Goal: Task Accomplishment & Management: Complete application form

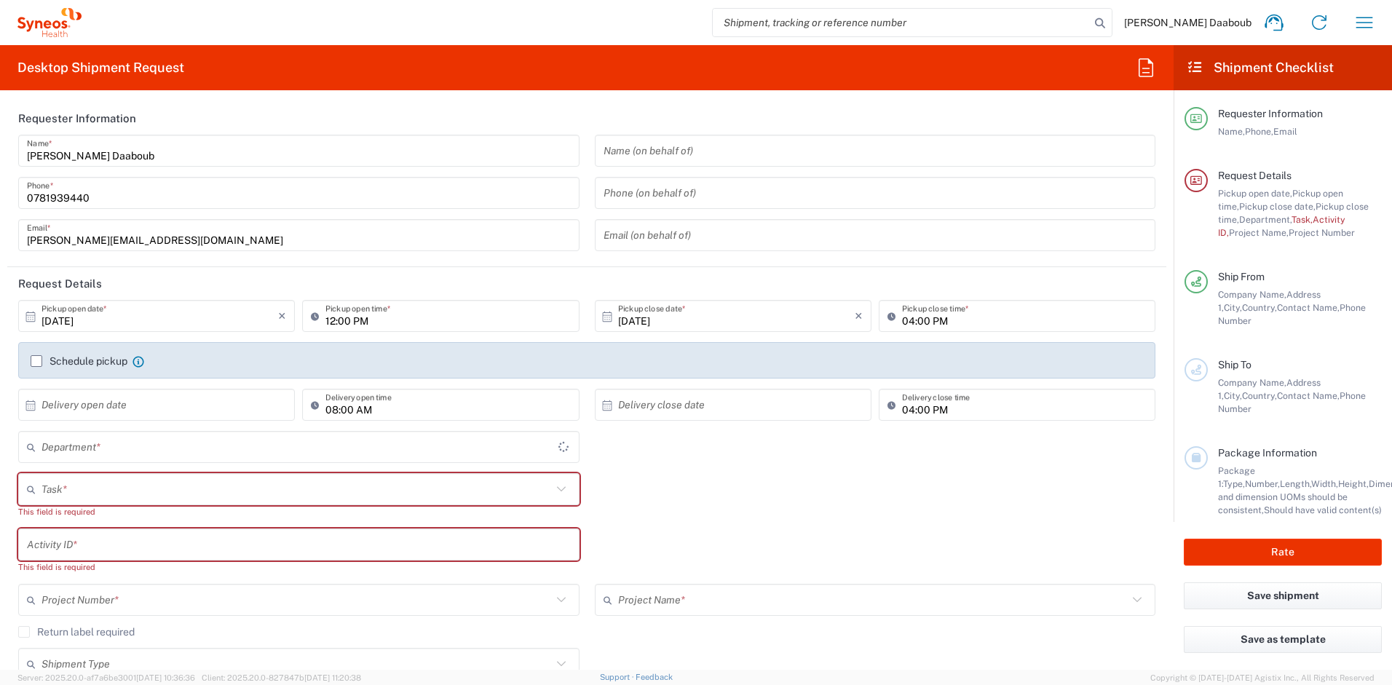
type input "4510"
type input "[GEOGRAPHIC_DATA]"
type input "Syneos Health France SARL"
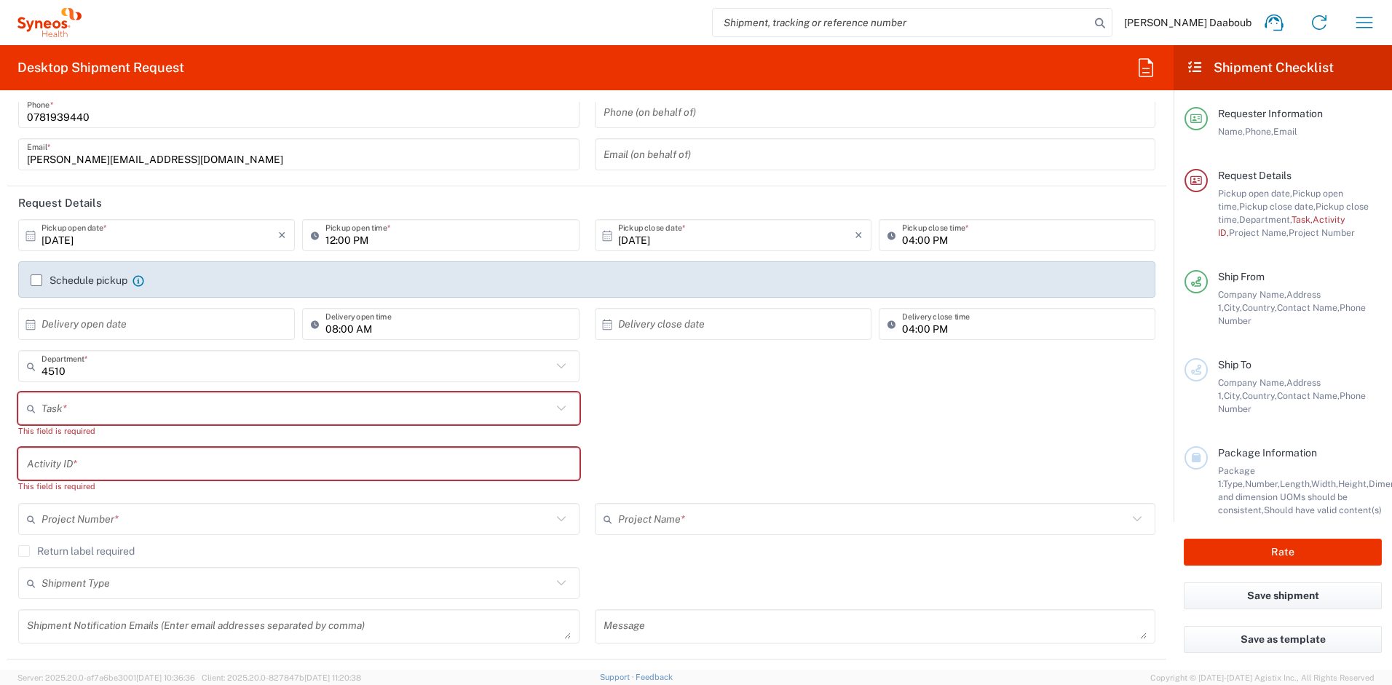
scroll to position [242, 0]
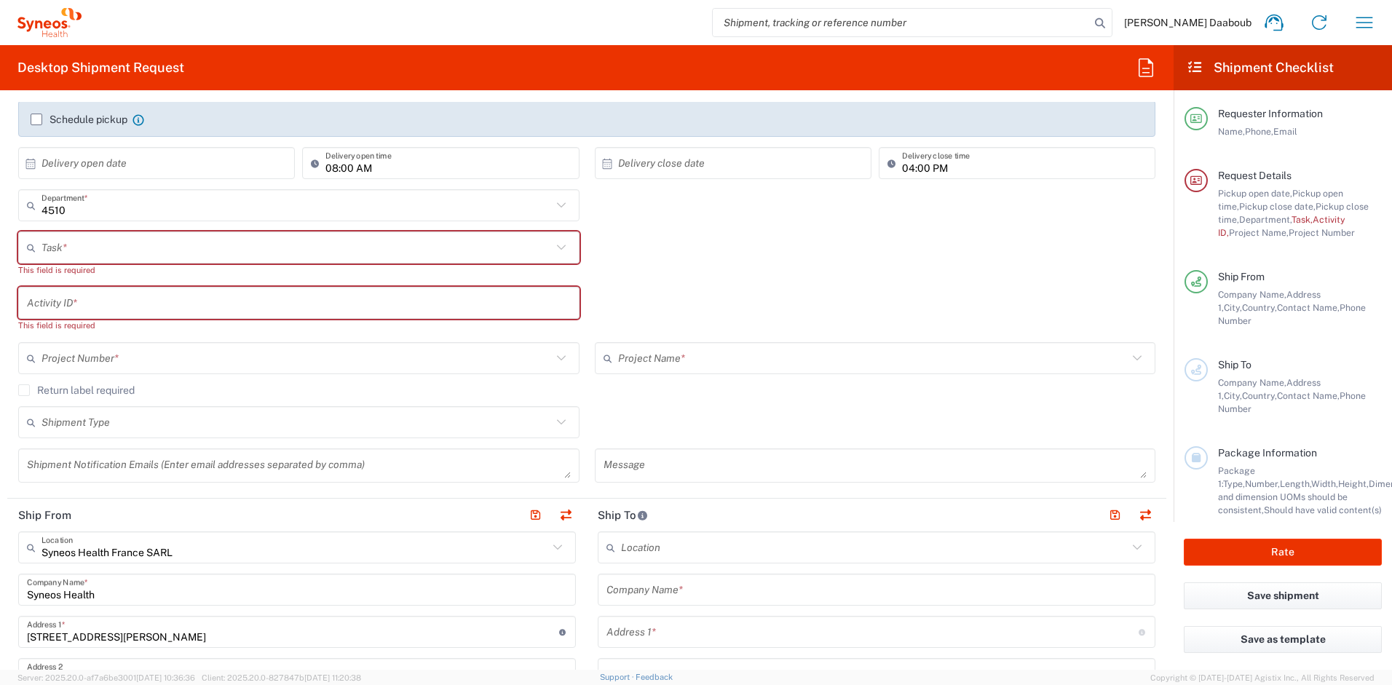
click at [75, 240] on input "text" at bounding box center [297, 247] width 510 height 25
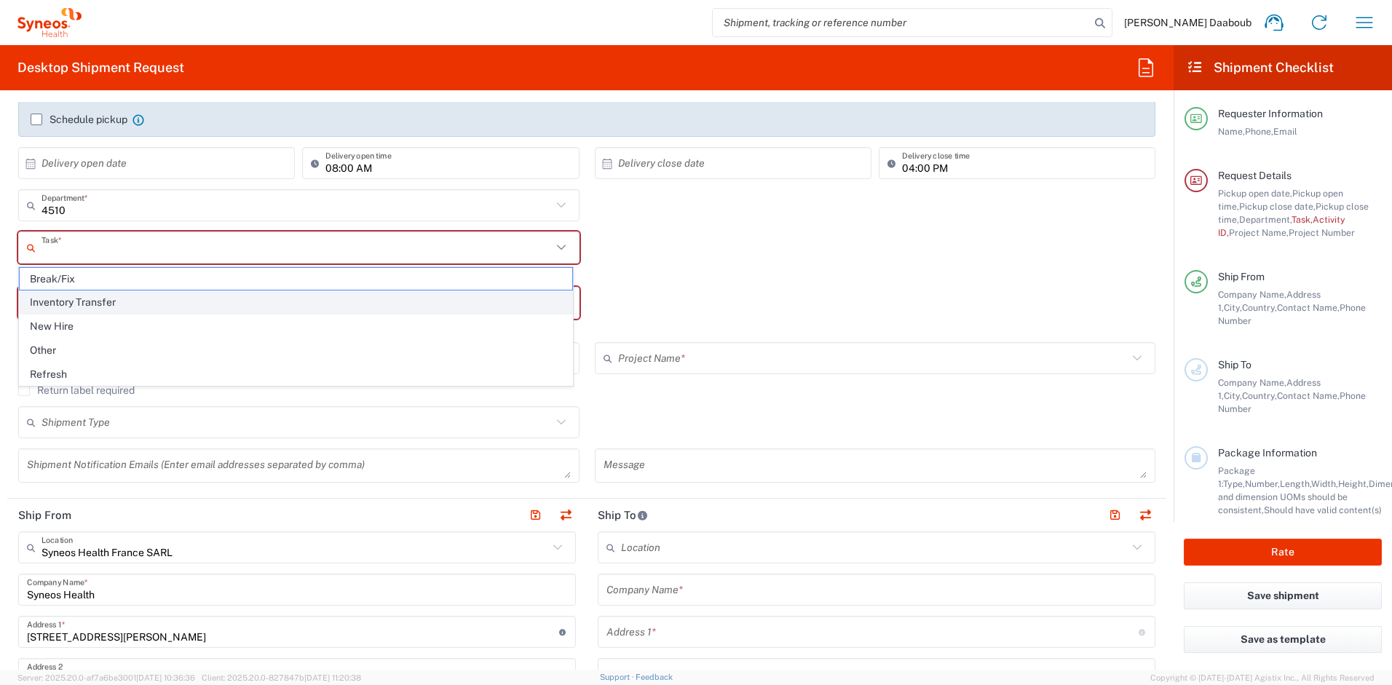
click at [76, 307] on span "Inventory Transfer" at bounding box center [296, 302] width 553 height 23
type input "Inventory Transfer"
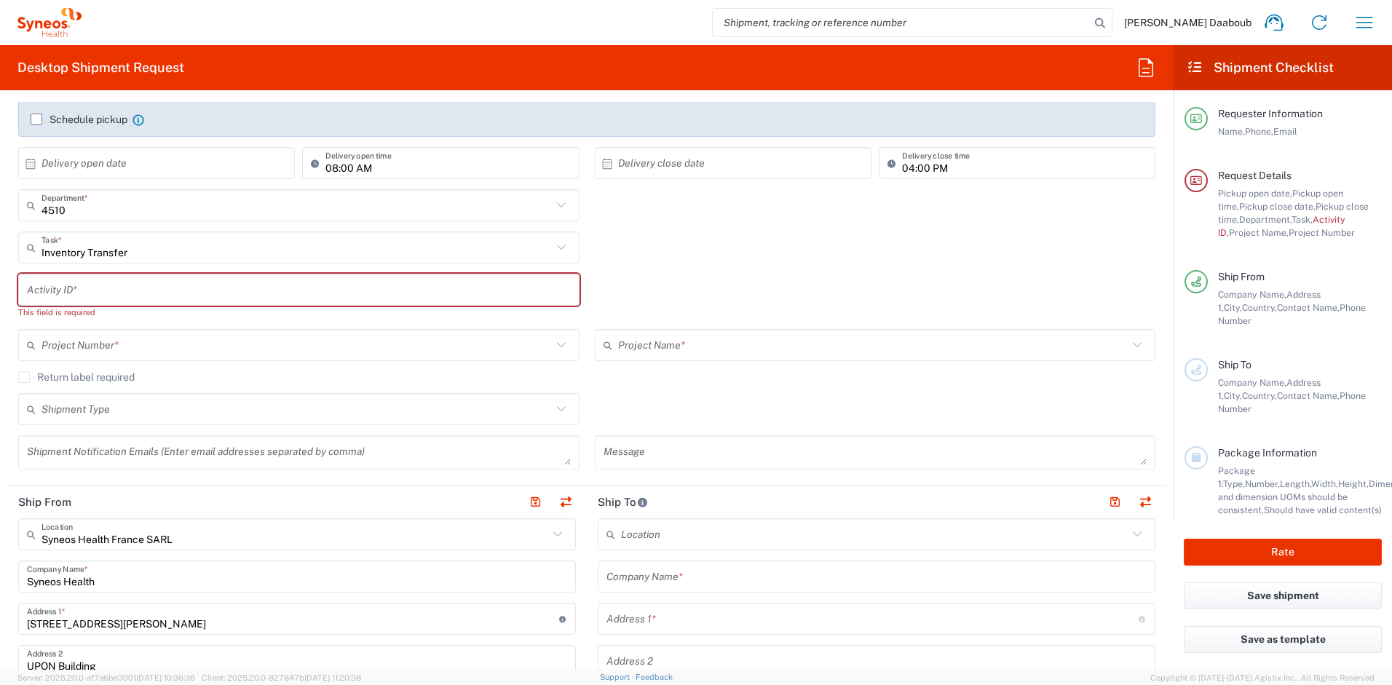
click at [80, 299] on input "text" at bounding box center [299, 289] width 544 height 25
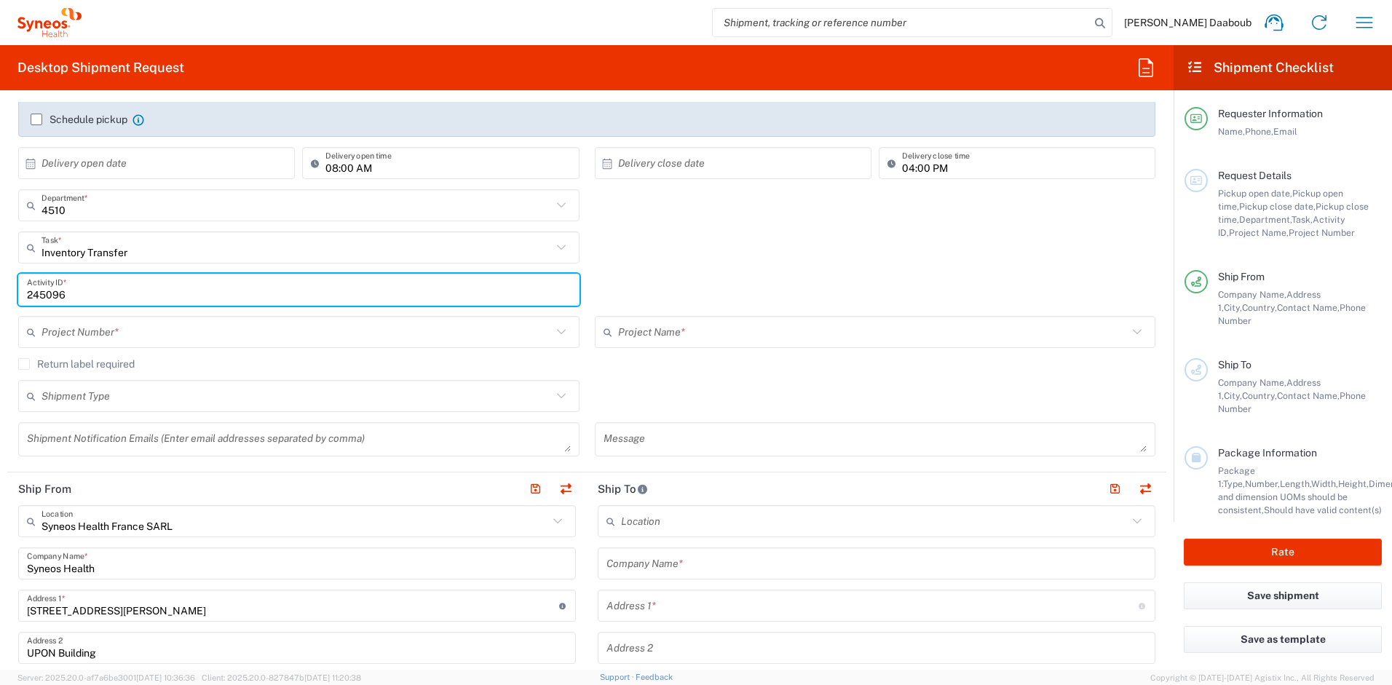
type input "245096"
click at [158, 335] on input "text" at bounding box center [297, 332] width 510 height 25
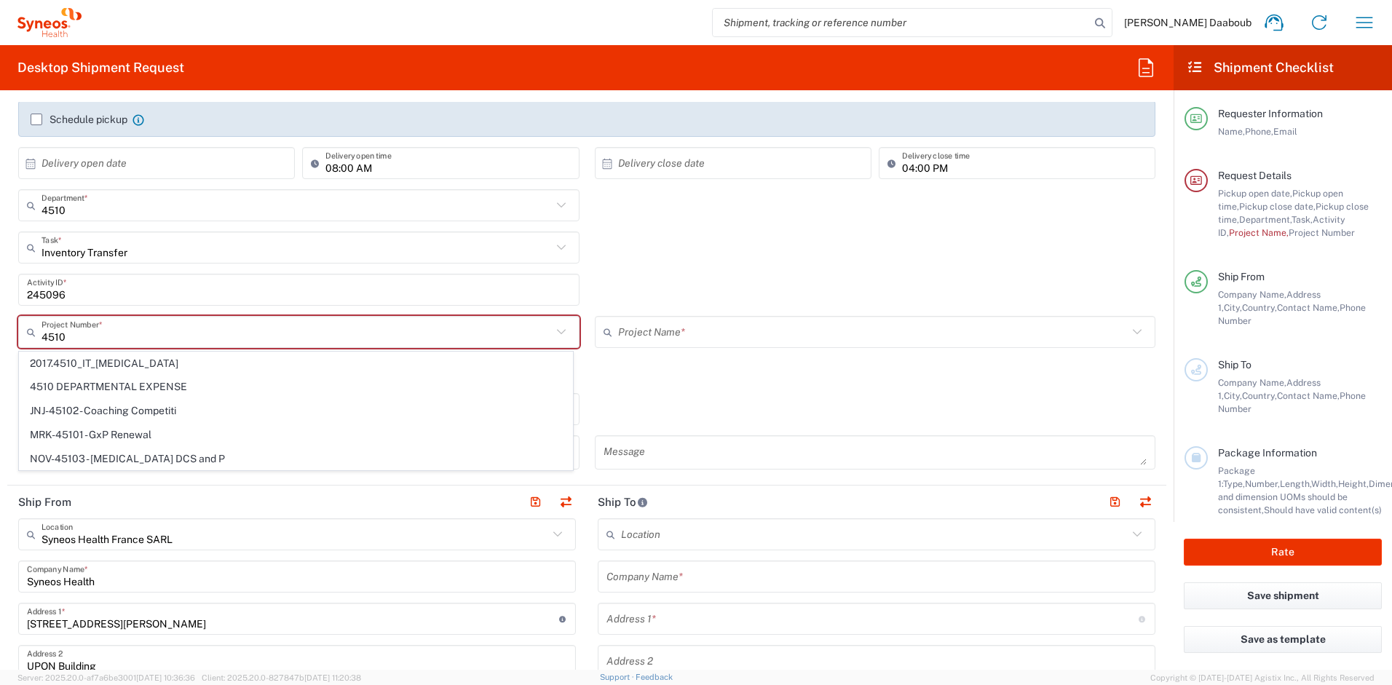
click at [76, 386] on span "4510 DEPARTMENTAL EXPENSE" at bounding box center [296, 387] width 553 height 23
type input "4510 DEPARTMENTAL EXPENSE"
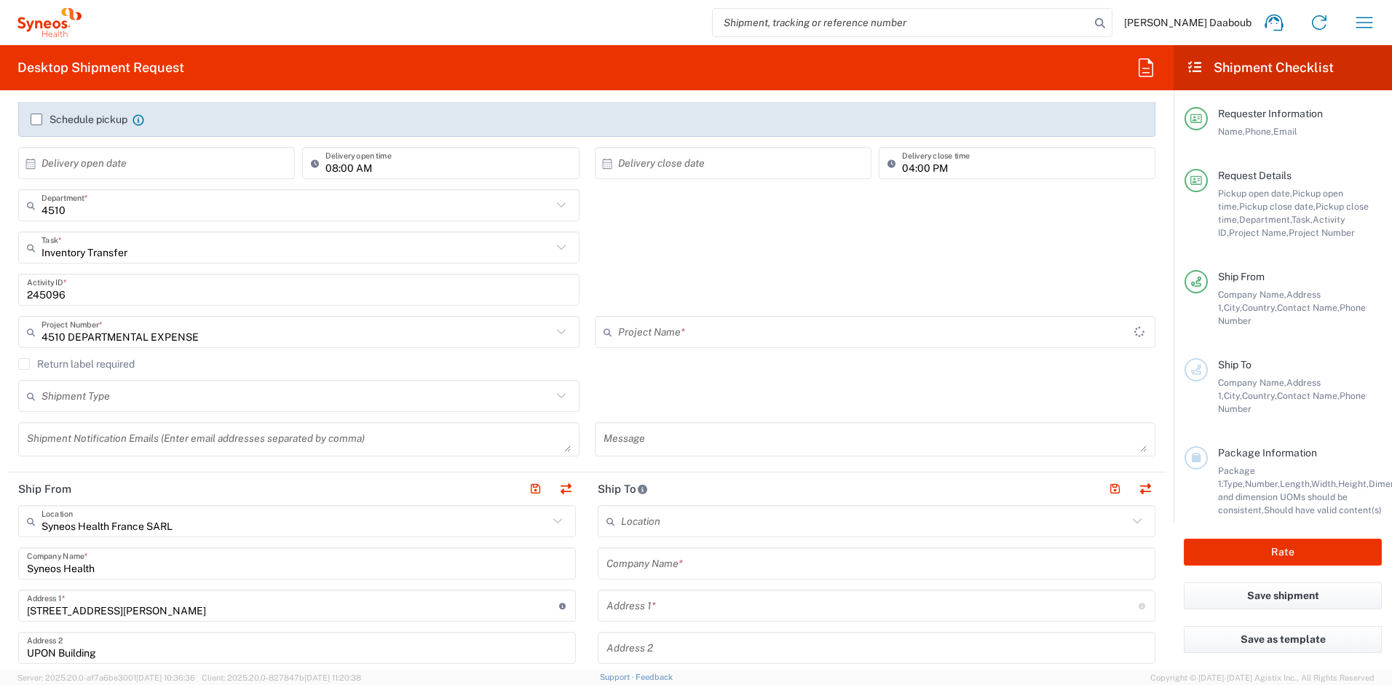
type input "4510 DEPARTMENTAL EXPENSE"
drag, startPoint x: 555, startPoint y: 484, endPoint x: 606, endPoint y: 494, distance: 51.8
click at [556, 485] on button "button" at bounding box center [566, 489] width 20 height 20
type input "Syneos Health France SARL"
type input "Syneos Health"
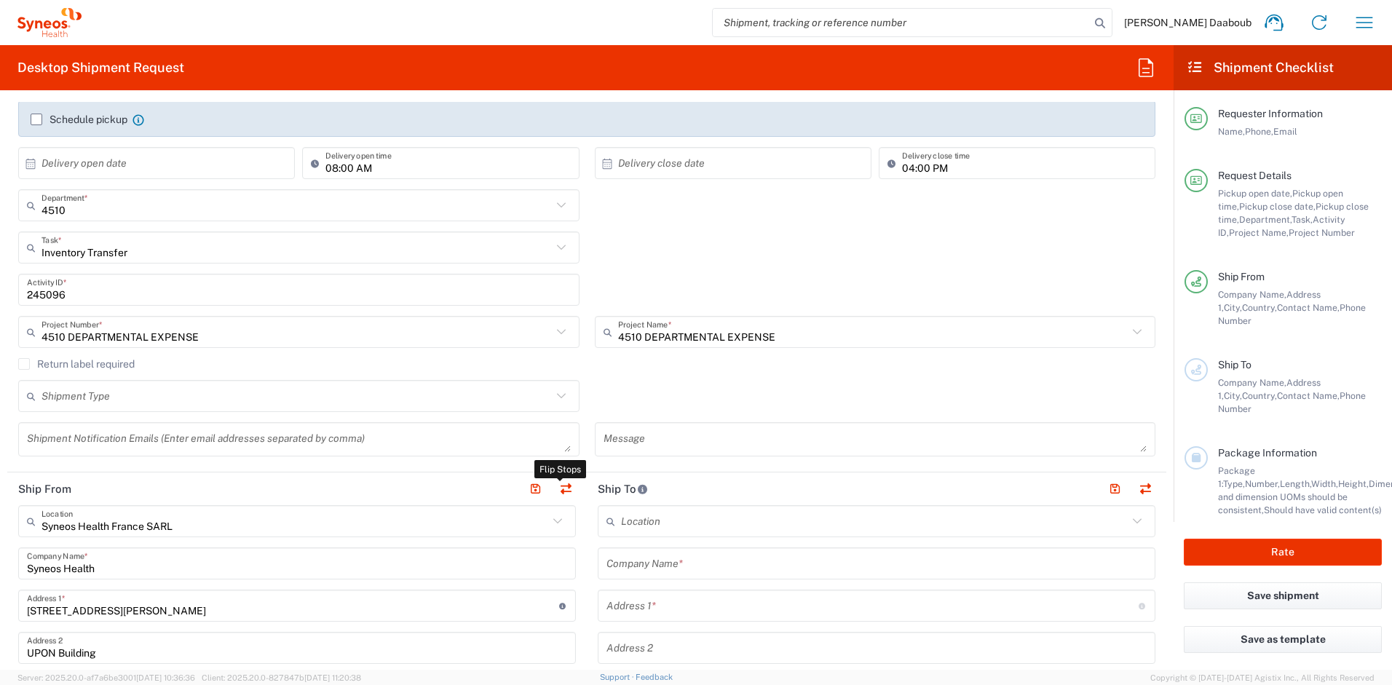
type input "[STREET_ADDRESS][PERSON_NAME]"
type input "UPON Building"
type input "[GEOGRAPHIC_DATA]"
type input "75014"
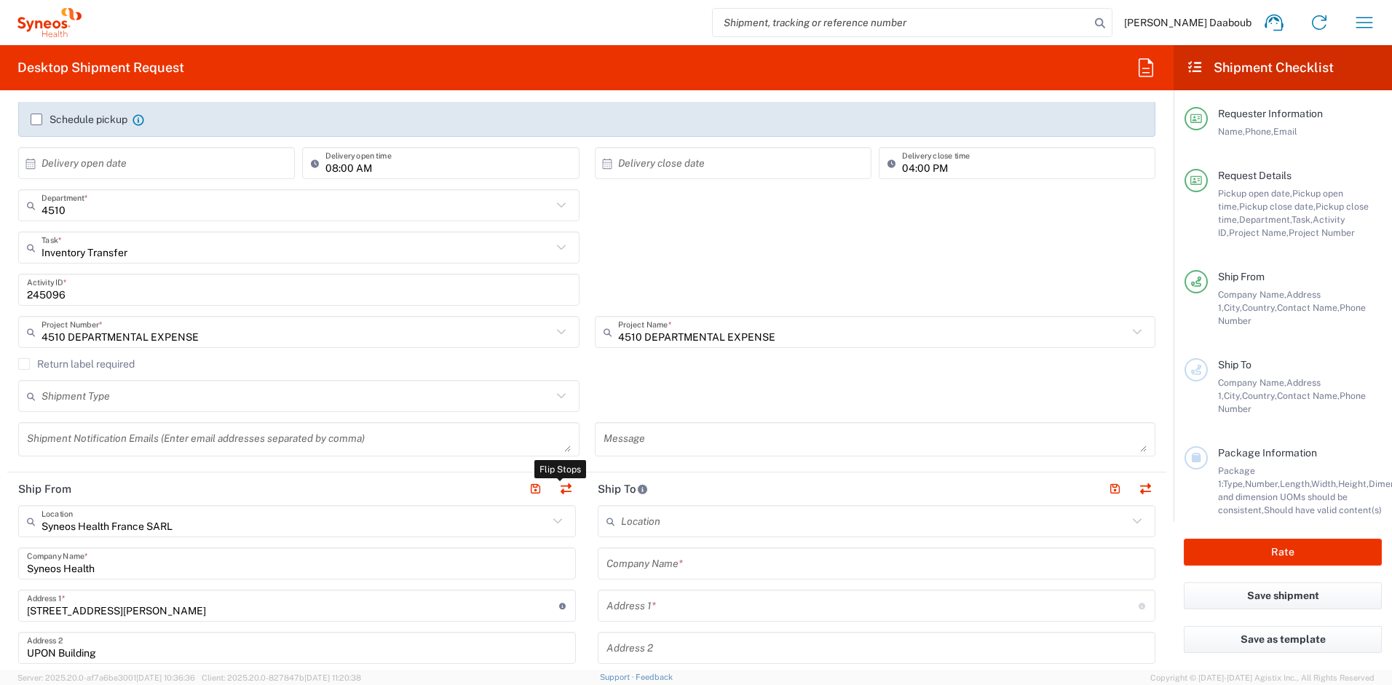
type input "[PERSON_NAME] Daaboub"
type input "0781939440"
type input "[PERSON_NAME][EMAIL_ADDRESS][DOMAIN_NAME]"
type input "EORI"
type input "VAT"
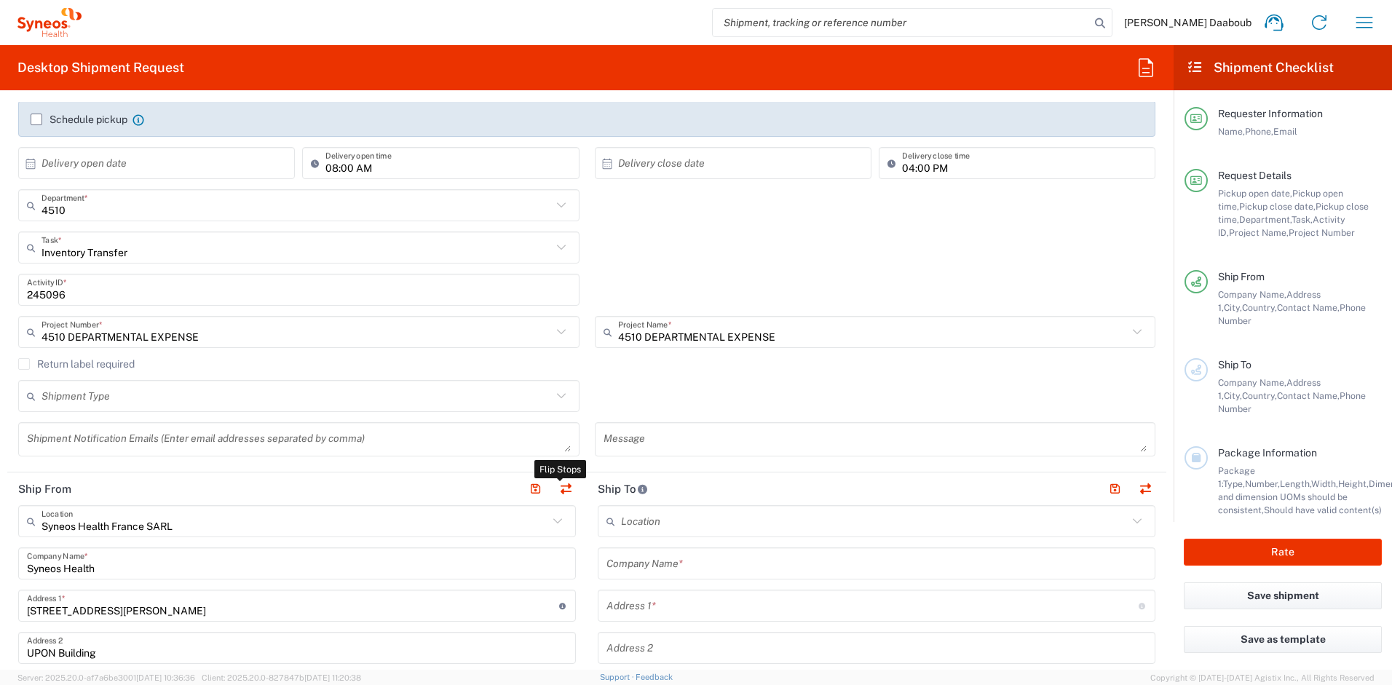
type input "FR79410662779"
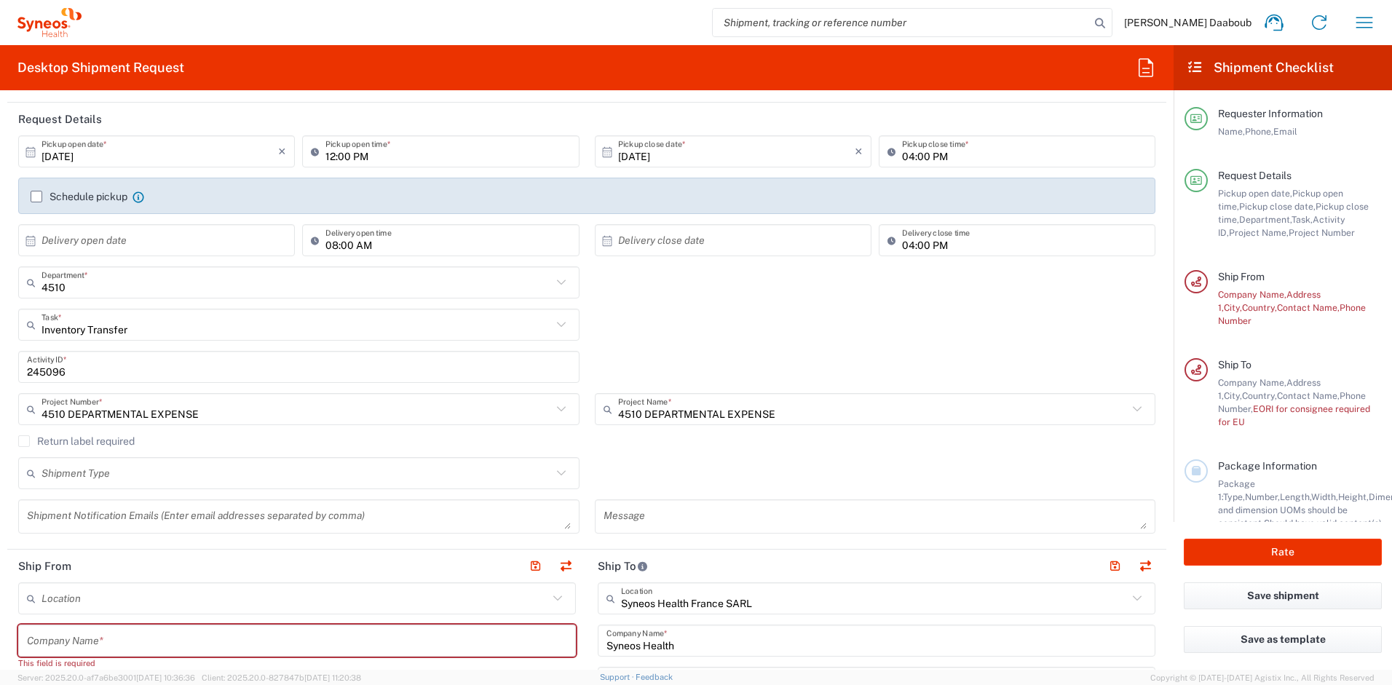
scroll to position [68, 0]
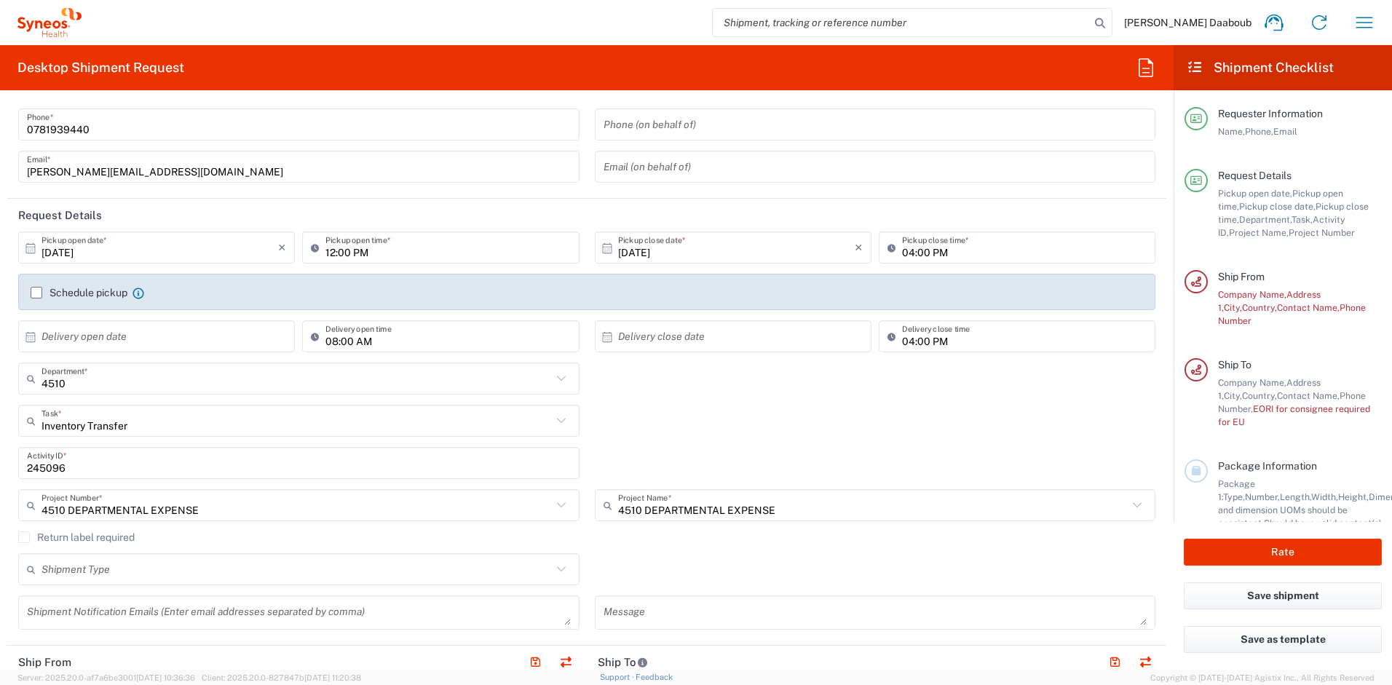
click at [146, 248] on input "[DATE]" at bounding box center [160, 247] width 237 height 25
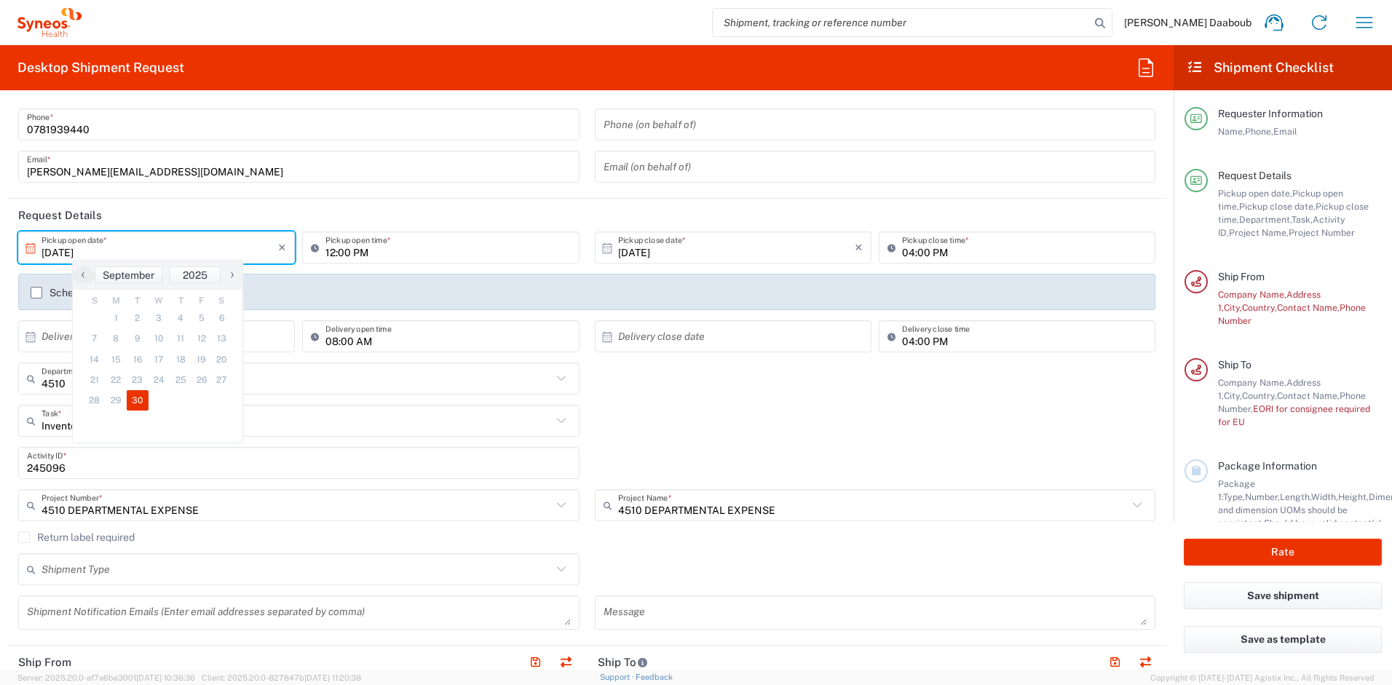
click at [230, 275] on span "›" at bounding box center [232, 274] width 22 height 17
click at [179, 317] on span "2" at bounding box center [178, 318] width 21 height 20
type input "[DATE]"
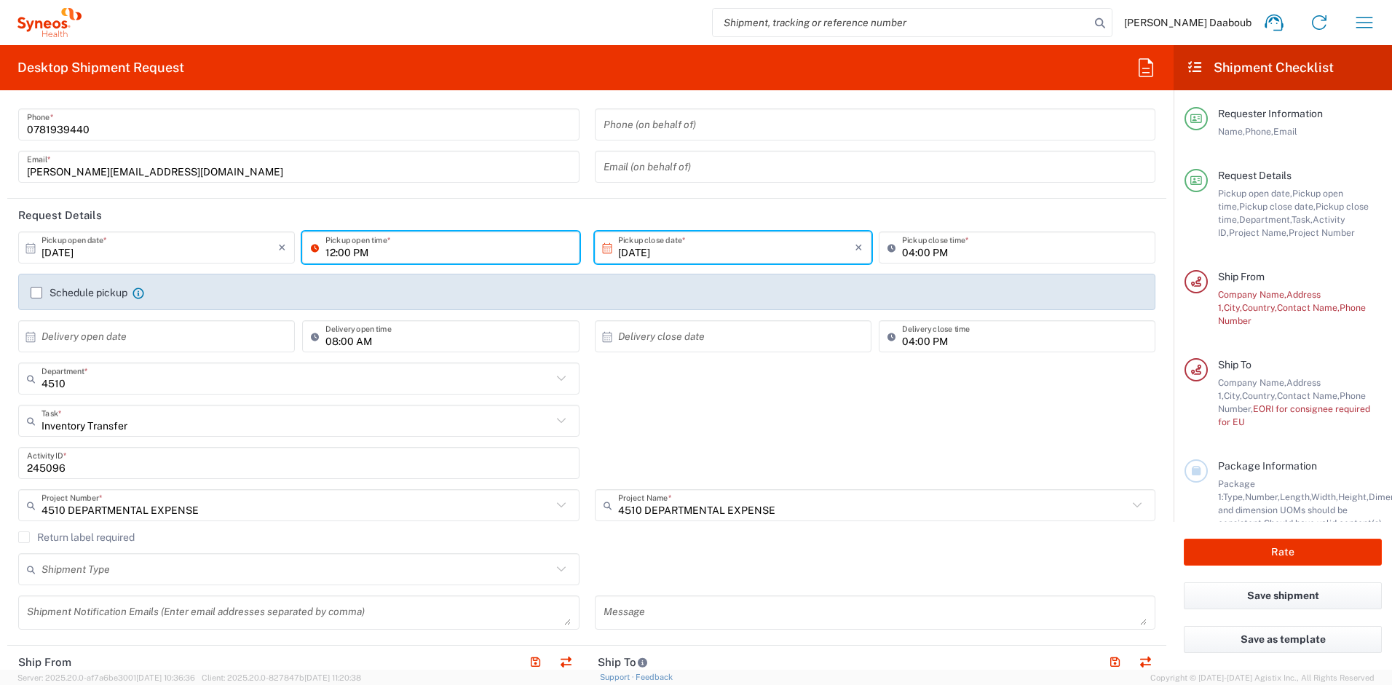
click at [328, 253] on input "12:00 PM" at bounding box center [448, 247] width 245 height 25
click at [364, 250] on input "09:00 PM" at bounding box center [448, 247] width 245 height 25
type input "09:00 AM"
click at [121, 294] on label "Schedule pickup" at bounding box center [79, 293] width 97 height 12
click at [36, 293] on input "Schedule pickup" at bounding box center [36, 293] width 0 height 0
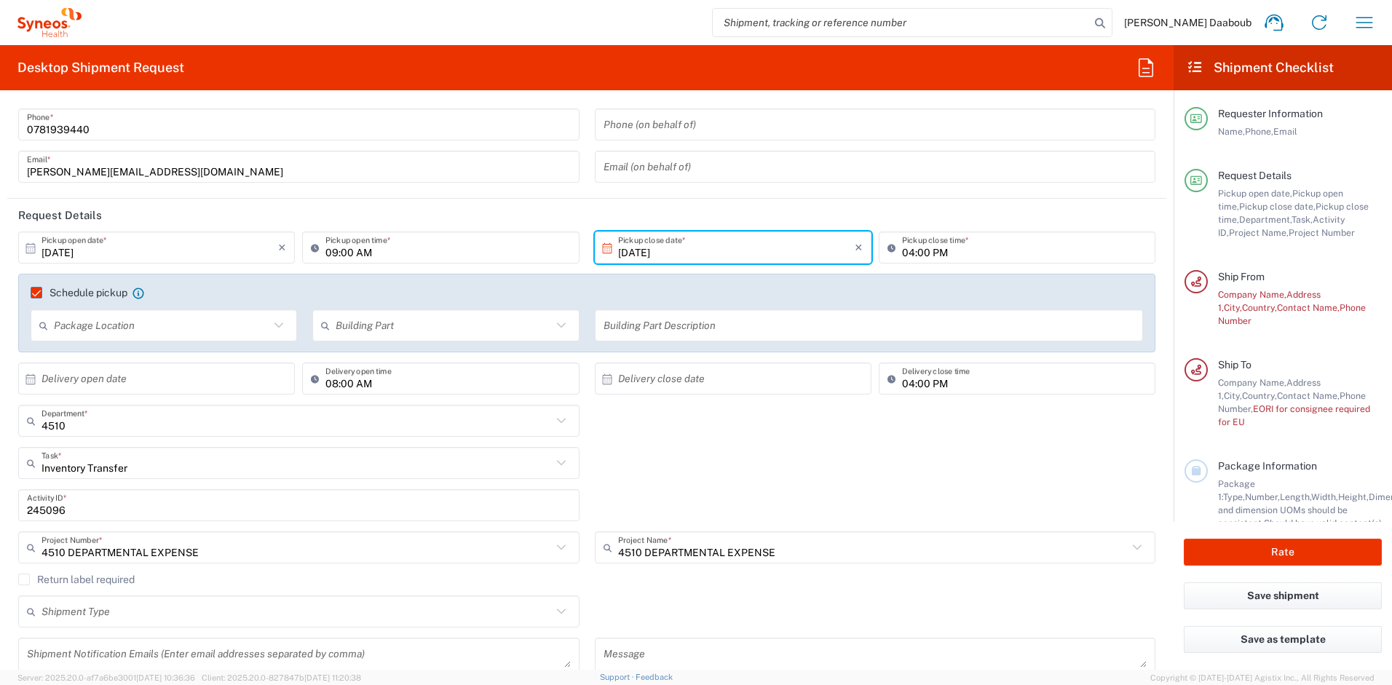
click at [740, 443] on div "4510 Department * 4510 3000 3100 3109 3110 3111 3112 3125 3130 3135 3136 3150 3…" at bounding box center [587, 426] width 1153 height 42
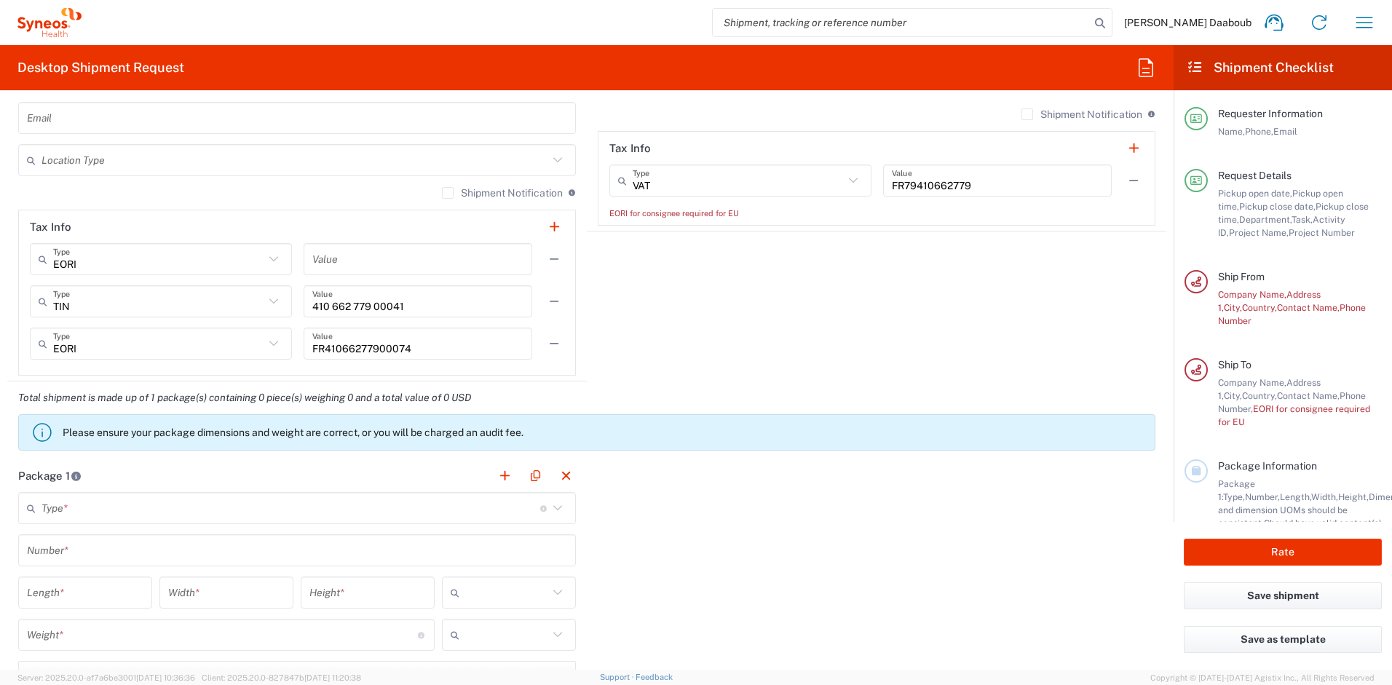
scroll to position [1488, 0]
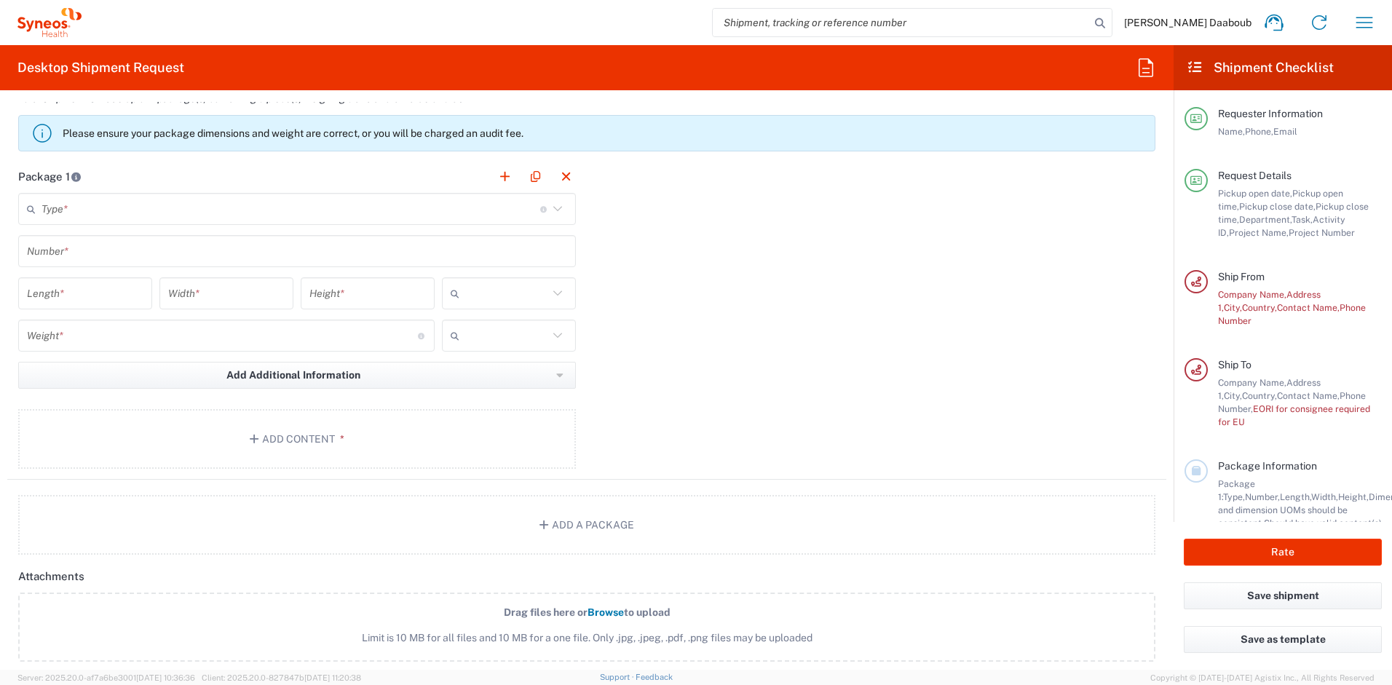
click at [141, 209] on input "text" at bounding box center [291, 209] width 499 height 25
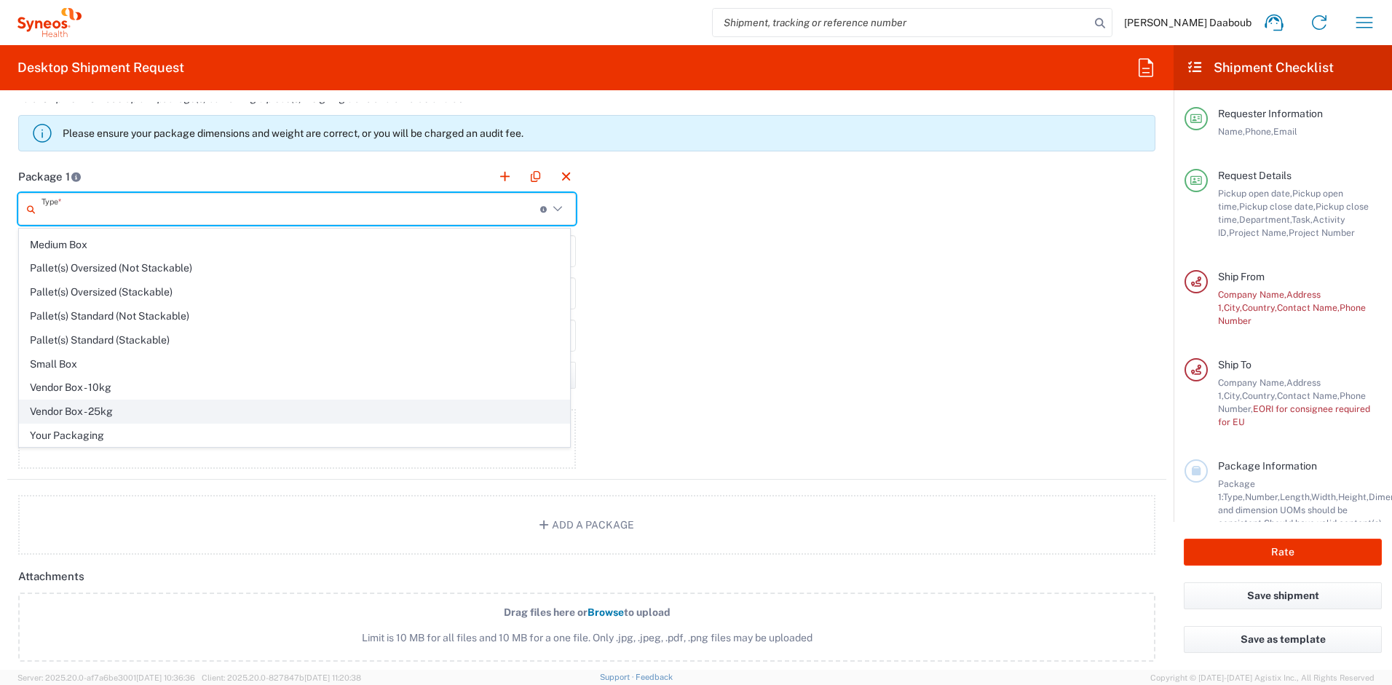
scroll to position [44, 0]
click at [78, 432] on span "Your Packaging" at bounding box center [295, 435] width 550 height 23
type input "Your Packaging"
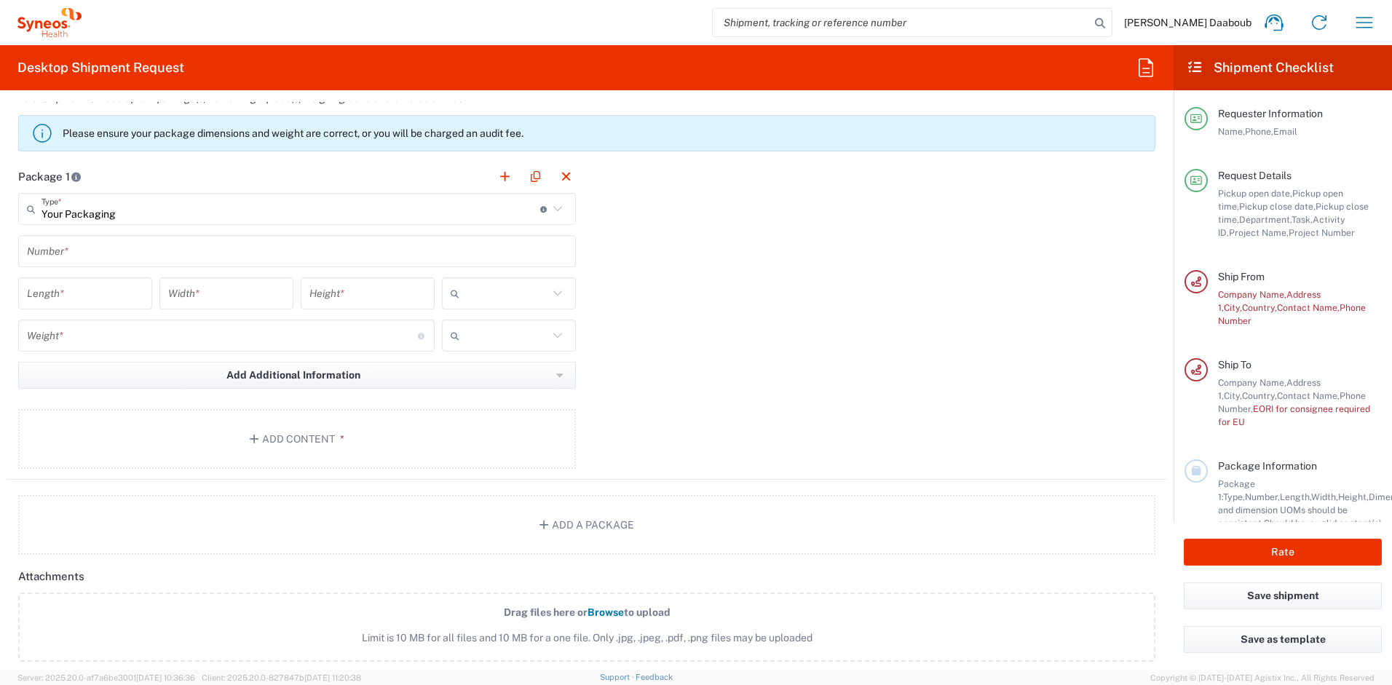
click at [66, 262] on input "text" at bounding box center [297, 251] width 540 height 25
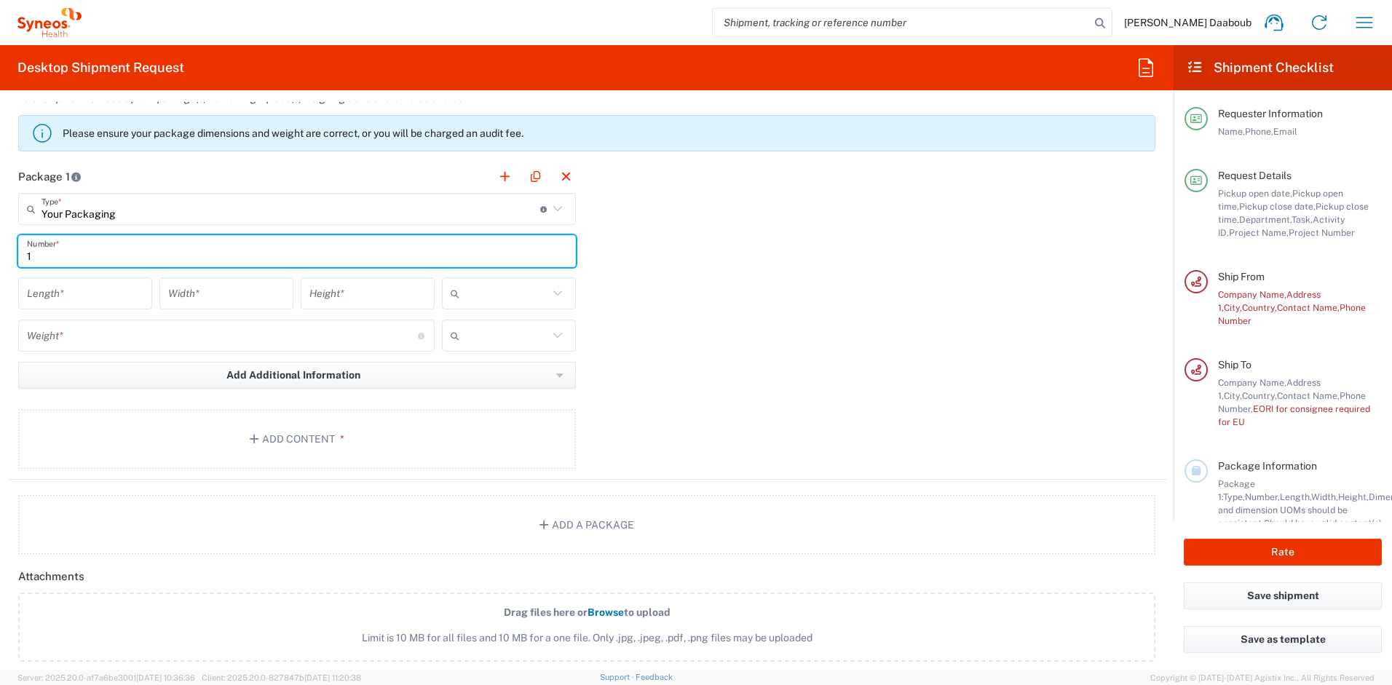
type input "1"
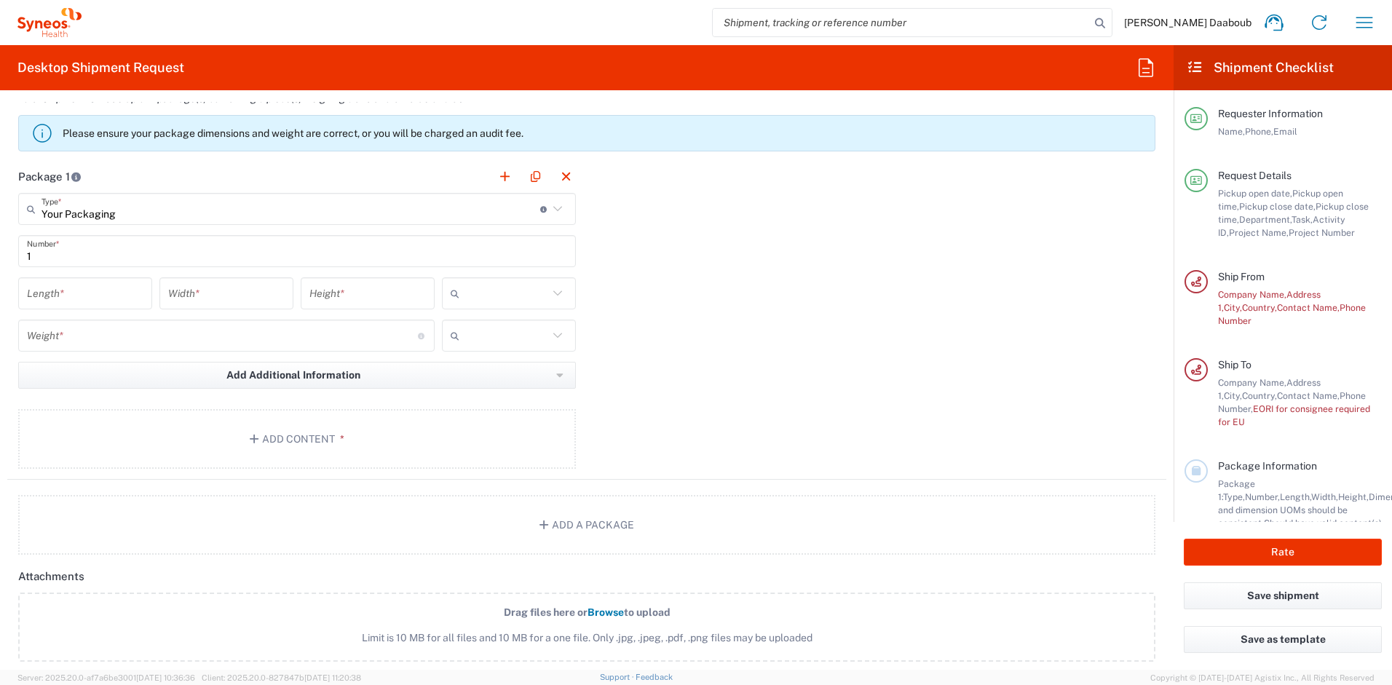
click at [480, 310] on div "cm ft in" at bounding box center [508, 298] width 141 height 42
click at [477, 293] on input "text" at bounding box center [506, 293] width 83 height 23
click at [470, 324] on span "cm" at bounding box center [504, 325] width 130 height 23
type input "cm"
click at [470, 326] on input "text" at bounding box center [506, 335] width 83 height 23
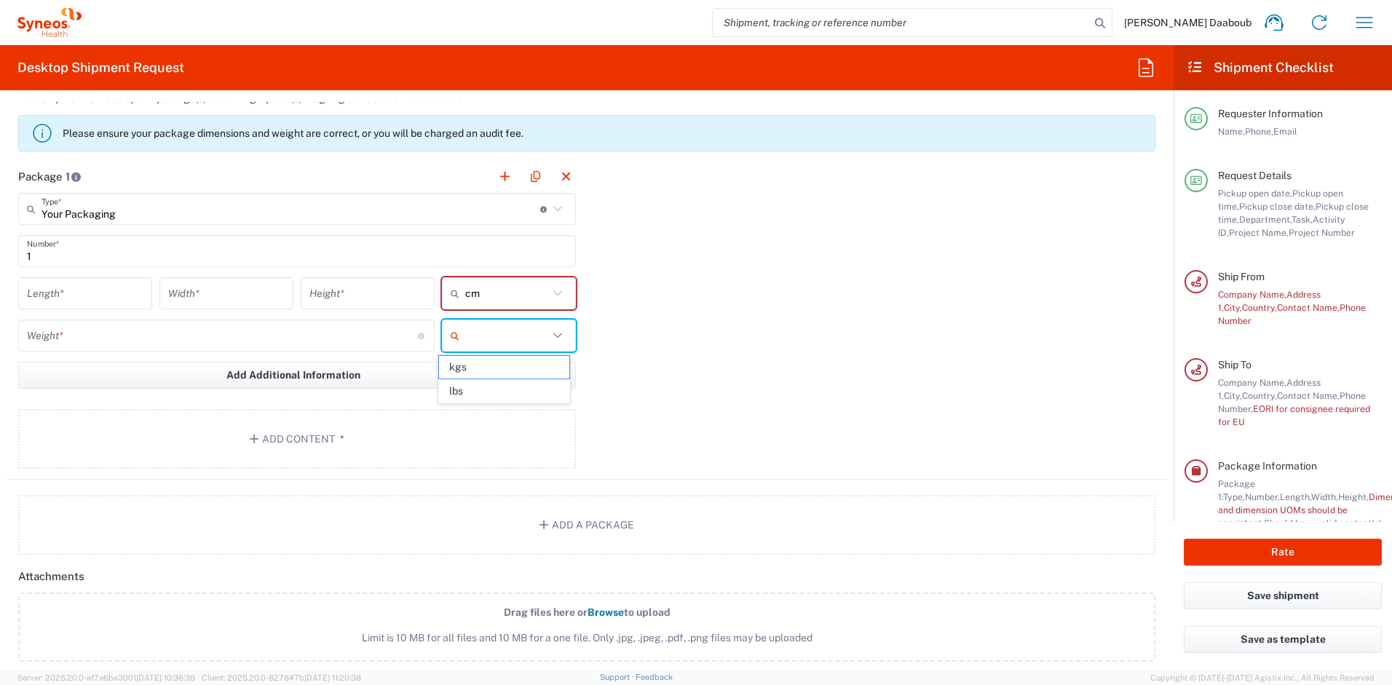
drag, startPoint x: 472, startPoint y: 360, endPoint x: 363, endPoint y: 348, distance: 109.9
click at [471, 360] on span "kgs" at bounding box center [504, 367] width 130 height 23
type input "kgs"
click at [104, 290] on input "number" at bounding box center [85, 293] width 117 height 25
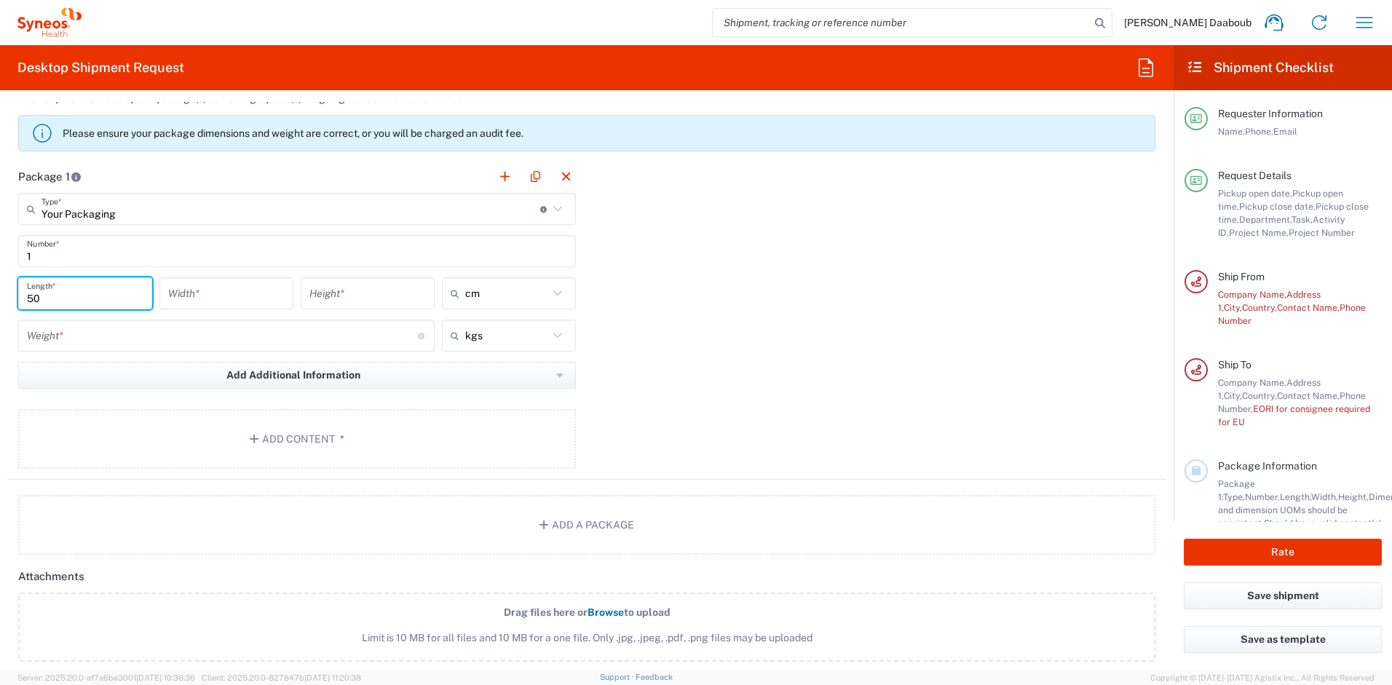
type input "50"
type input "5"
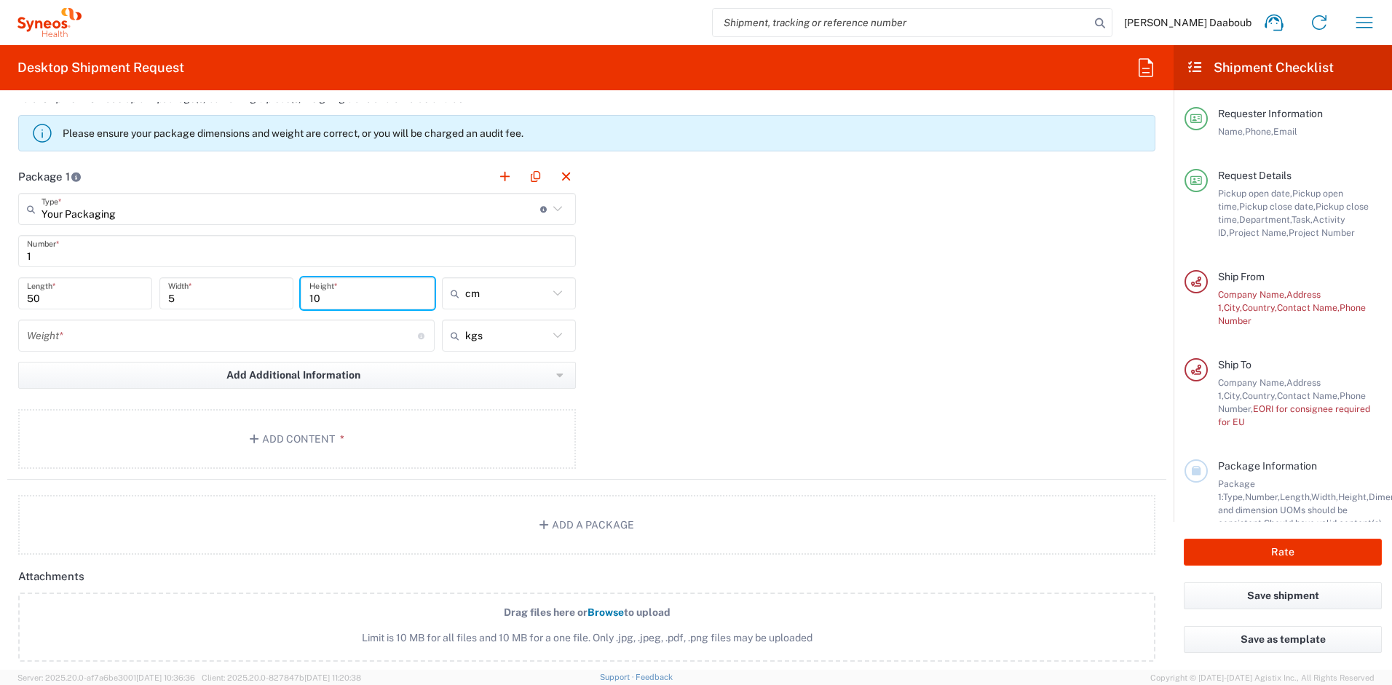
type input "10"
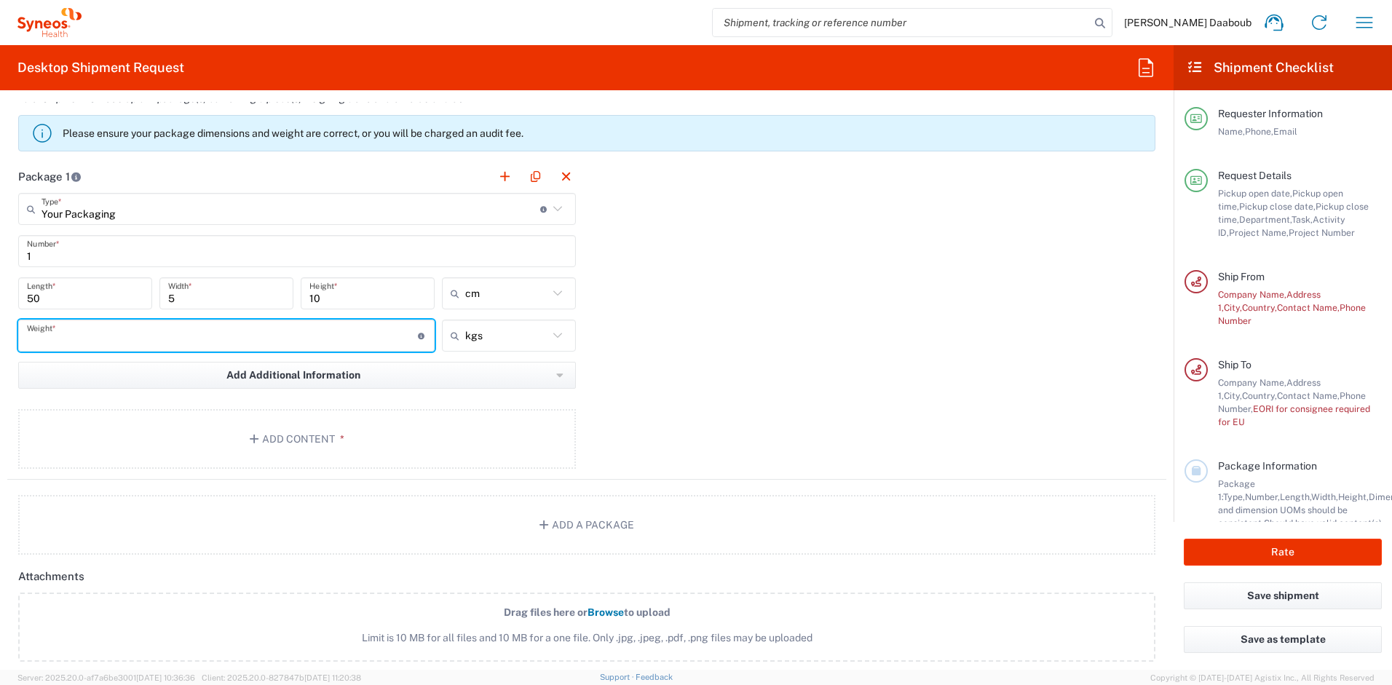
click at [86, 334] on input "number" at bounding box center [222, 335] width 391 height 25
type input "3"
click at [151, 414] on button "Add Content *" at bounding box center [297, 439] width 558 height 60
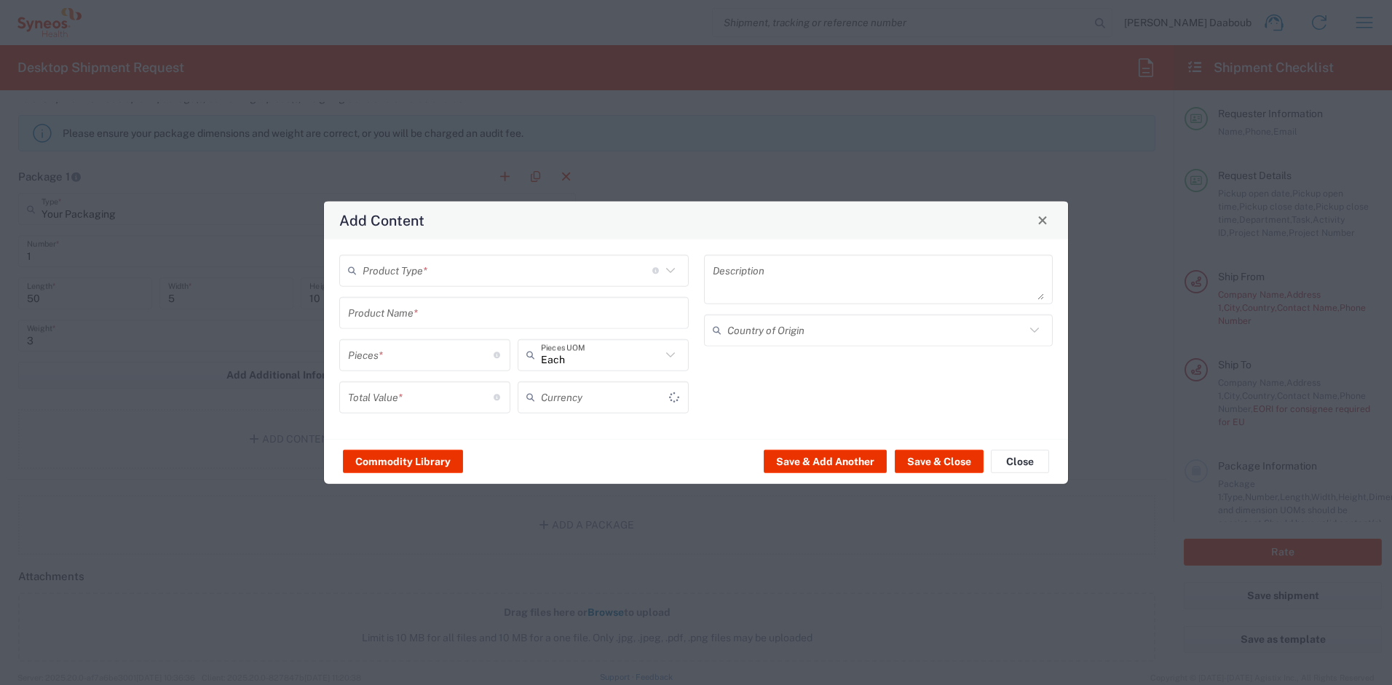
type input "US Dollar"
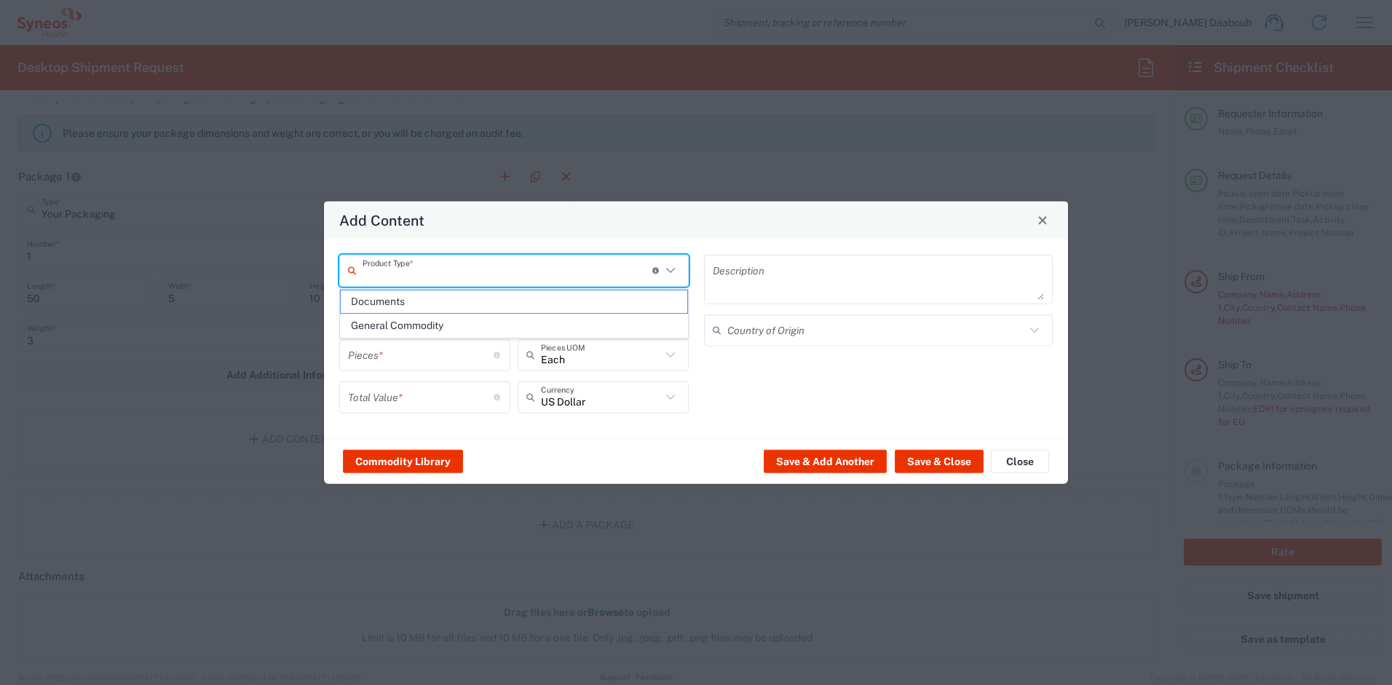
click at [388, 267] on input "text" at bounding box center [508, 270] width 290 height 25
click at [398, 302] on span "Documents" at bounding box center [514, 302] width 347 height 23
type input "Documents"
type input "1"
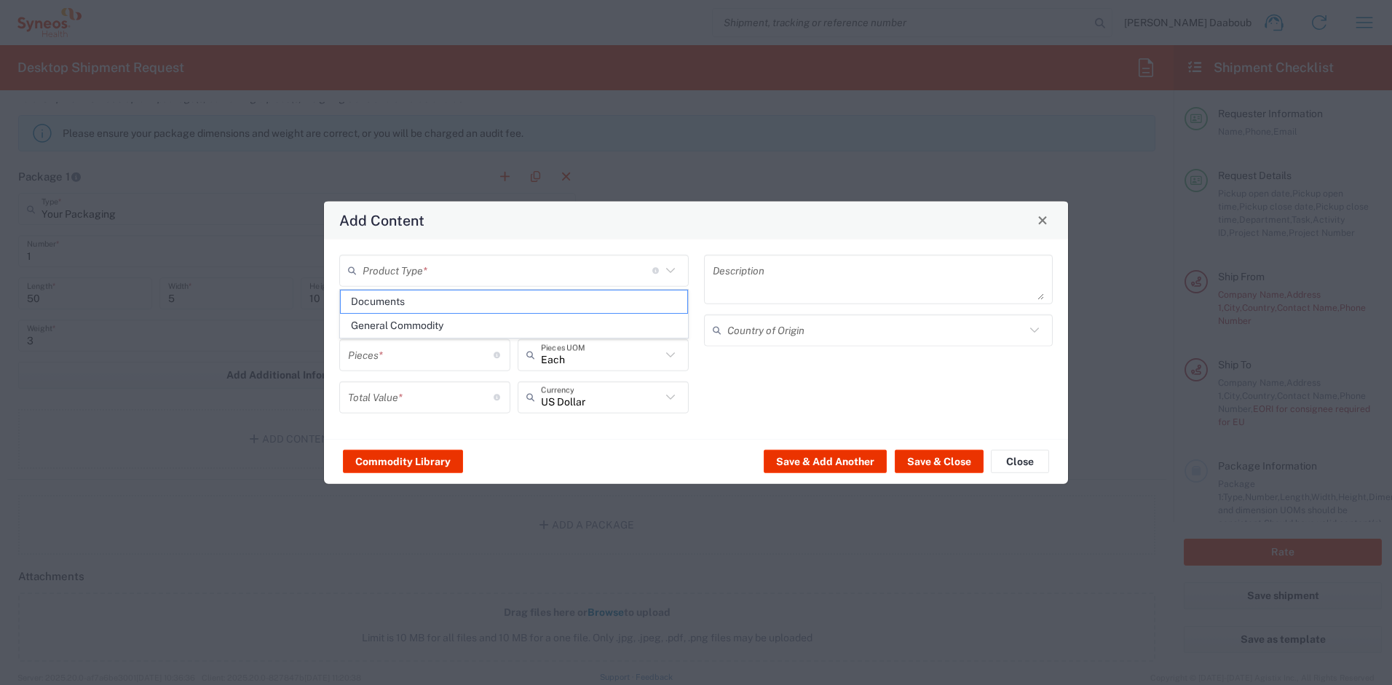
type input "1"
type textarea "Documents"
click at [395, 266] on input "Documents" at bounding box center [508, 270] width 290 height 25
click at [401, 326] on span "General Commodity" at bounding box center [514, 326] width 347 height 23
type input "General Commodity"
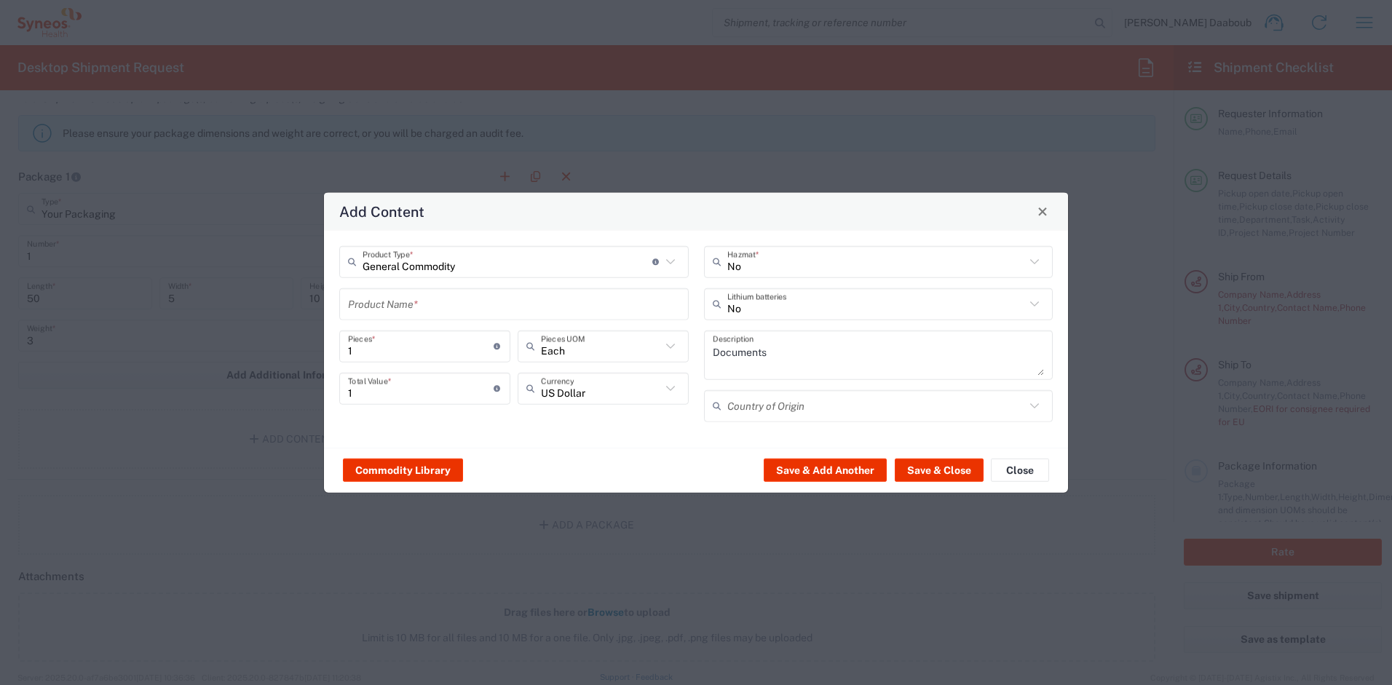
click at [396, 305] on input "text" at bounding box center [514, 303] width 332 height 25
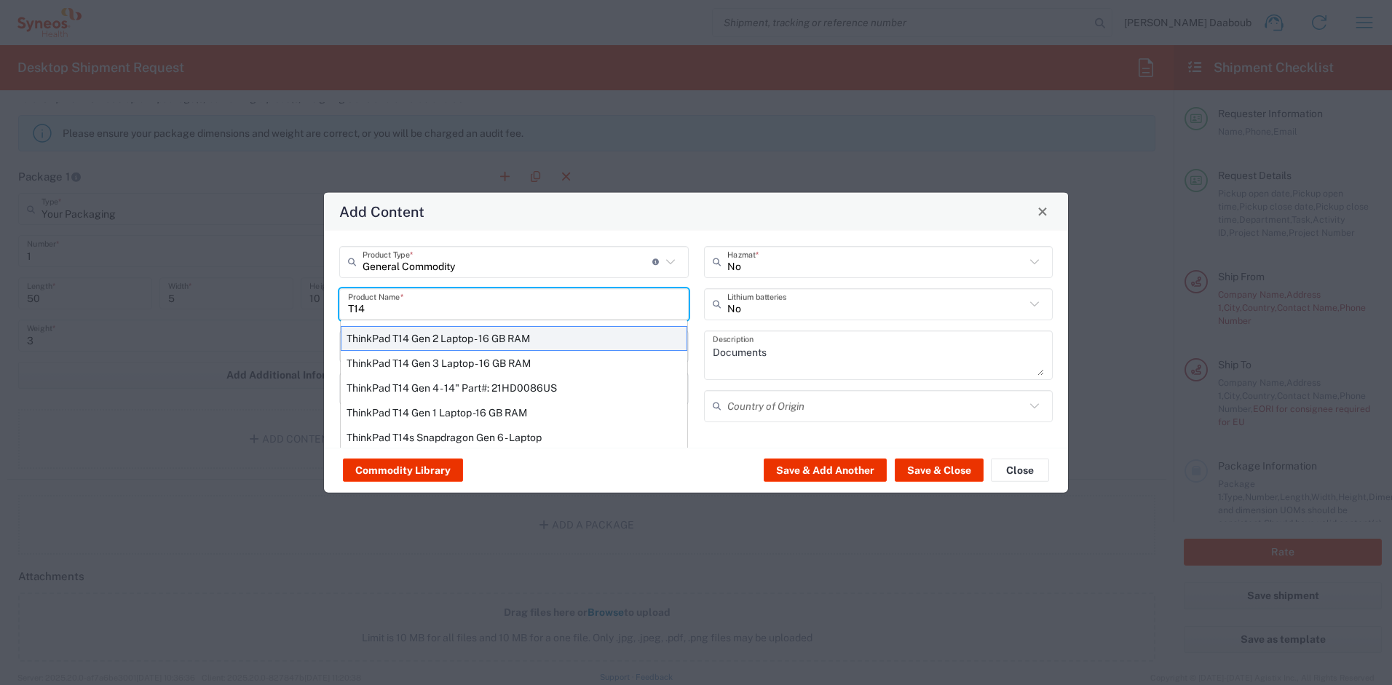
click at [402, 339] on div "ThinkPad T14 Gen 2 Laptop - 16 GB RAM" at bounding box center [514, 338] width 347 height 25
type input "ThinkPad T14 Gen 2 Laptop - 16 GB RAM"
type textarea "Intel Core i7-1156G7 vProÂ® Processor - 14"- 16 GB RAM - 512 GB SSD"
type input "[GEOGRAPHIC_DATA]"
type input "Yes"
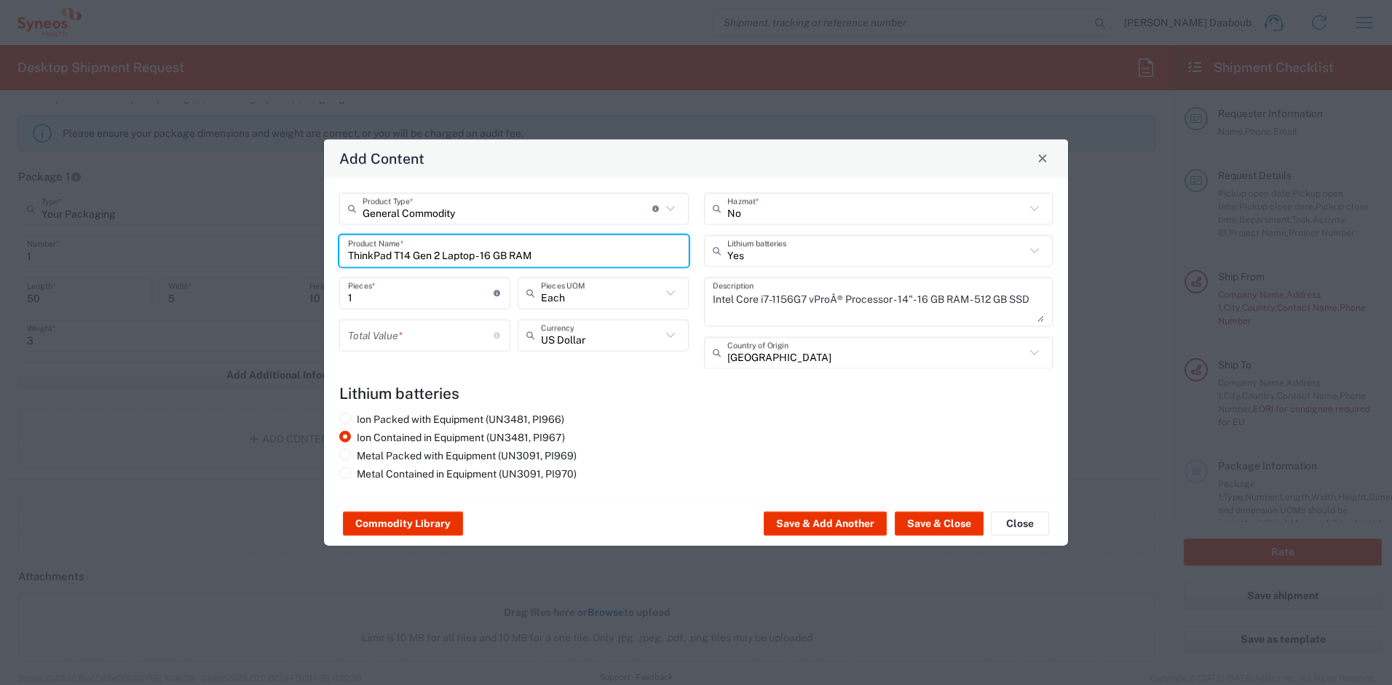
click at [424, 345] on input "number" at bounding box center [421, 335] width 146 height 25
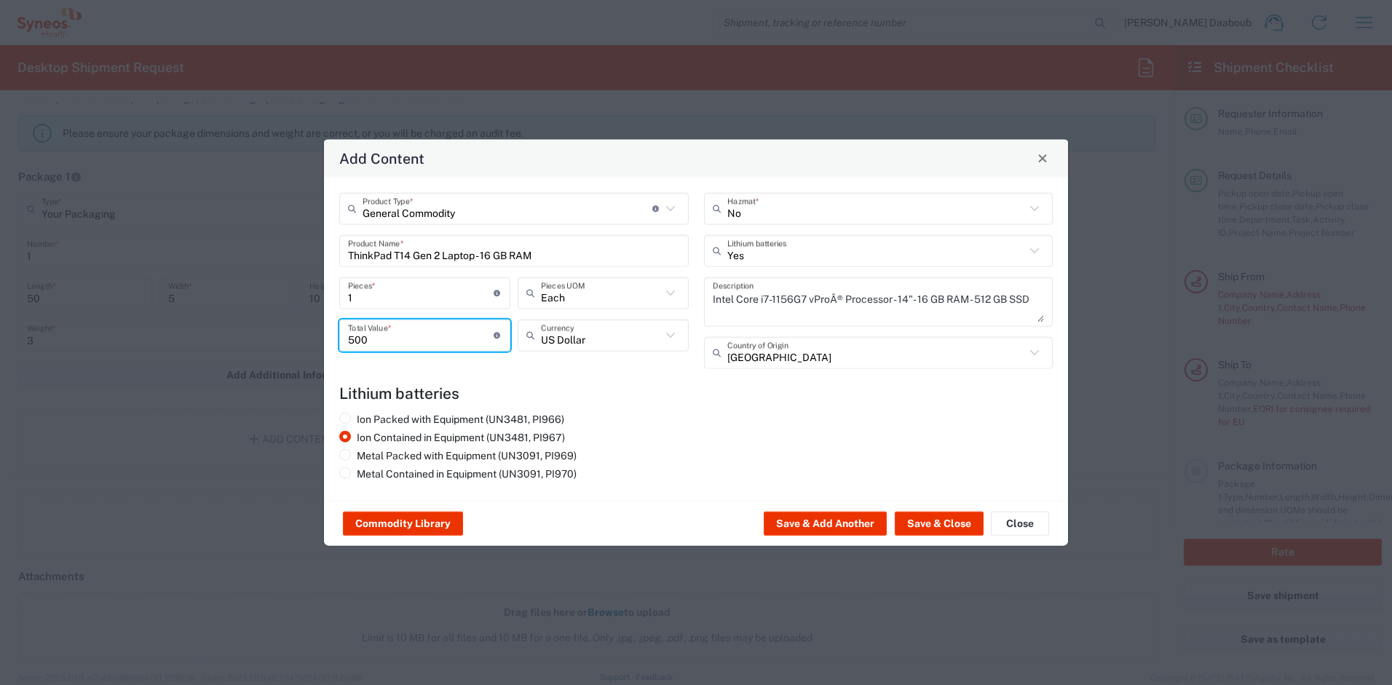
type input "500"
drag, startPoint x: 963, startPoint y: 535, endPoint x: 956, endPoint y: 526, distance: 11.4
click at [961, 533] on div "Commodity Library Save & Add Another Save & Close Close" at bounding box center [696, 523] width 744 height 46
drag, startPoint x: 955, startPoint y: 526, endPoint x: 968, endPoint y: 528, distance: 12.6
click at [955, 526] on button "Save & Close" at bounding box center [939, 523] width 89 height 23
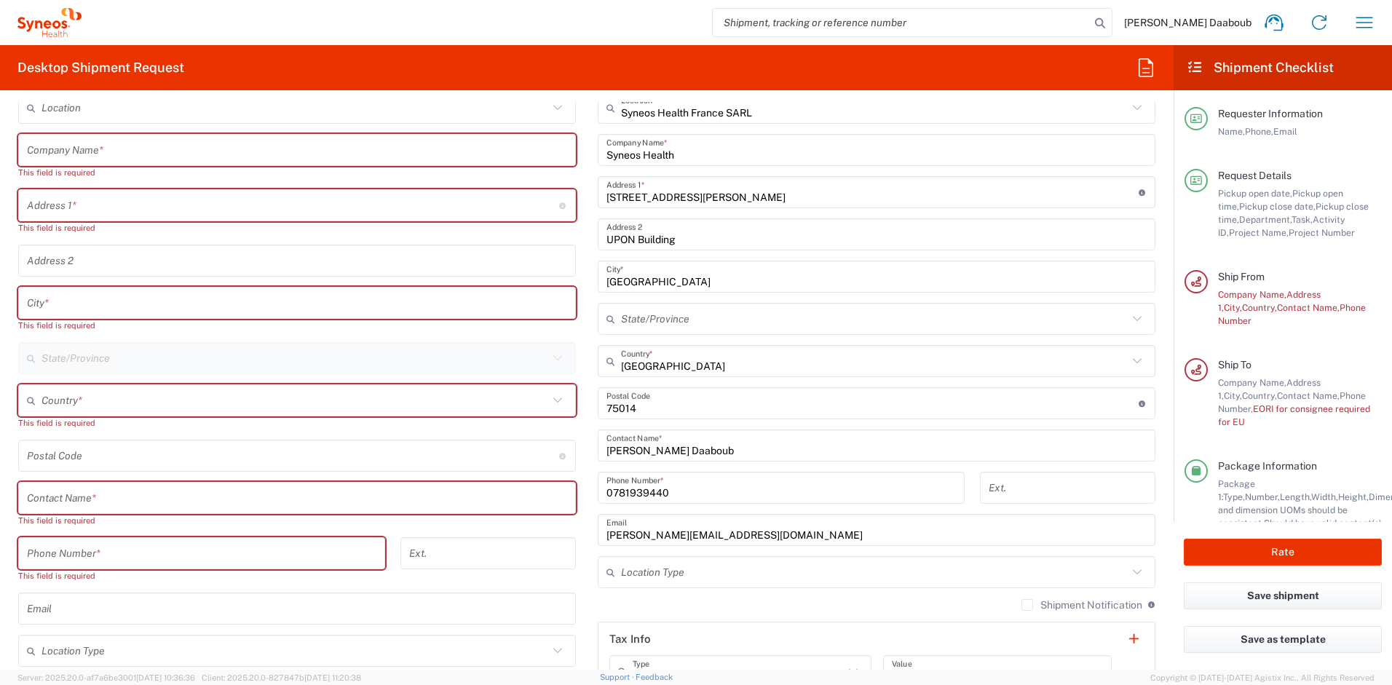
scroll to position [690, 0]
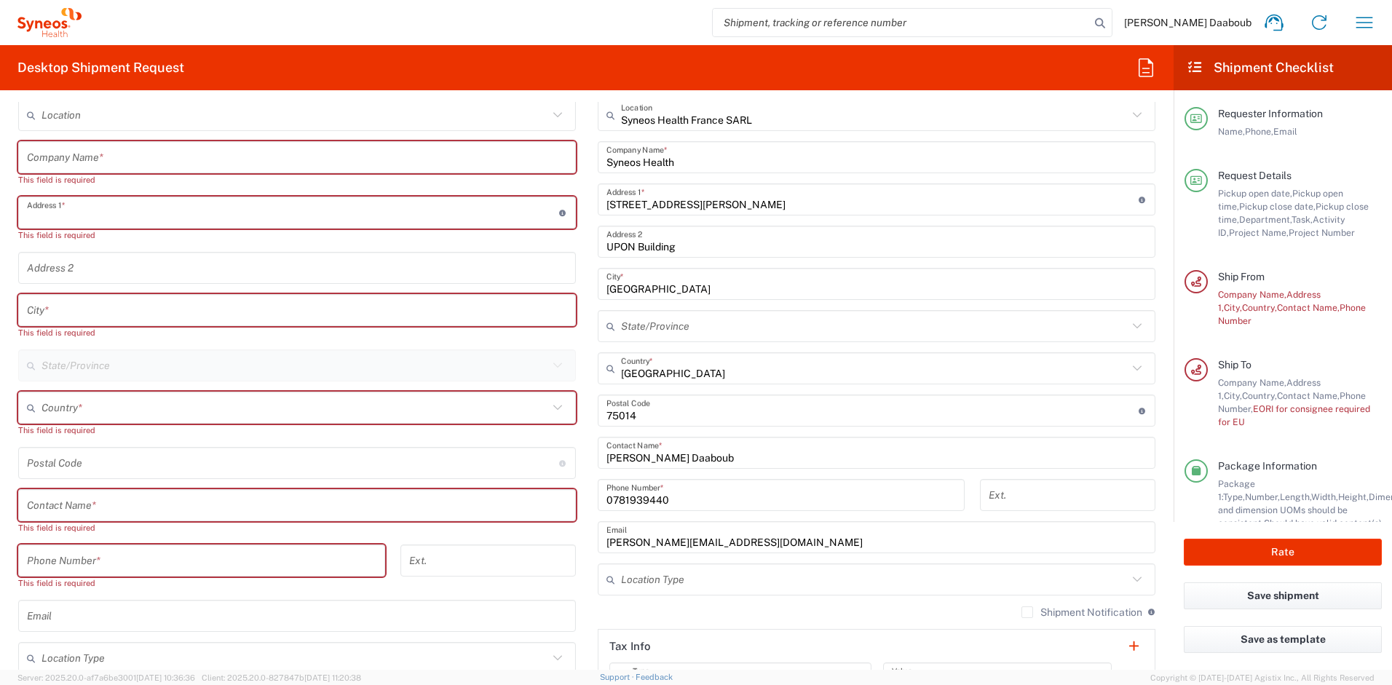
click at [80, 210] on input "text" at bounding box center [293, 212] width 532 height 25
paste input "[STREET_ADDRESS]"
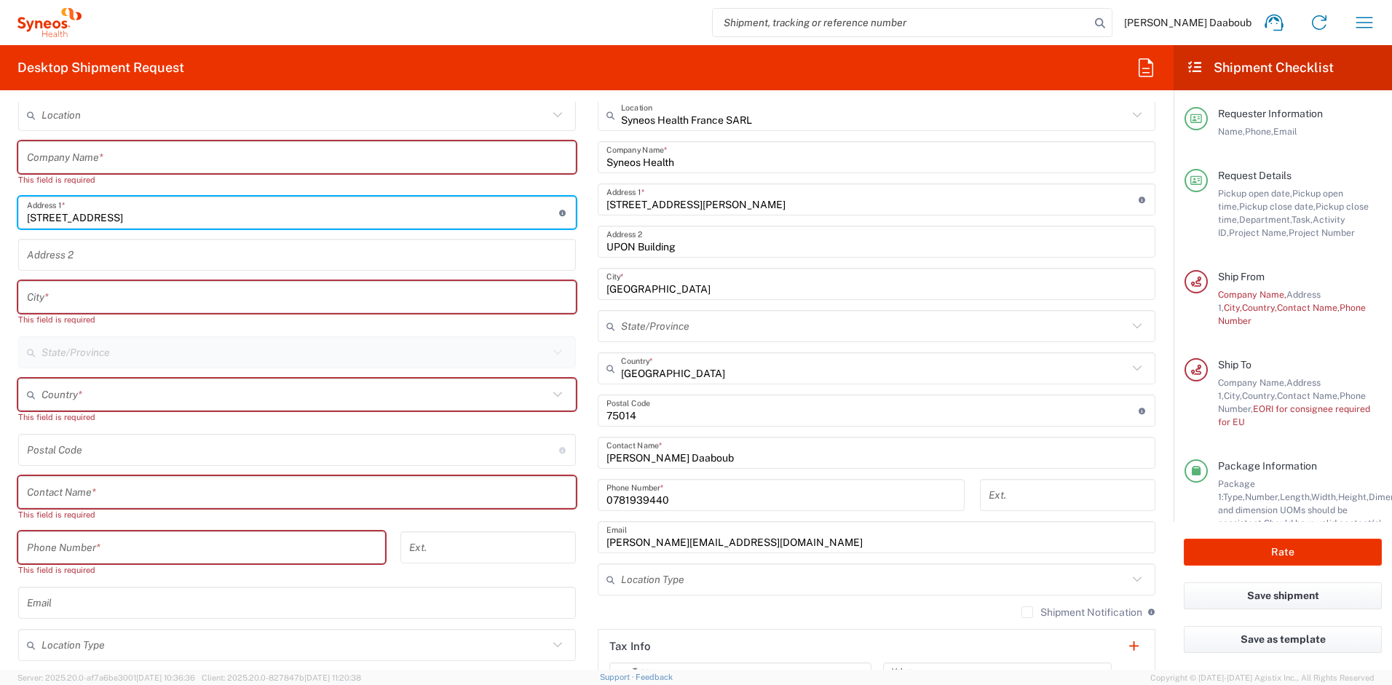
type input "[STREET_ADDRESS]"
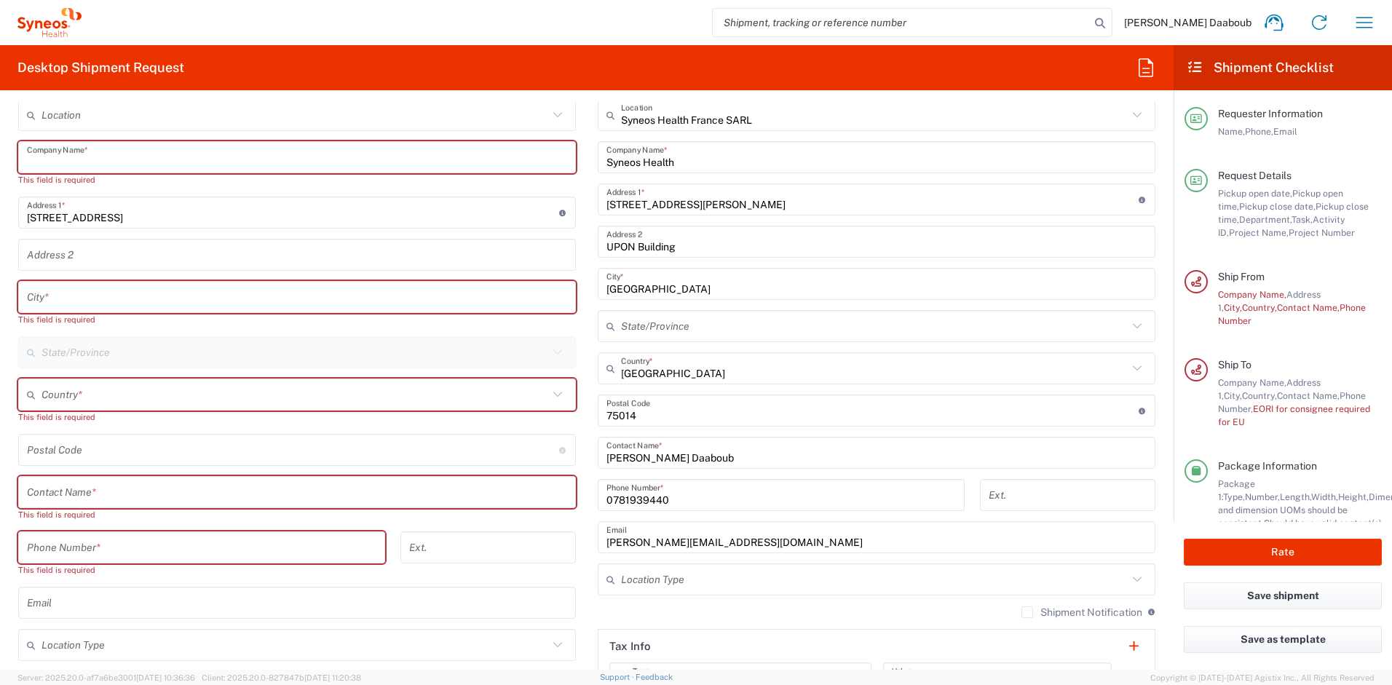
click at [146, 150] on input "text" at bounding box center [297, 157] width 540 height 25
paste input "[PERSON_NAME]"
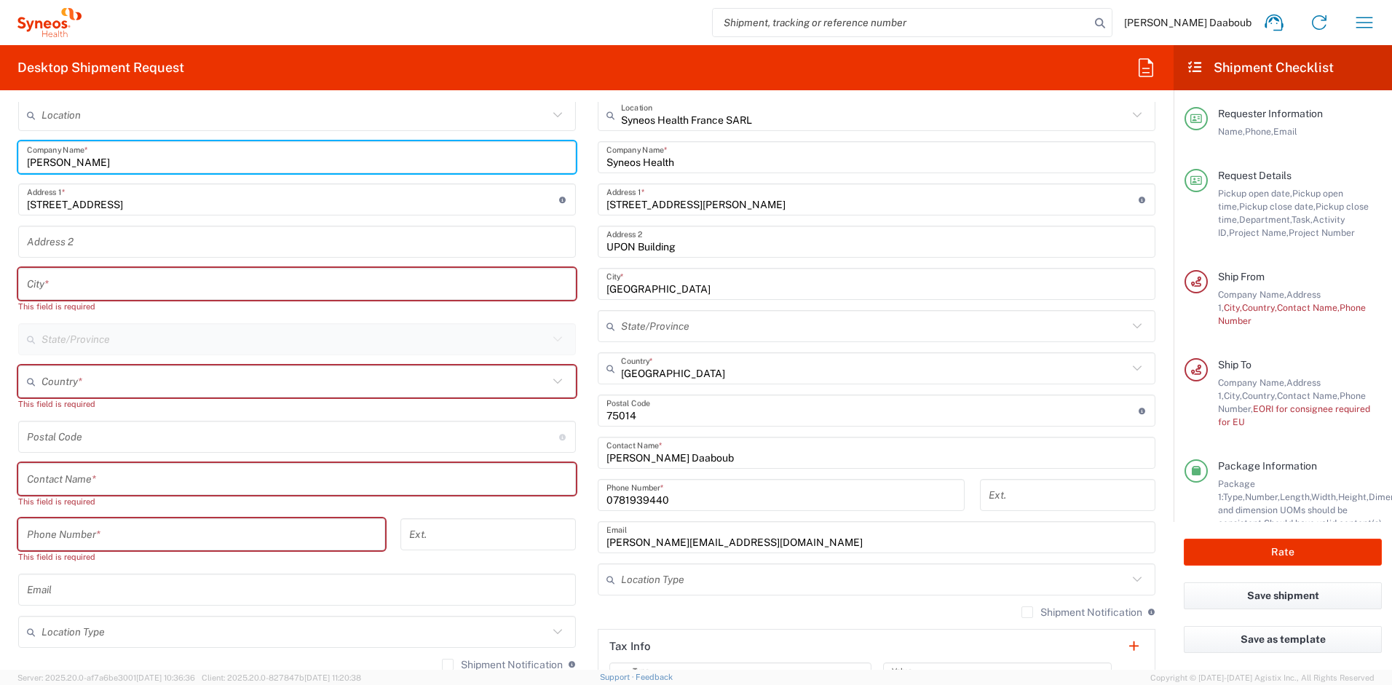
type input "[PERSON_NAME]"
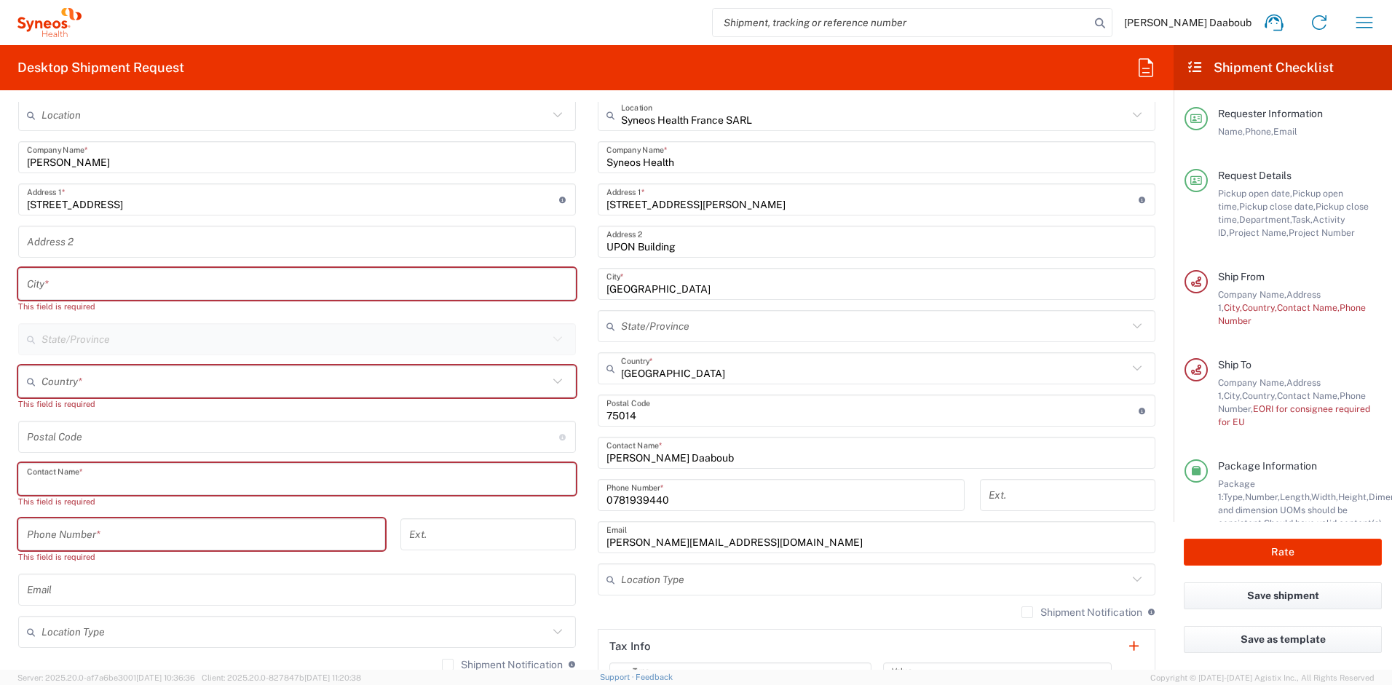
click at [103, 490] on input "text" at bounding box center [297, 479] width 540 height 25
paste input "[PERSON_NAME]"
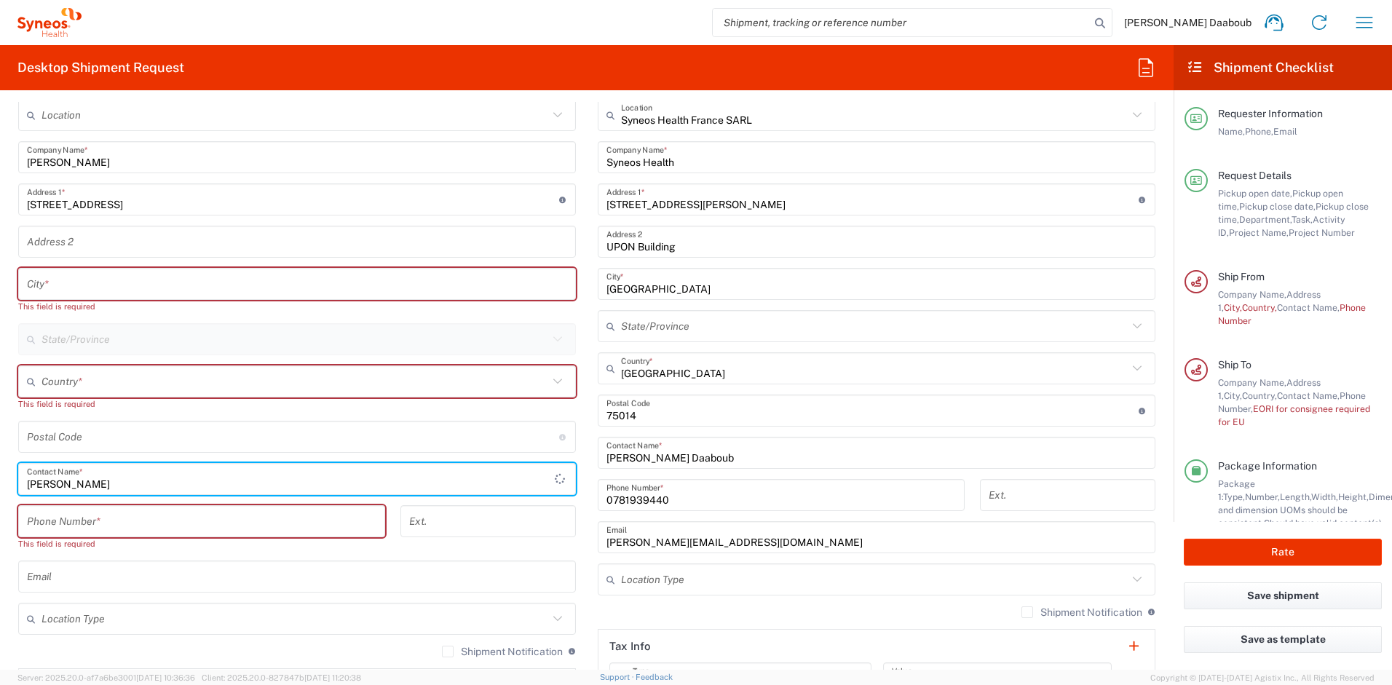
type input "[PERSON_NAME]"
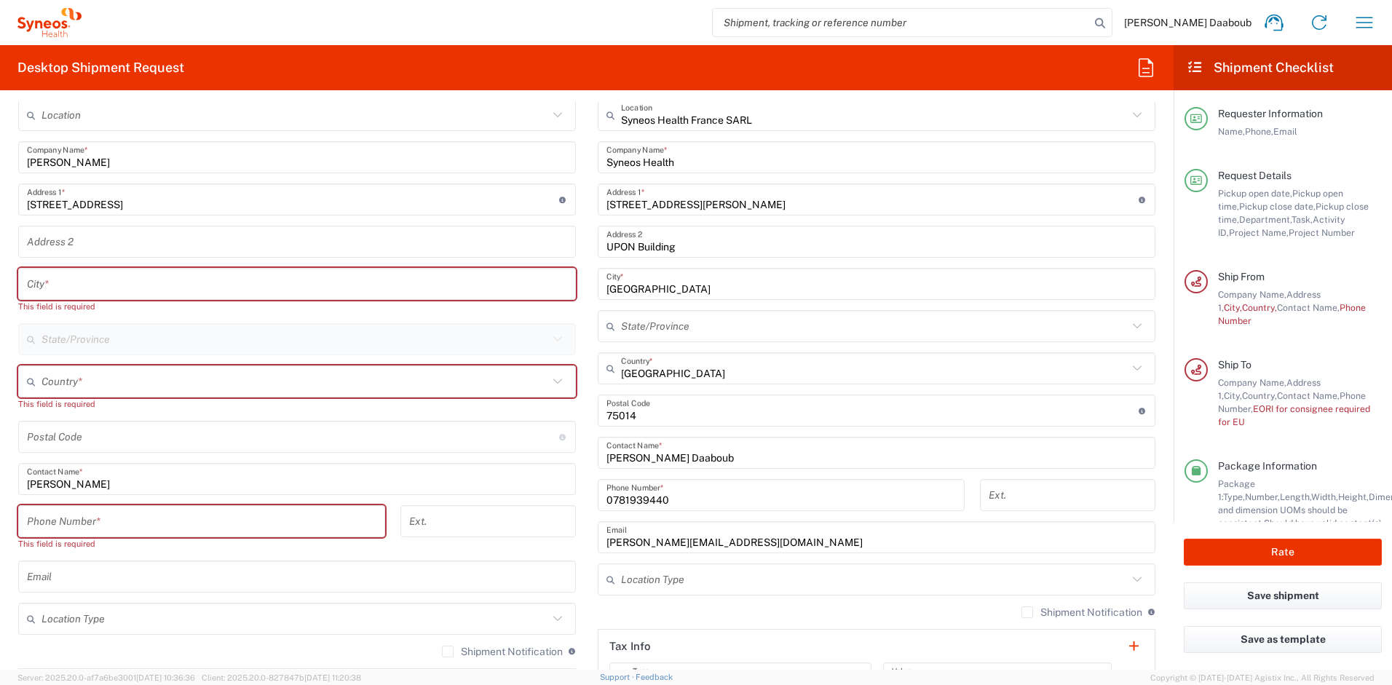
click at [88, 397] on div "Country *" at bounding box center [297, 382] width 558 height 32
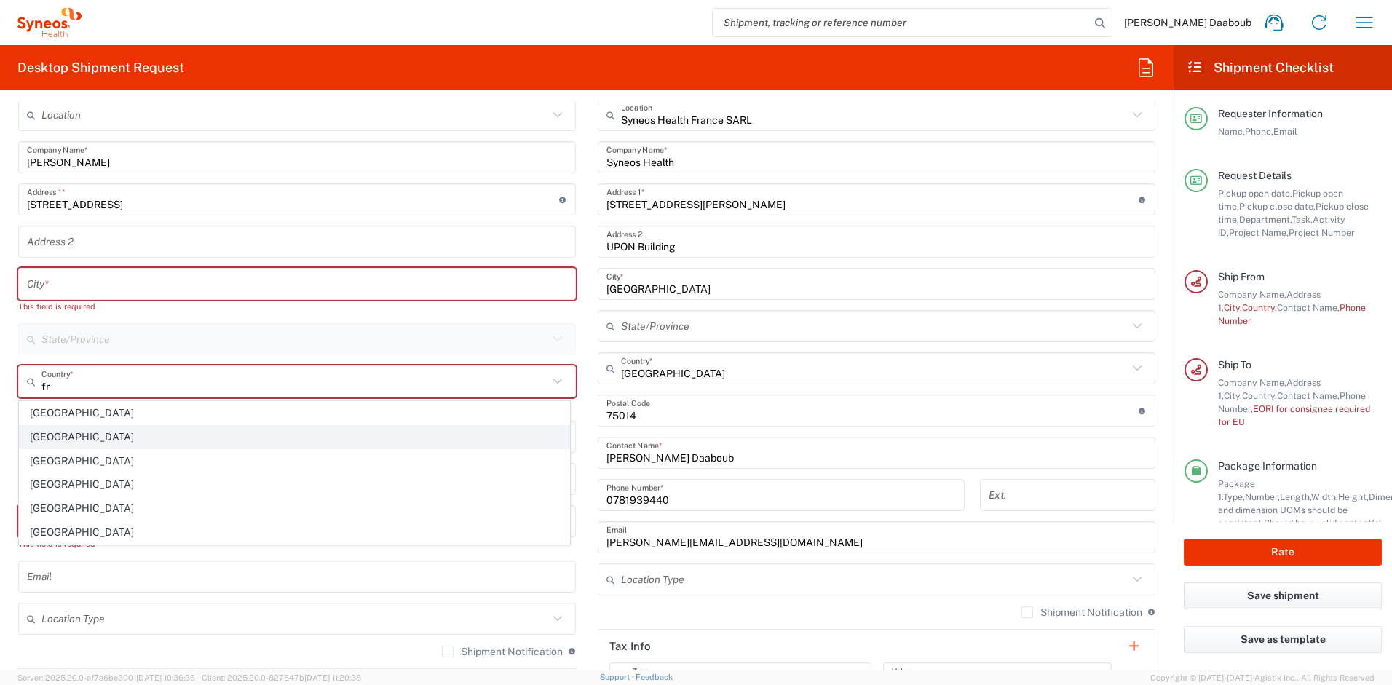
click at [48, 435] on span "[GEOGRAPHIC_DATA]" at bounding box center [295, 437] width 550 height 23
type input "[GEOGRAPHIC_DATA]"
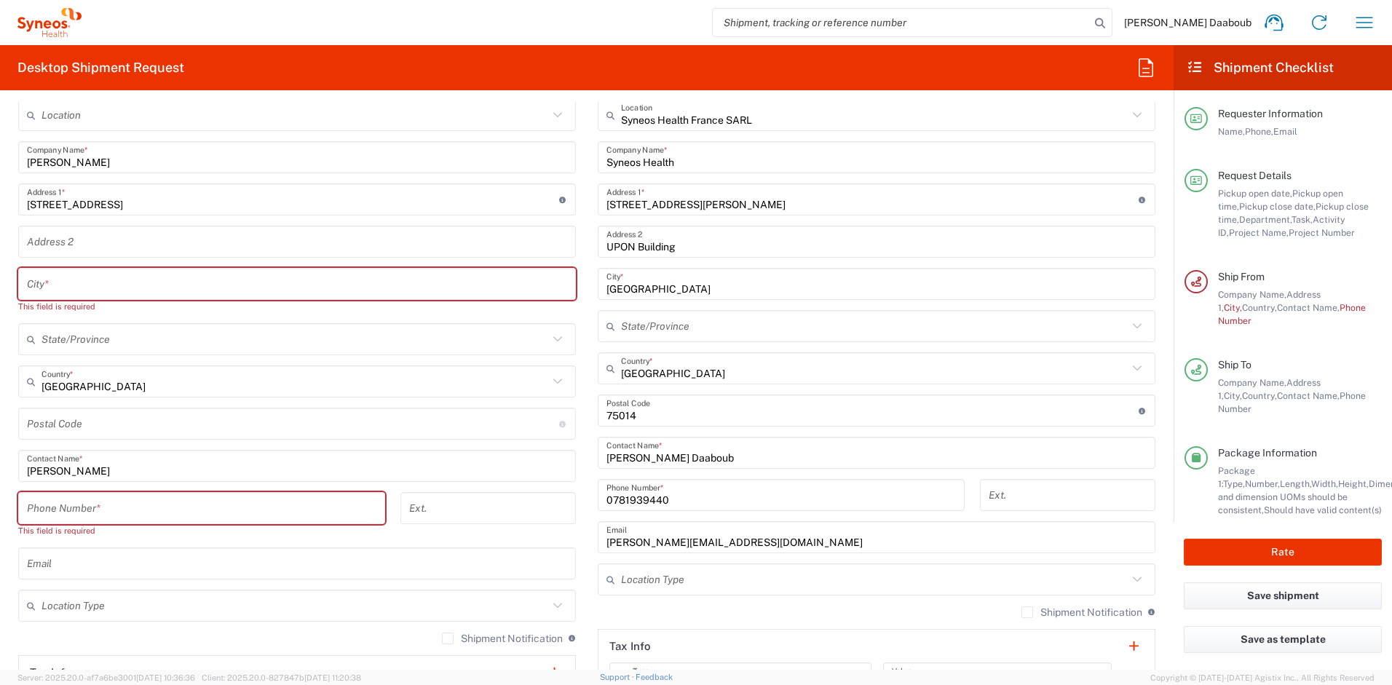
click at [130, 280] on input "text" at bounding box center [297, 284] width 540 height 25
paste input "[GEOGRAPHIC_DATA]"
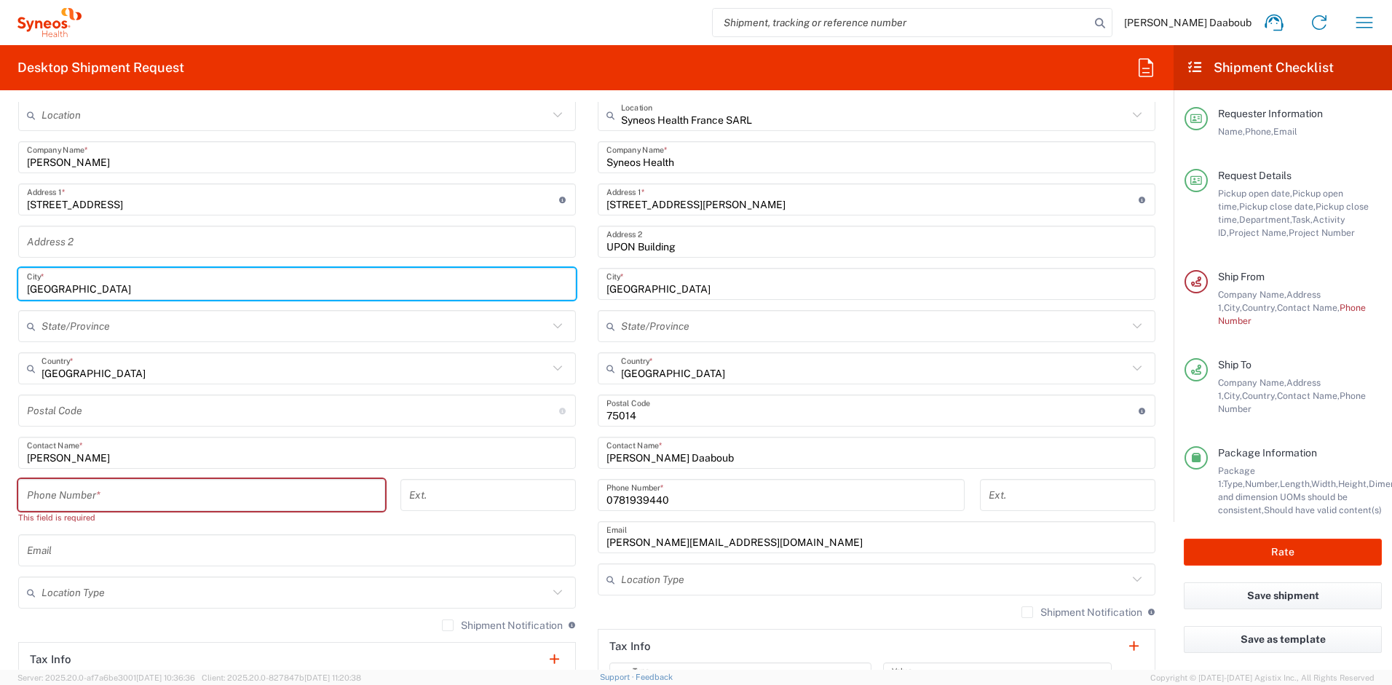
type input "[GEOGRAPHIC_DATA]"
click at [72, 401] on input "undefined" at bounding box center [293, 410] width 532 height 25
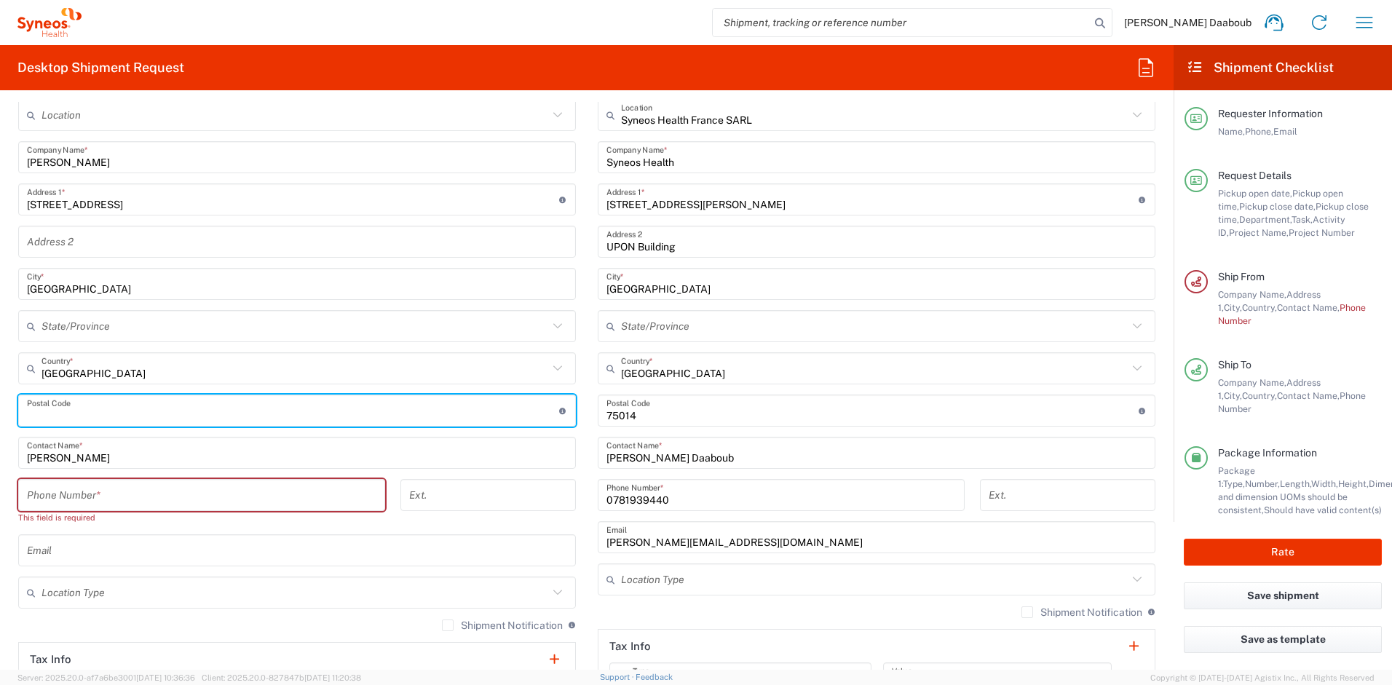
paste input "92310"
type input "92310"
click at [133, 495] on input "tel" at bounding box center [202, 495] width 350 height 25
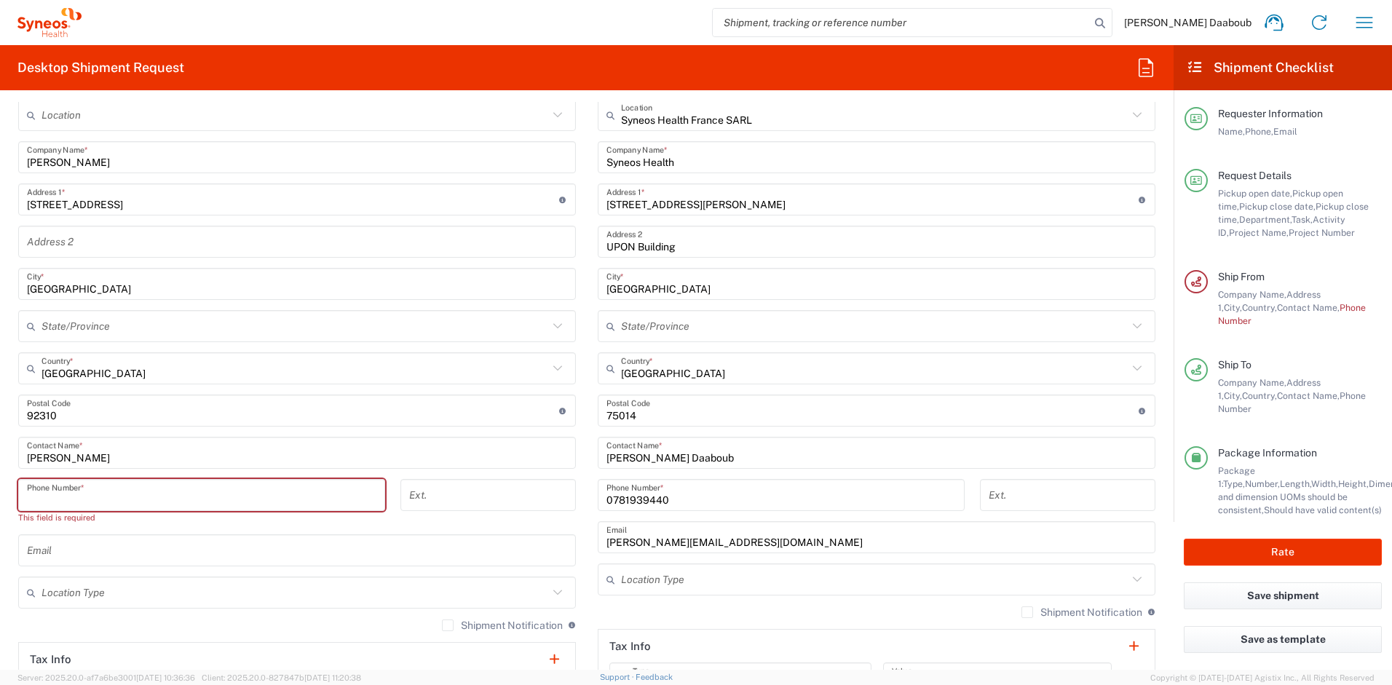
paste input "06 32 28 07 35"
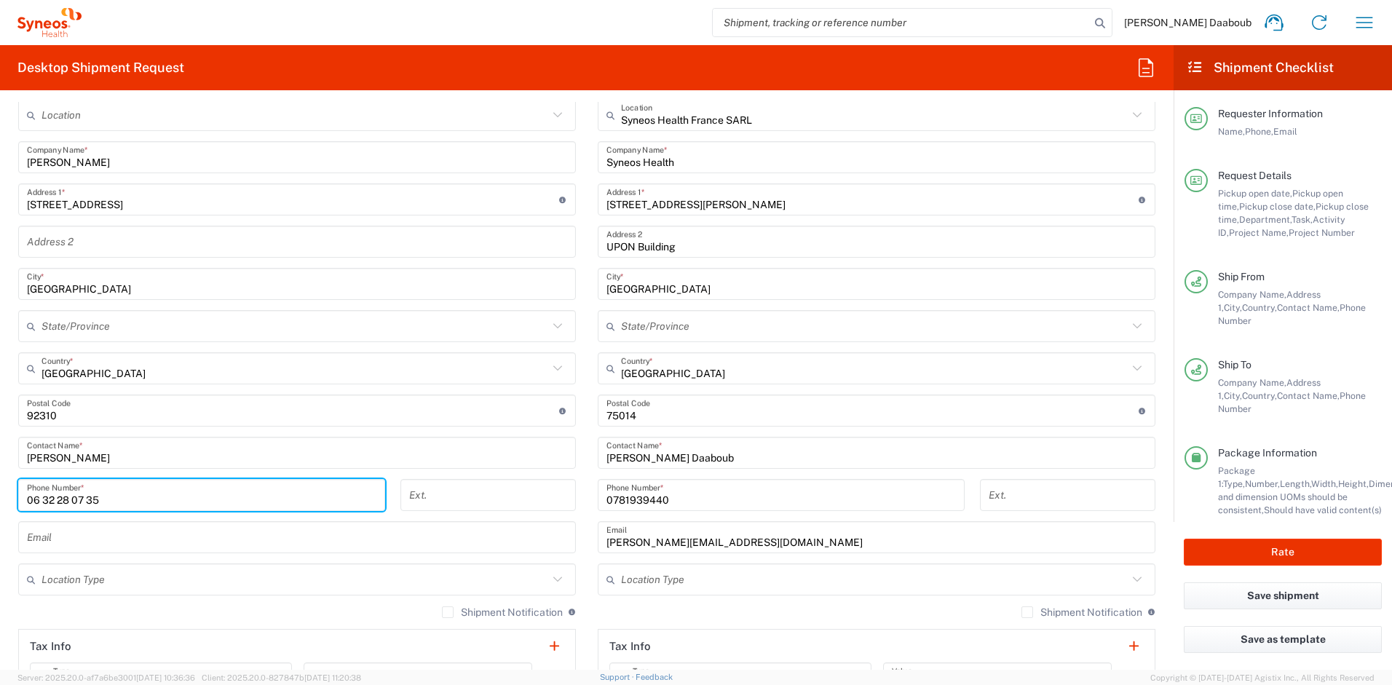
type input "06 32 28 07 35"
drag, startPoint x: 147, startPoint y: 556, endPoint x: 138, endPoint y: 550, distance: 11.1
click at [146, 556] on div "Location [PERSON_NAME] LLC-[GEOGRAPHIC_DATA] [GEOGRAPHIC_DATA] [GEOGRAPHIC_DATA…" at bounding box center [297, 447] width 558 height 696
click at [136, 548] on input "text" at bounding box center [297, 537] width 540 height 25
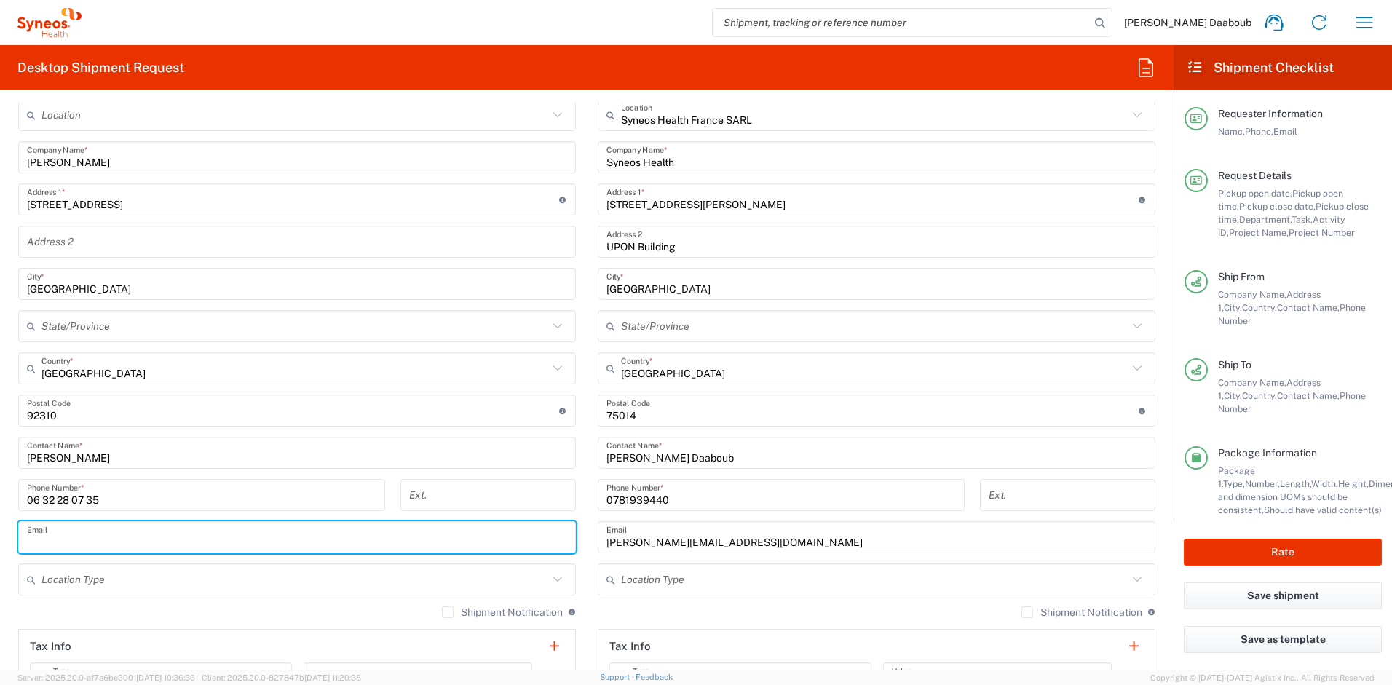
paste input "[EMAIL_ADDRESS][DOMAIN_NAME]"
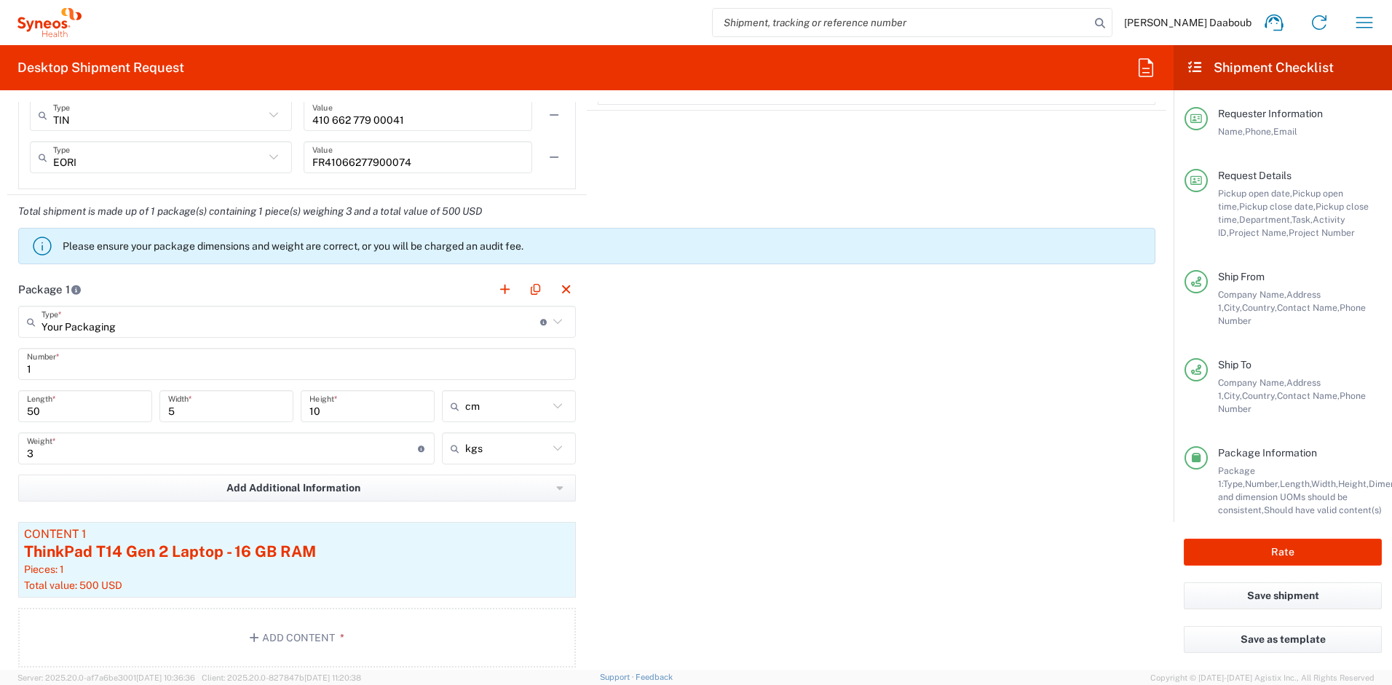
scroll to position [1352, 0]
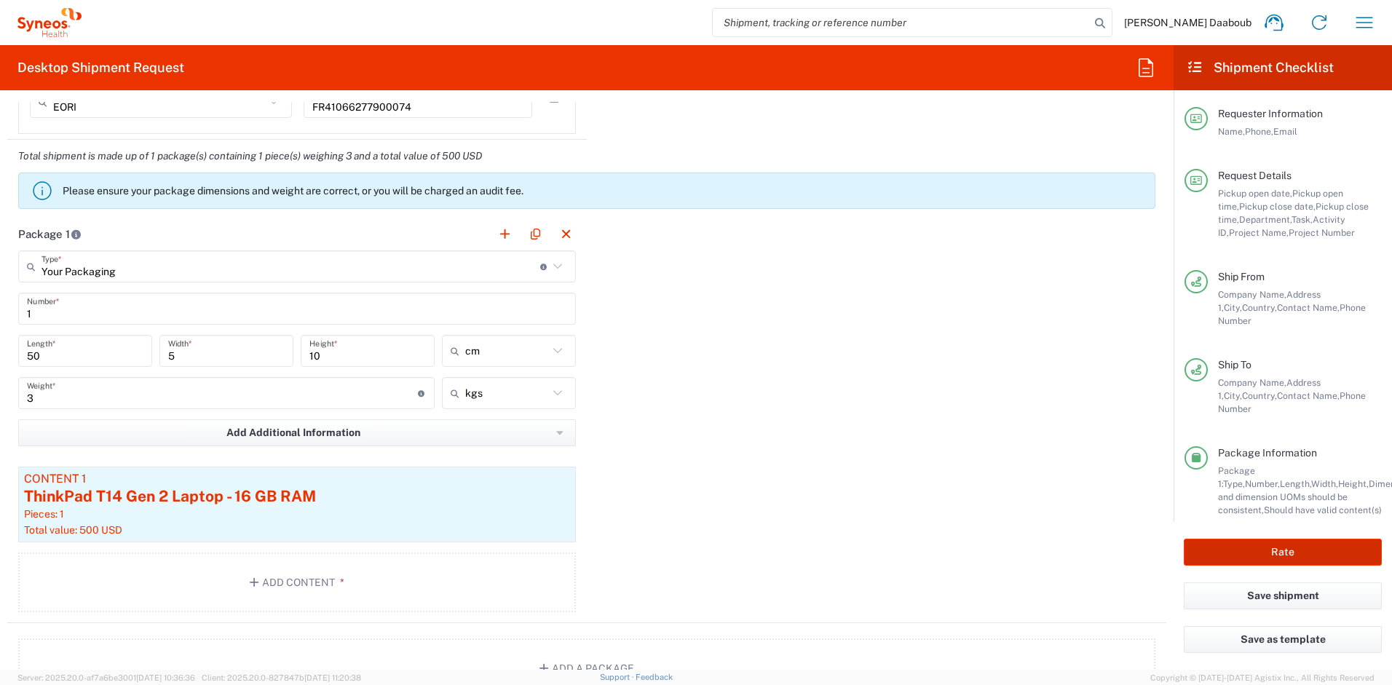
type input "[EMAIL_ADDRESS][DOMAIN_NAME]"
click at [1232, 551] on button "Rate" at bounding box center [1283, 552] width 198 height 27
type input "4510 DEPARTMENTAL EXPENSE"
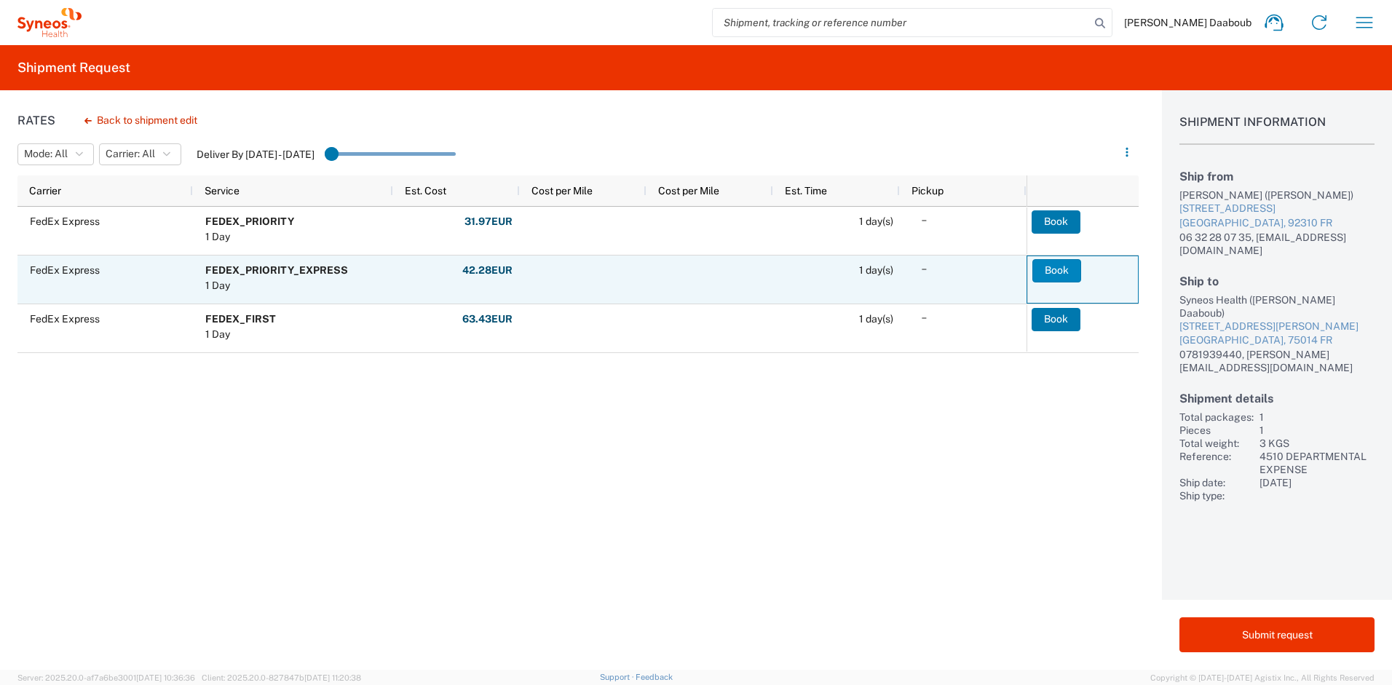
click at [1041, 265] on button "Book" at bounding box center [1057, 270] width 49 height 23
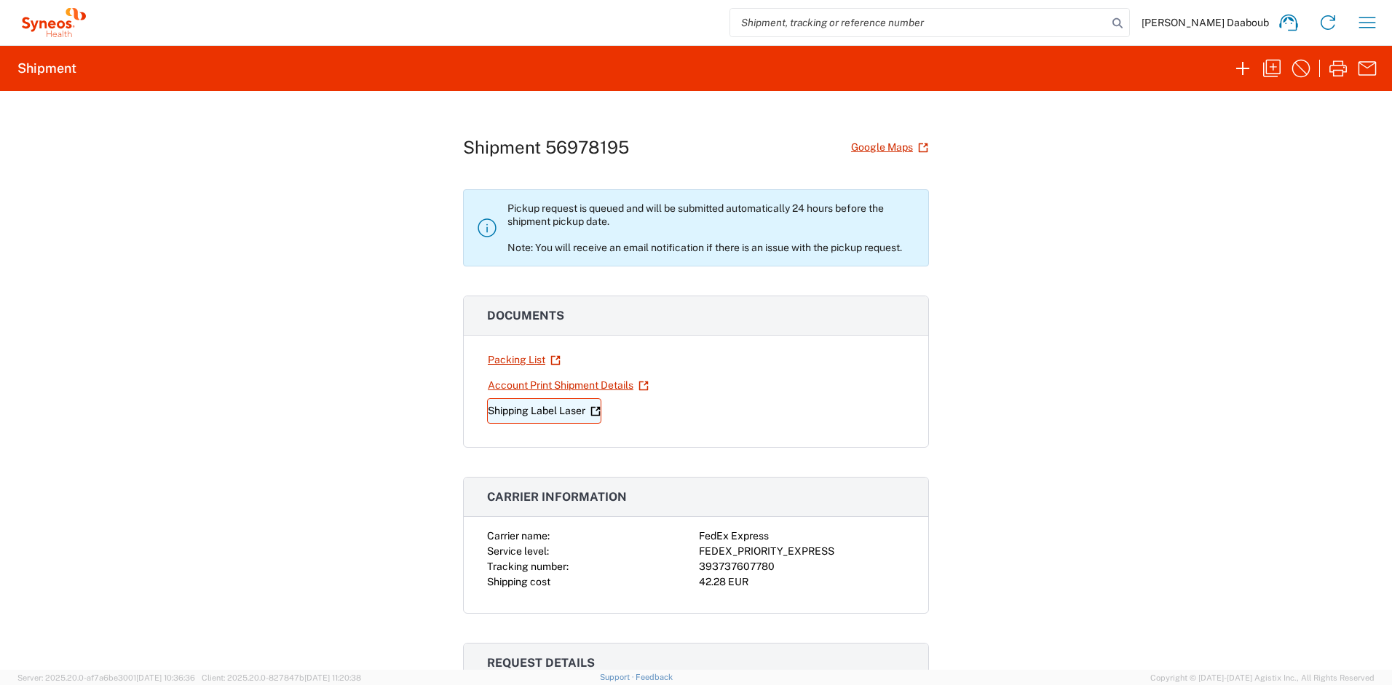
click at [543, 407] on link "Shipping Label Laser" at bounding box center [544, 410] width 114 height 25
click at [890, 29] on input "search" at bounding box center [918, 23] width 377 height 28
paste input "56890835"
type input "56890835"
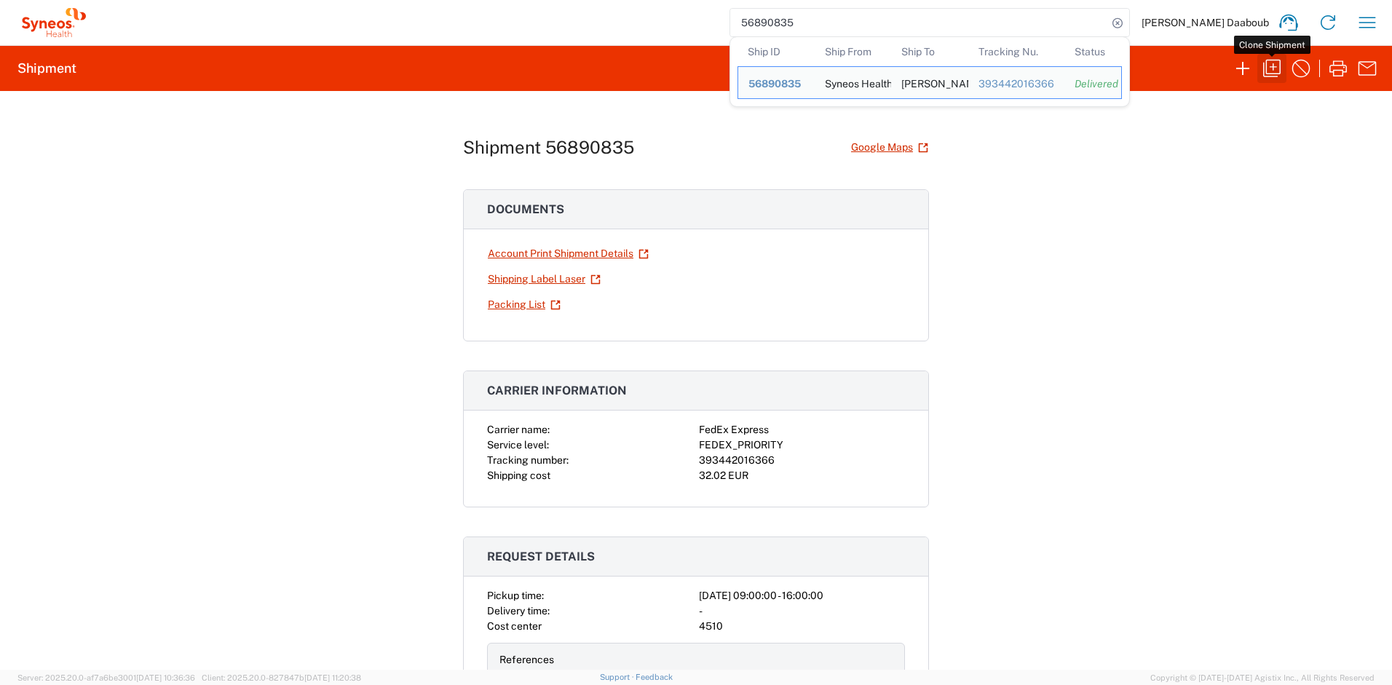
click at [1274, 69] on icon "button" at bounding box center [1272, 68] width 23 height 23
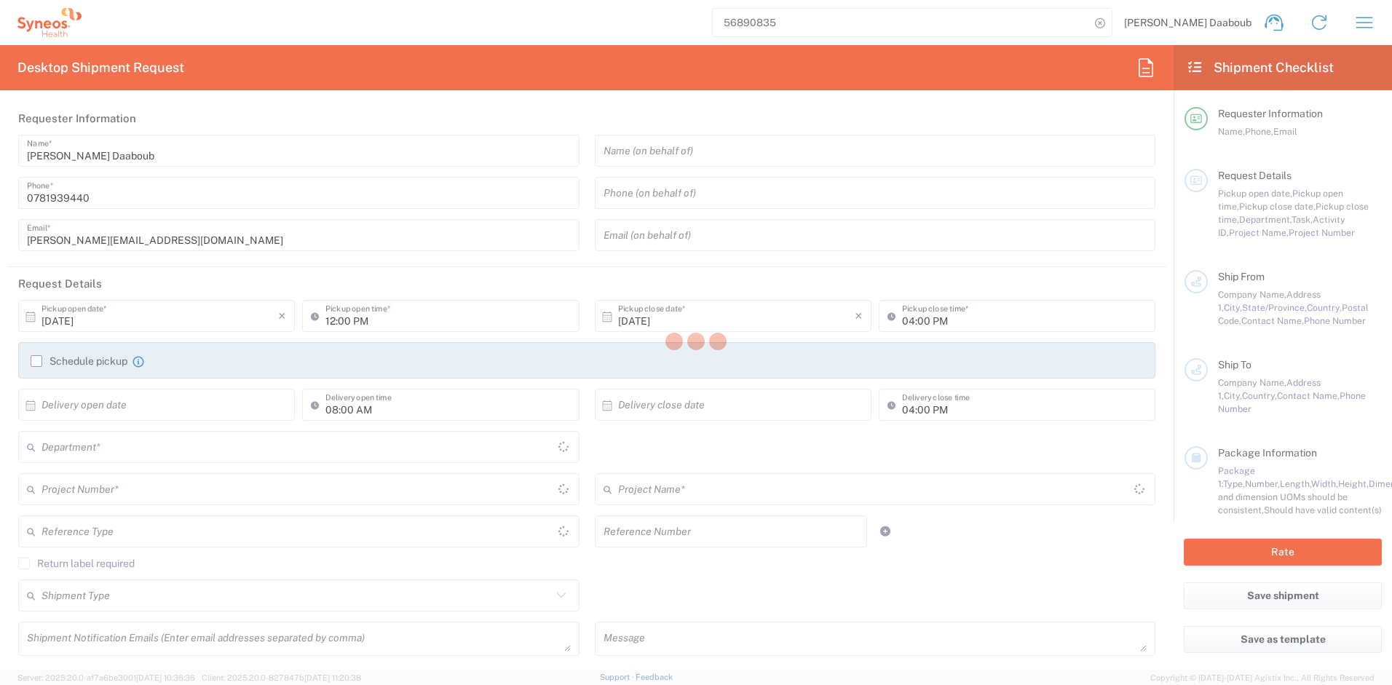
type input "09:00 AM"
type textarea "[PERSON_NAME][EMAIL_ADDRESS][DOMAIN_NAME]"
type input "Syneos Health France SARL"
type input "Syneos Health"
type input "[STREET_ADDRESS][PERSON_NAME]"
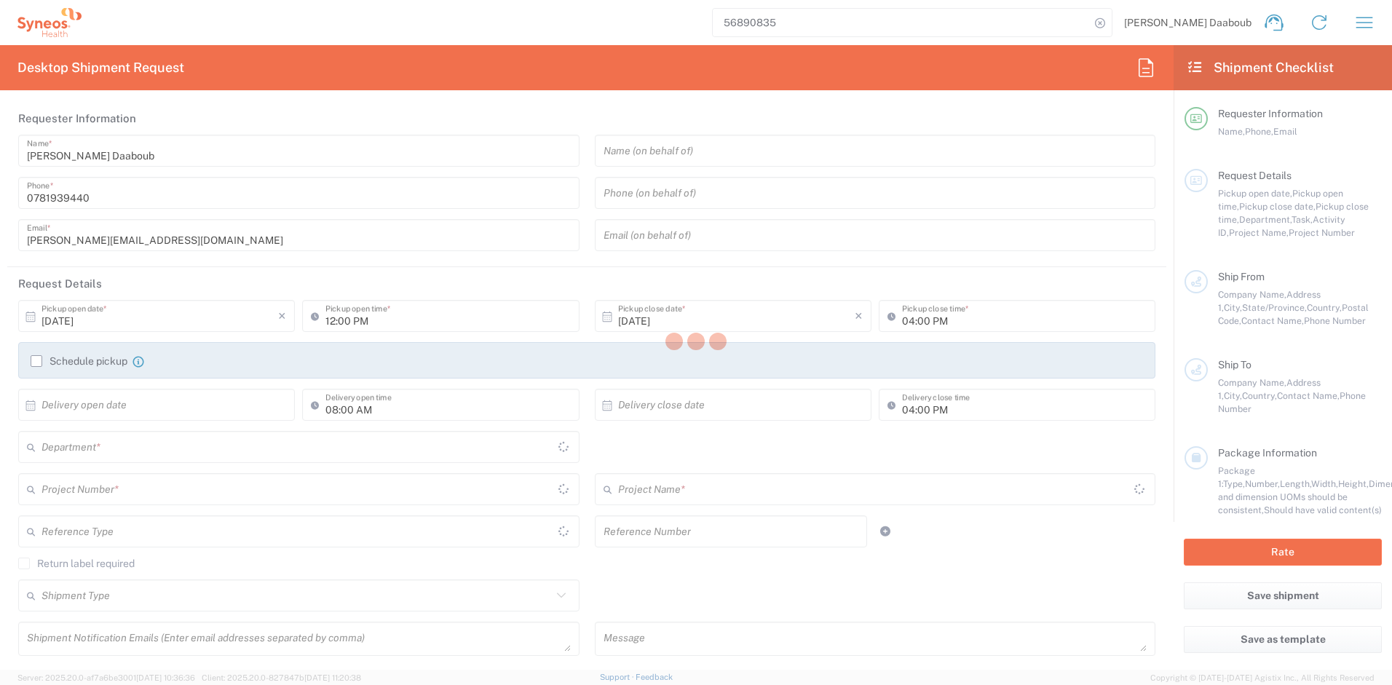
type input "UPON Building"
type input "[GEOGRAPHIC_DATA]"
type input "75014"
type input "[PERSON_NAME] Daaboub"
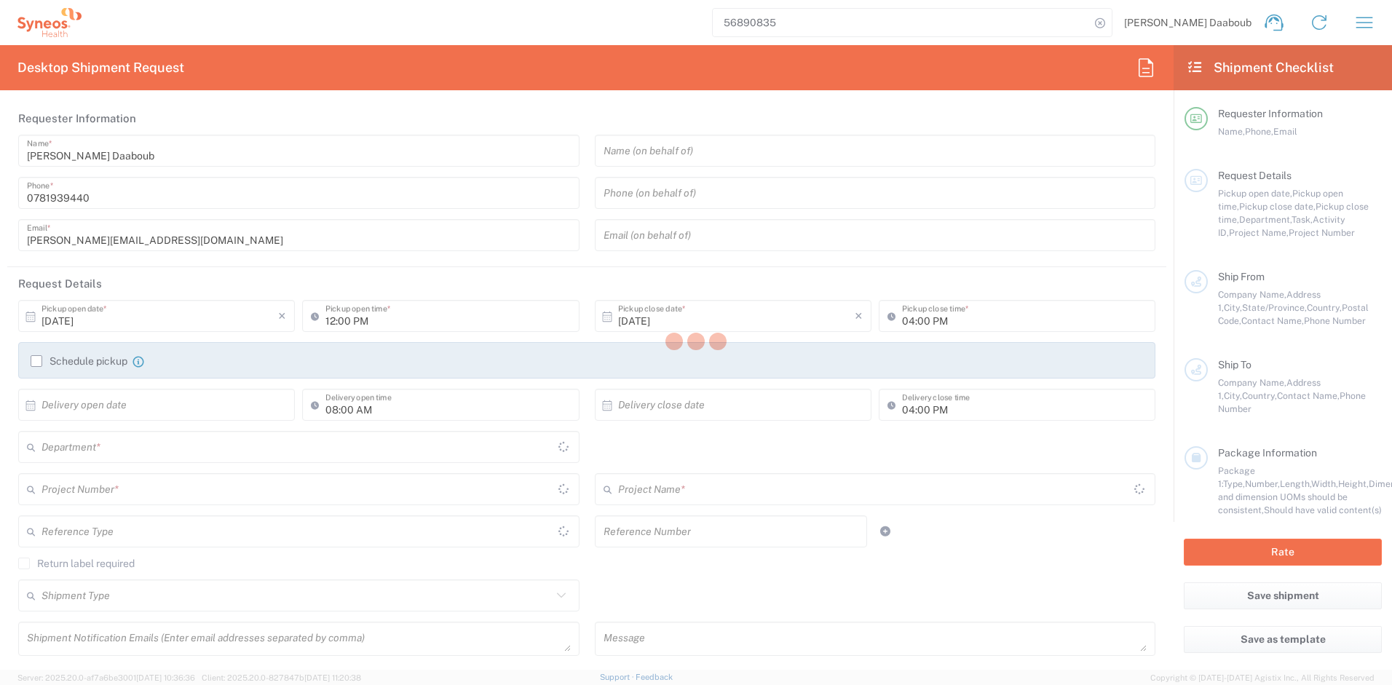
type input "0781939440"
type input "[PERSON_NAME][EMAIL_ADDRESS][DOMAIN_NAME]"
type input "[PERSON_NAME]"
type input "[STREET_ADDRESS][PERSON_NAME][PERSON_NAME]"
type input "Antibes"
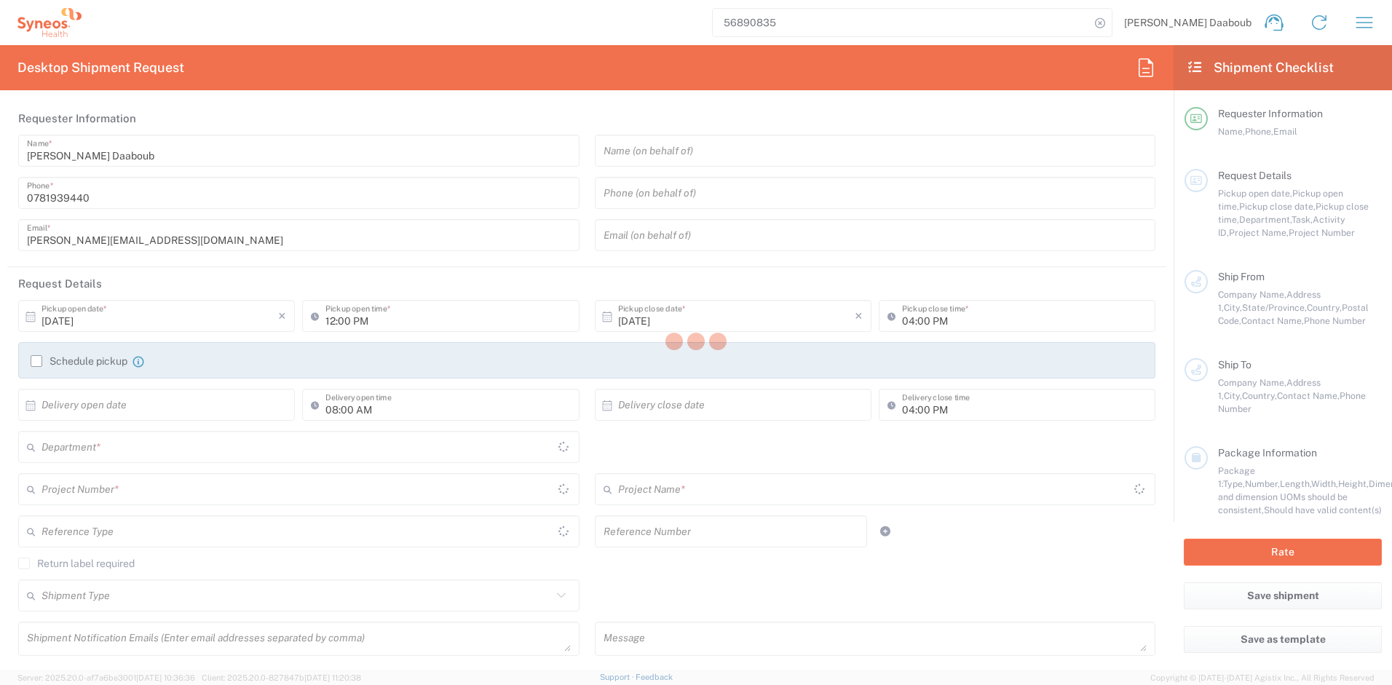
type input "[GEOGRAPHIC_DATA]"
type input "06160"
type input "[PERSON_NAME]"
type input "0618381153"
type input "[PERSON_NAME][EMAIL_ADDRESS][DOMAIN_NAME]"
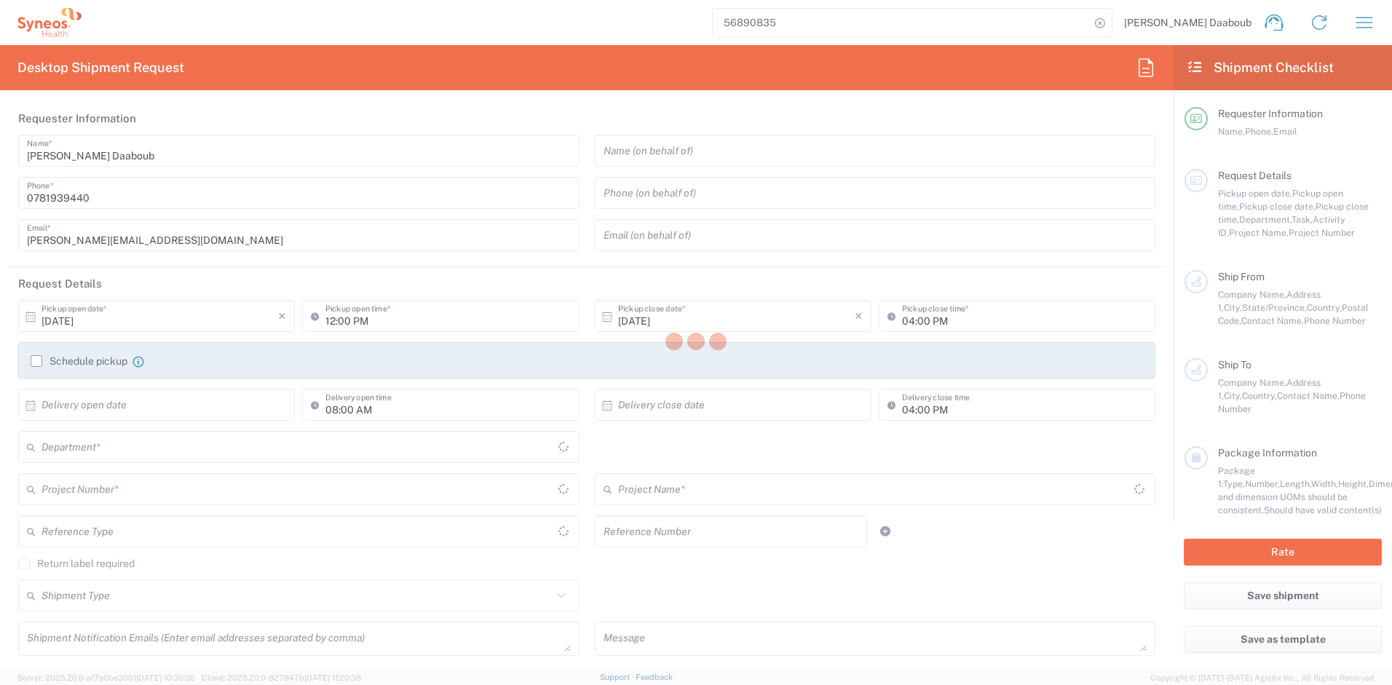
type input "Sender/Shipper"
type input "Not Sold"
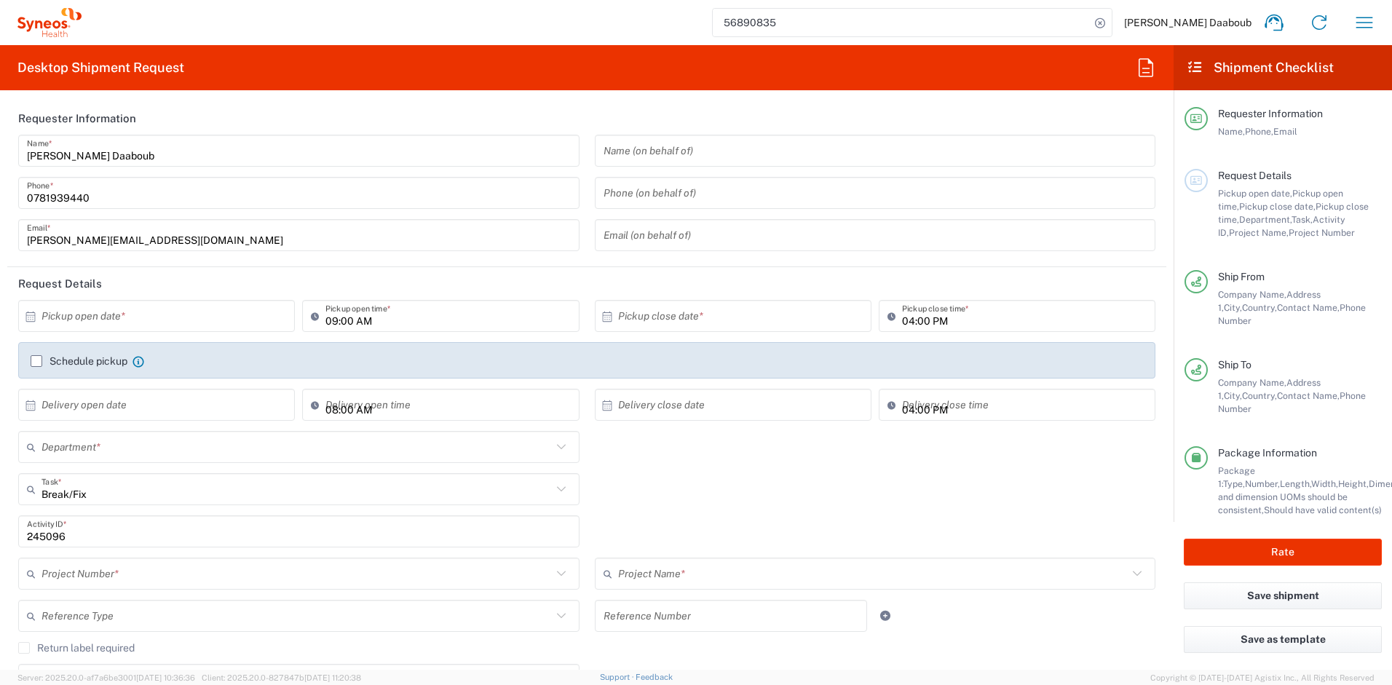
type input "[GEOGRAPHIC_DATA]"
type input "Your Packaging"
type input "4510 DEPARTMENTAL EXPENSE"
type input "4510"
type input "4510 DEPARTMENTAL EXPENSE"
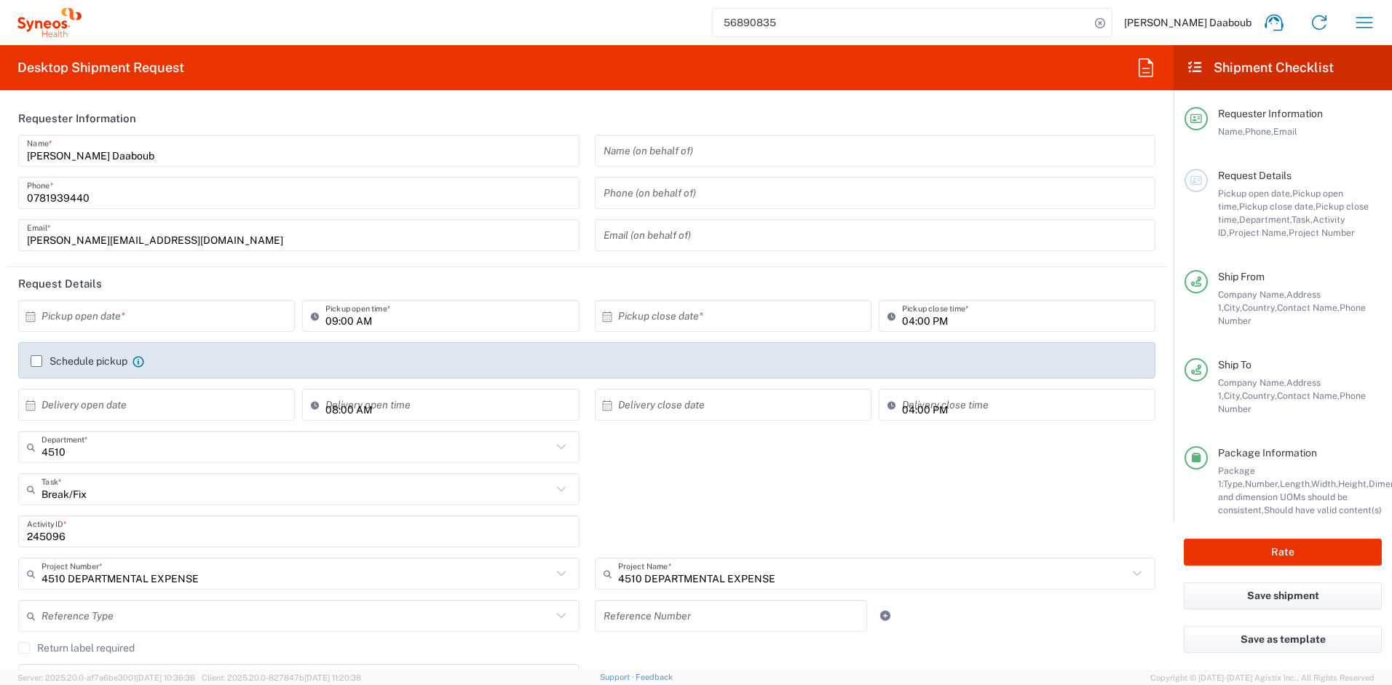
click at [66, 296] on header "Request Details" at bounding box center [586, 283] width 1159 height 33
click at [71, 312] on input "text" at bounding box center [160, 316] width 237 height 25
click at [234, 351] on span "›" at bounding box center [232, 343] width 22 height 17
click at [181, 390] on span "2" at bounding box center [178, 387] width 21 height 20
type input "[DATE]"
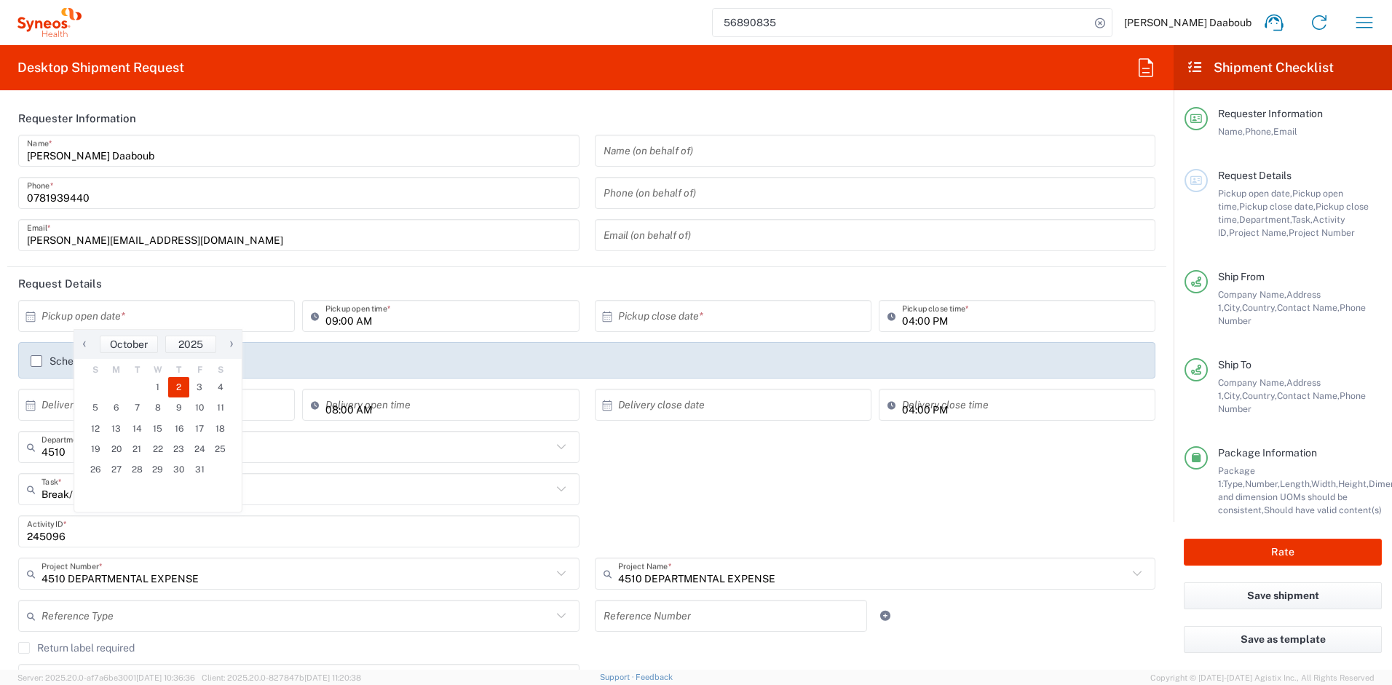
type input "[DATE]"
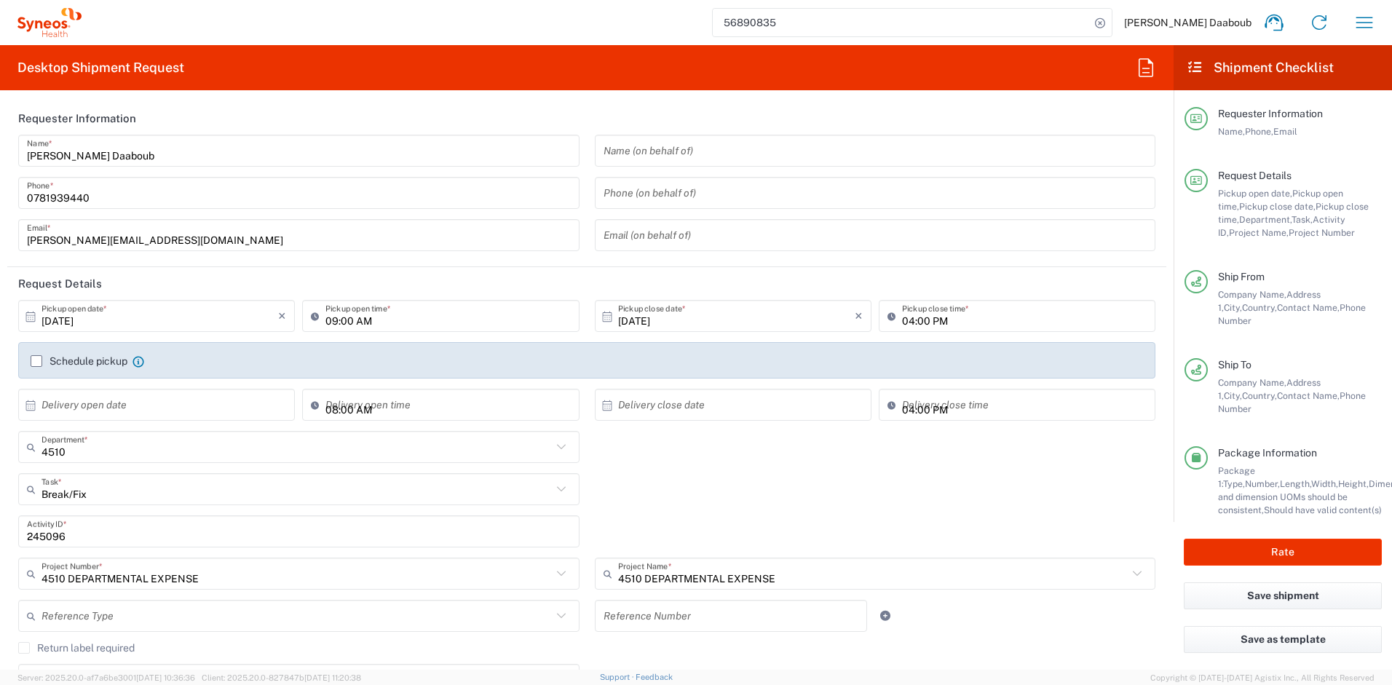
click at [94, 362] on label "Schedule pickup" at bounding box center [79, 361] width 97 height 12
click at [36, 361] on input "Schedule pickup" at bounding box center [36, 361] width 0 height 0
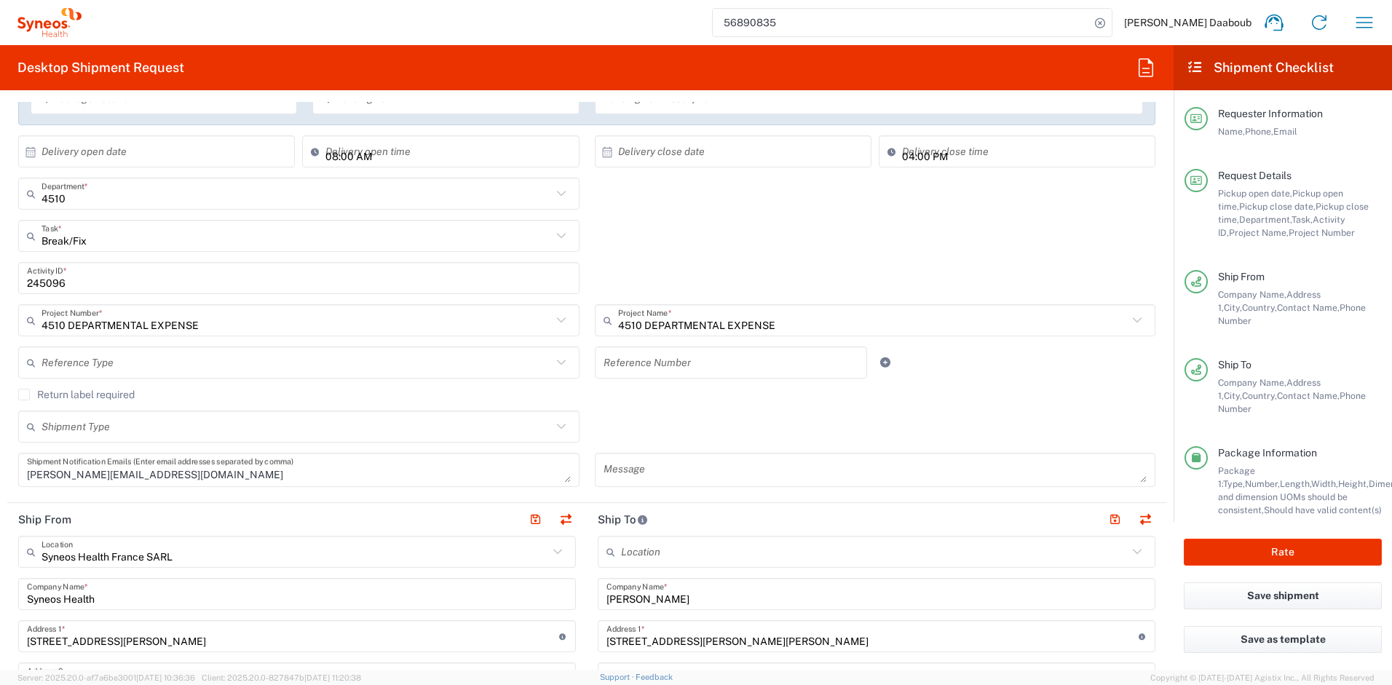
scroll to position [382, 0]
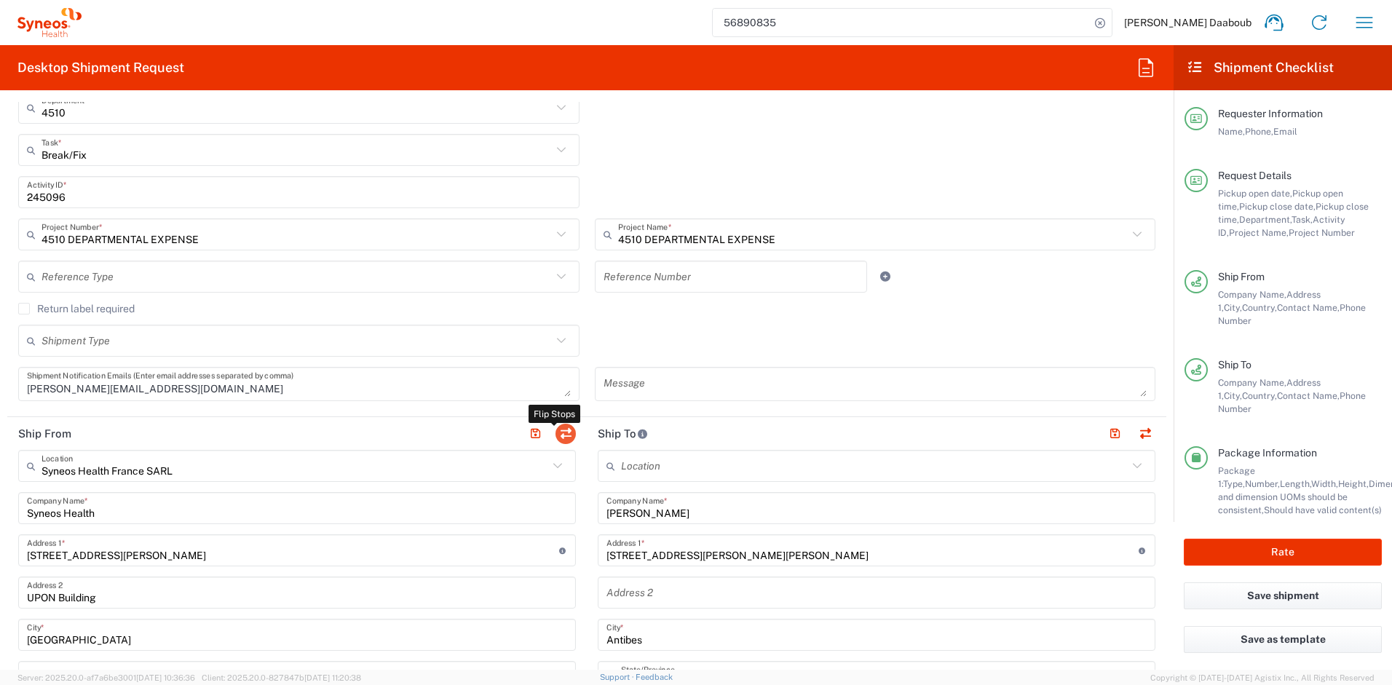
click at [564, 435] on button "button" at bounding box center [566, 434] width 20 height 20
type input "[PERSON_NAME]"
type input "[STREET_ADDRESS][PERSON_NAME][PERSON_NAME]"
type input "Antibes"
type input "[GEOGRAPHIC_DATA]"
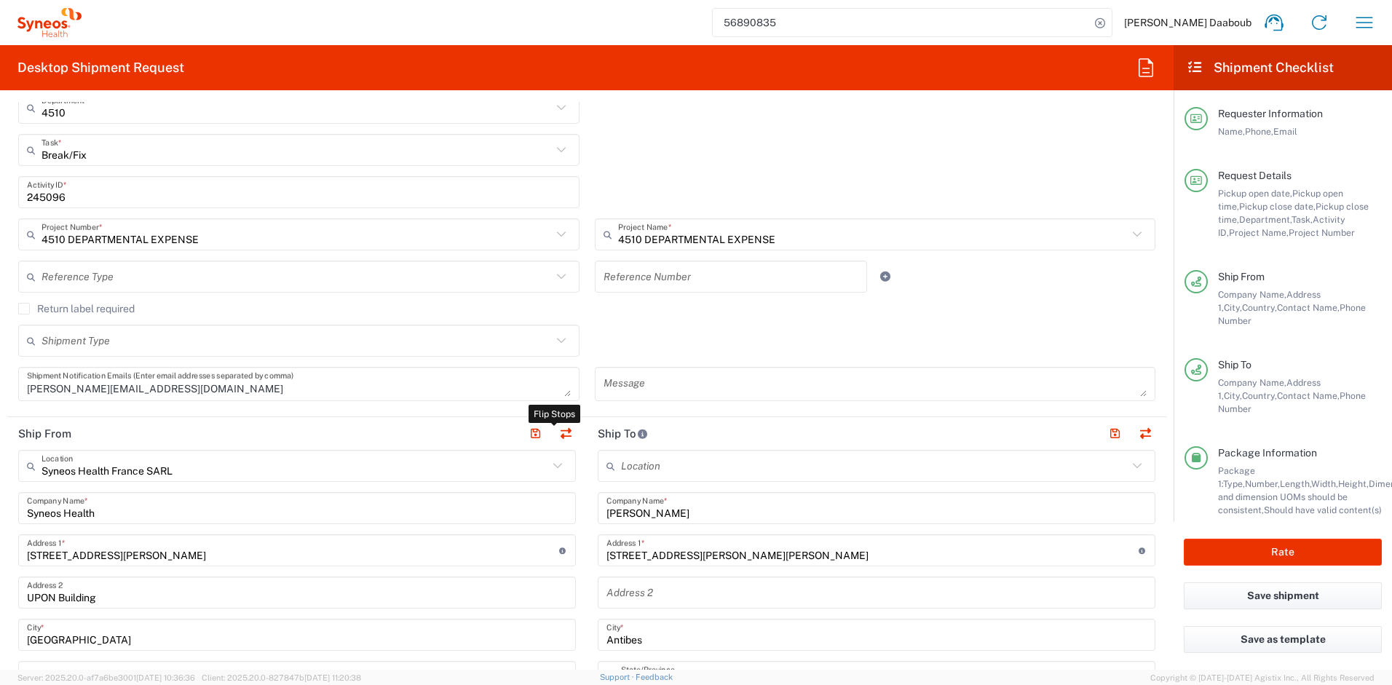
type input "06160"
type input "[PERSON_NAME]"
type input "0618381153"
type input "[PERSON_NAME][EMAIL_ADDRESS][DOMAIN_NAME]"
type input "Syneos Health France SARL"
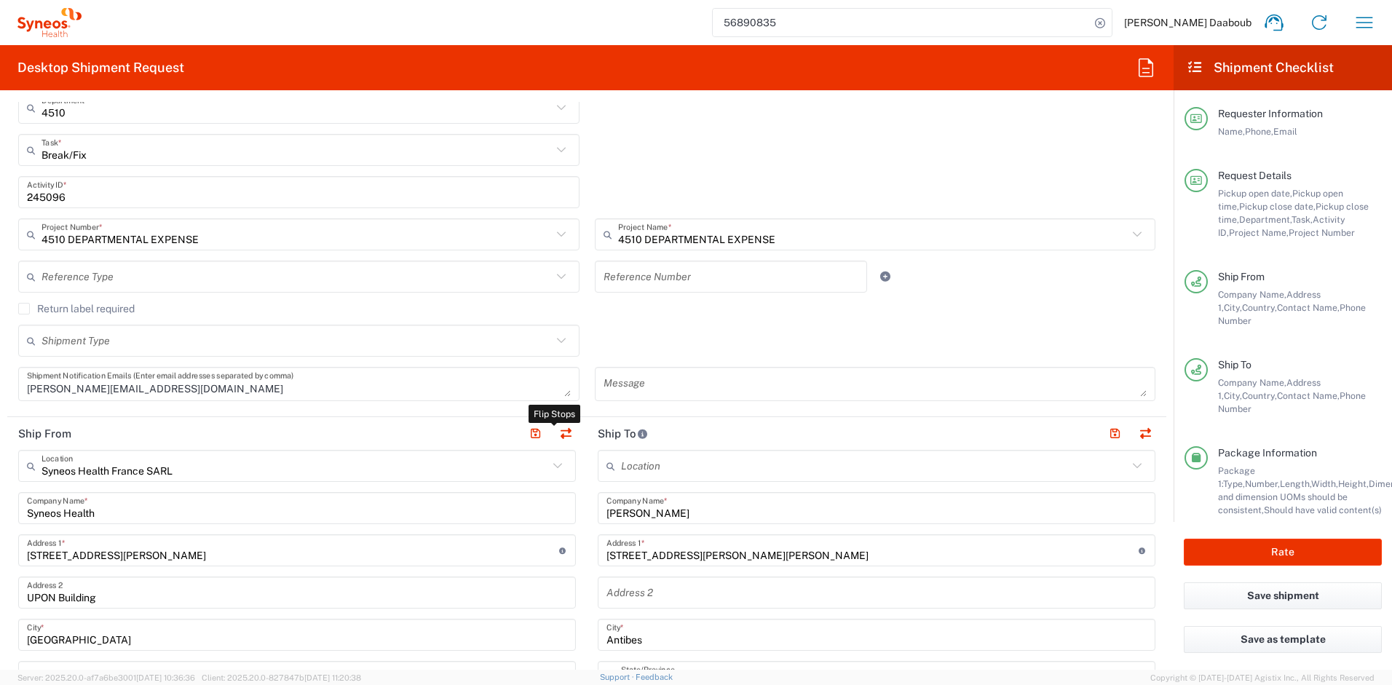
type input "Syneos Health"
type input "[STREET_ADDRESS][PERSON_NAME]"
type input "UPON Building"
type input "[GEOGRAPHIC_DATA]"
type input "75014"
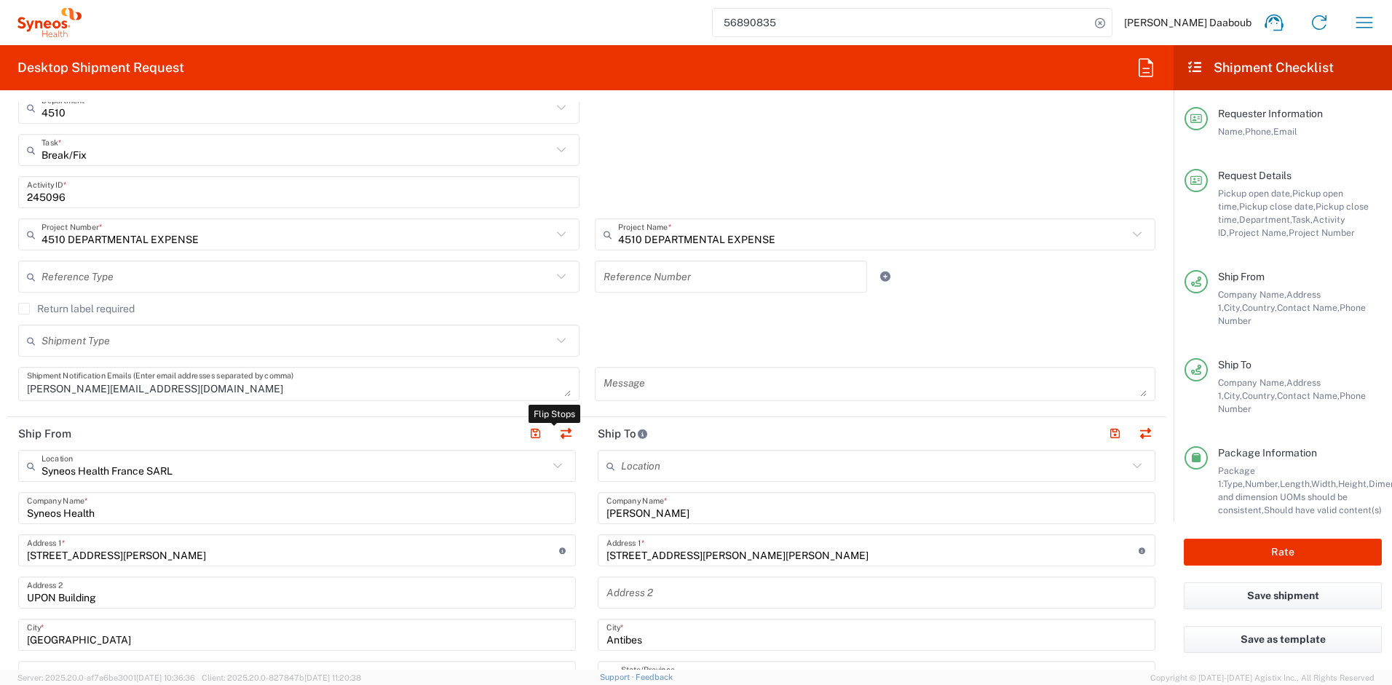
type input "[PERSON_NAME] Daaboub"
type input "0781939440"
type input "[PERSON_NAME][EMAIL_ADDRESS][DOMAIN_NAME]"
type input "TIN"
type input "410 662 779 00041"
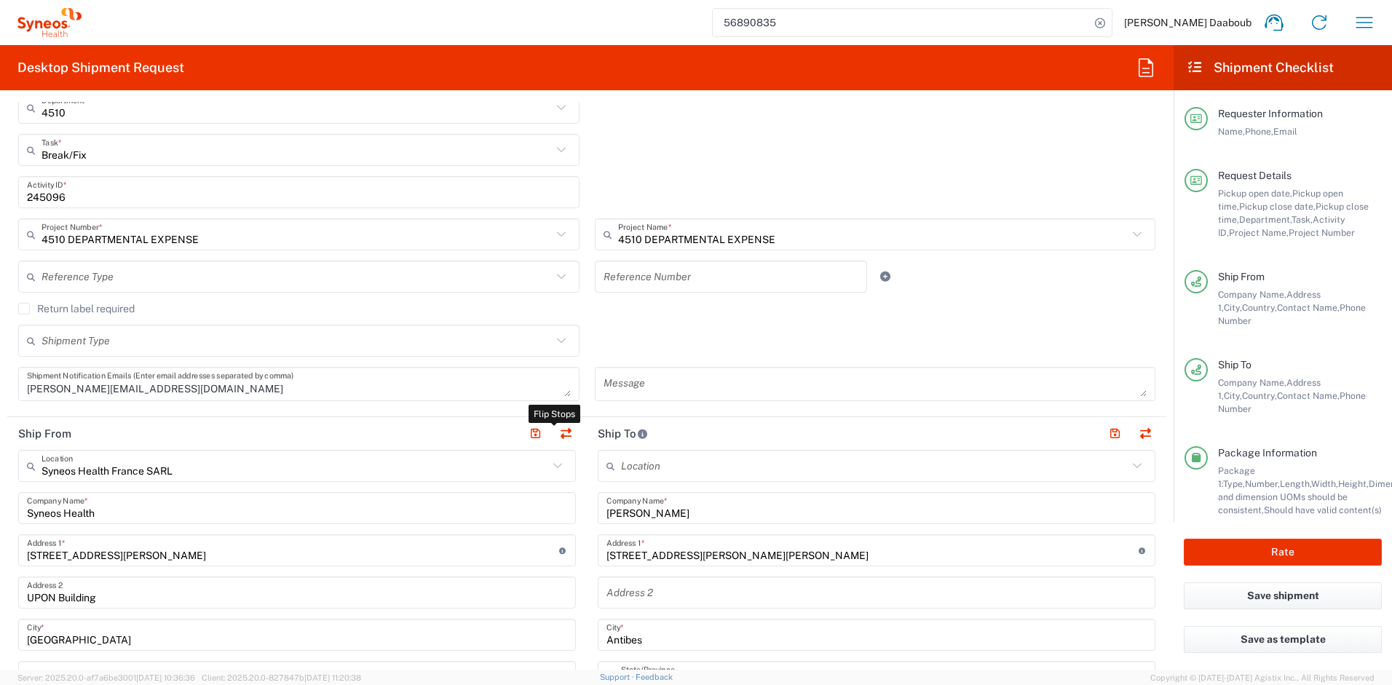
type input "EORI"
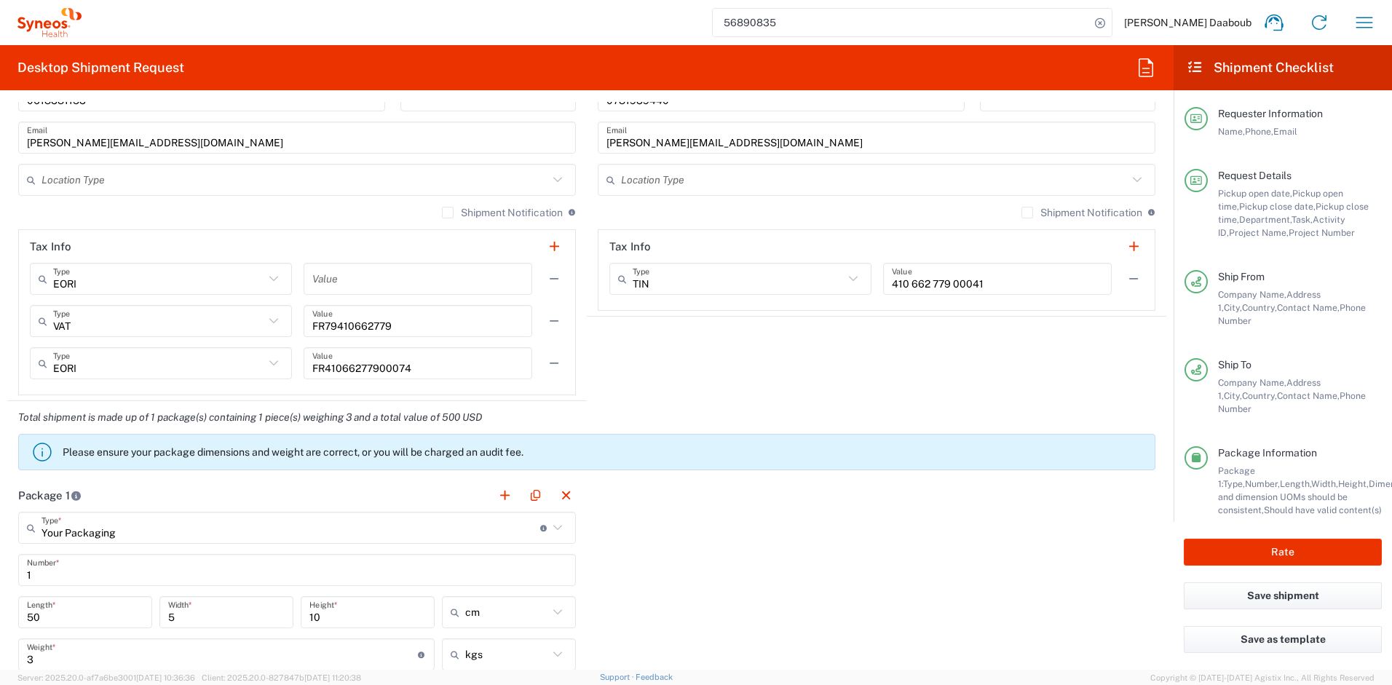
scroll to position [1442, 0]
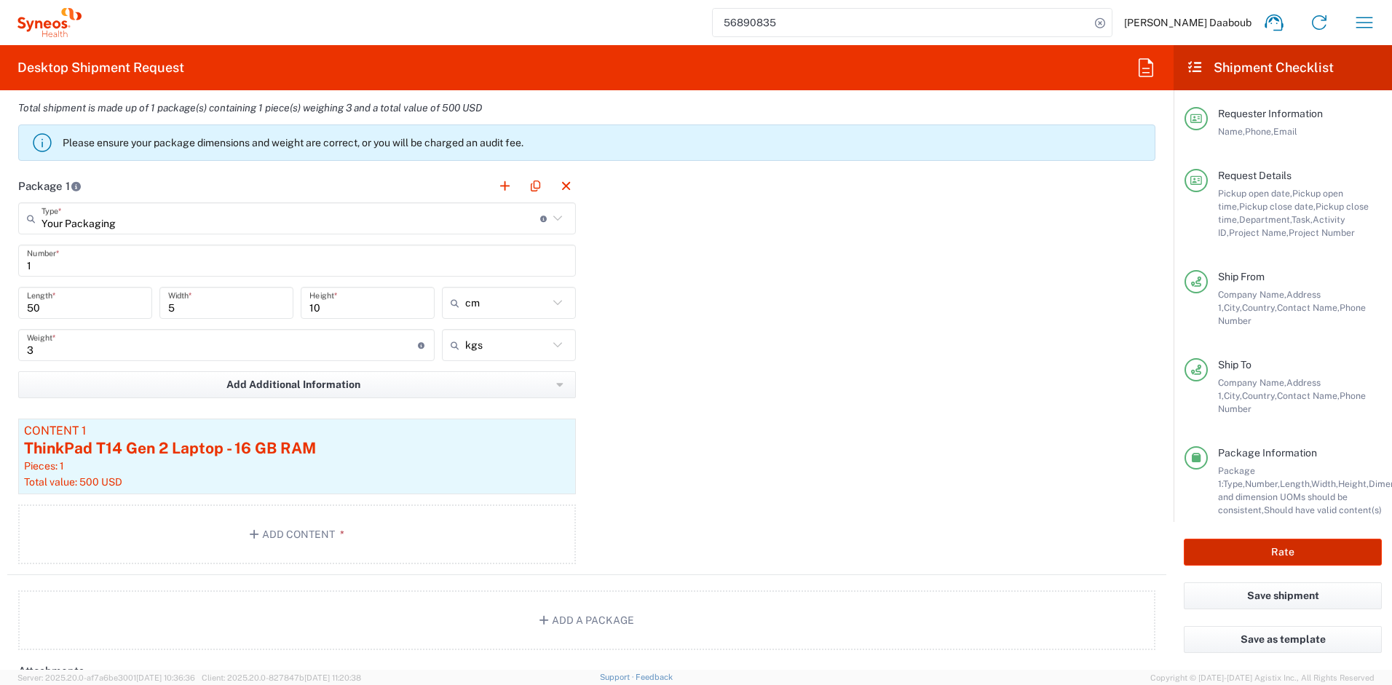
click at [1282, 548] on button "Rate" at bounding box center [1283, 552] width 198 height 27
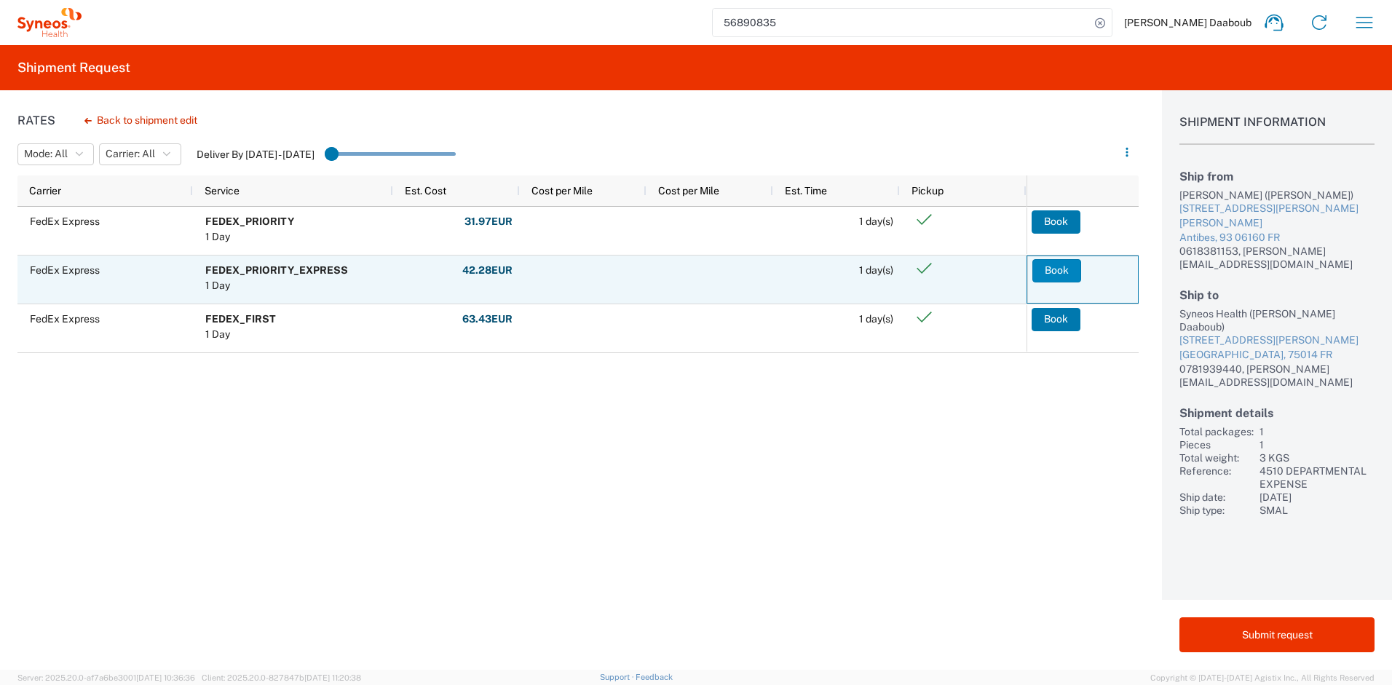
click at [1046, 274] on button "Book" at bounding box center [1057, 270] width 49 height 23
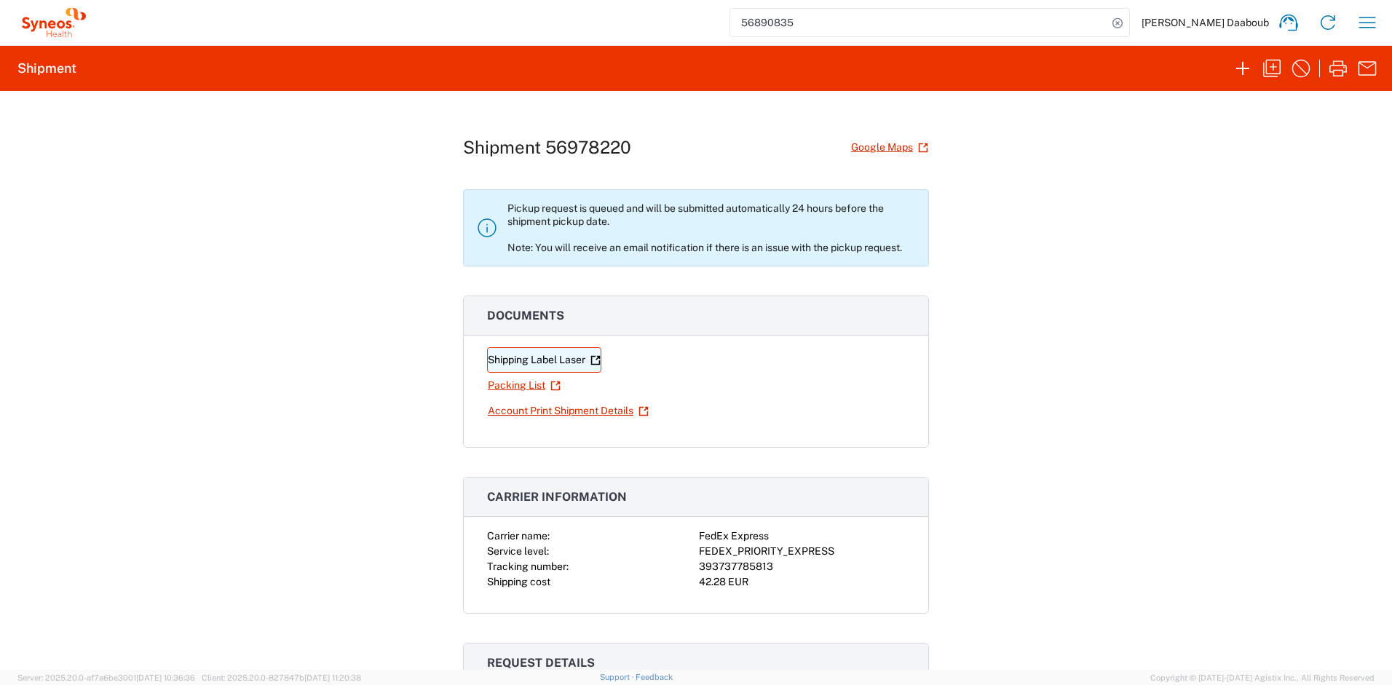
click at [508, 360] on link "Shipping Label Laser" at bounding box center [544, 359] width 114 height 25
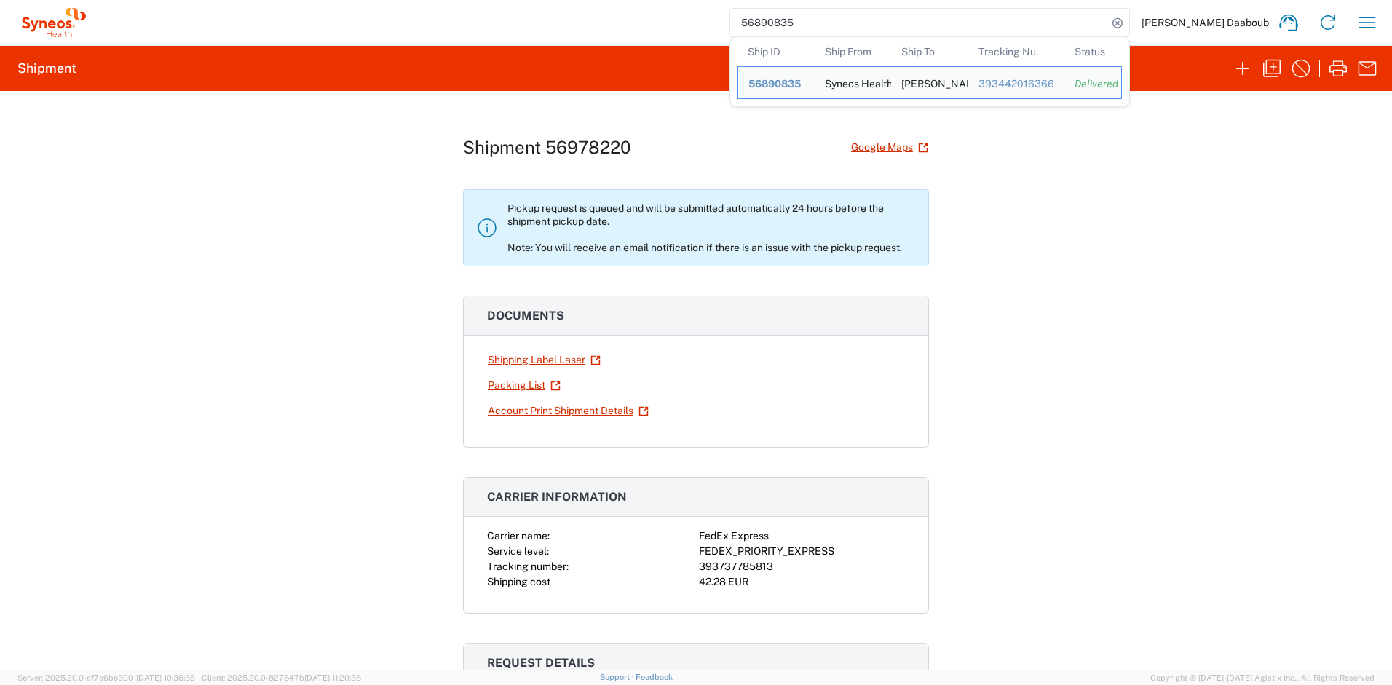
click at [865, 27] on input "56890835" at bounding box center [918, 23] width 377 height 28
paste input "905753"
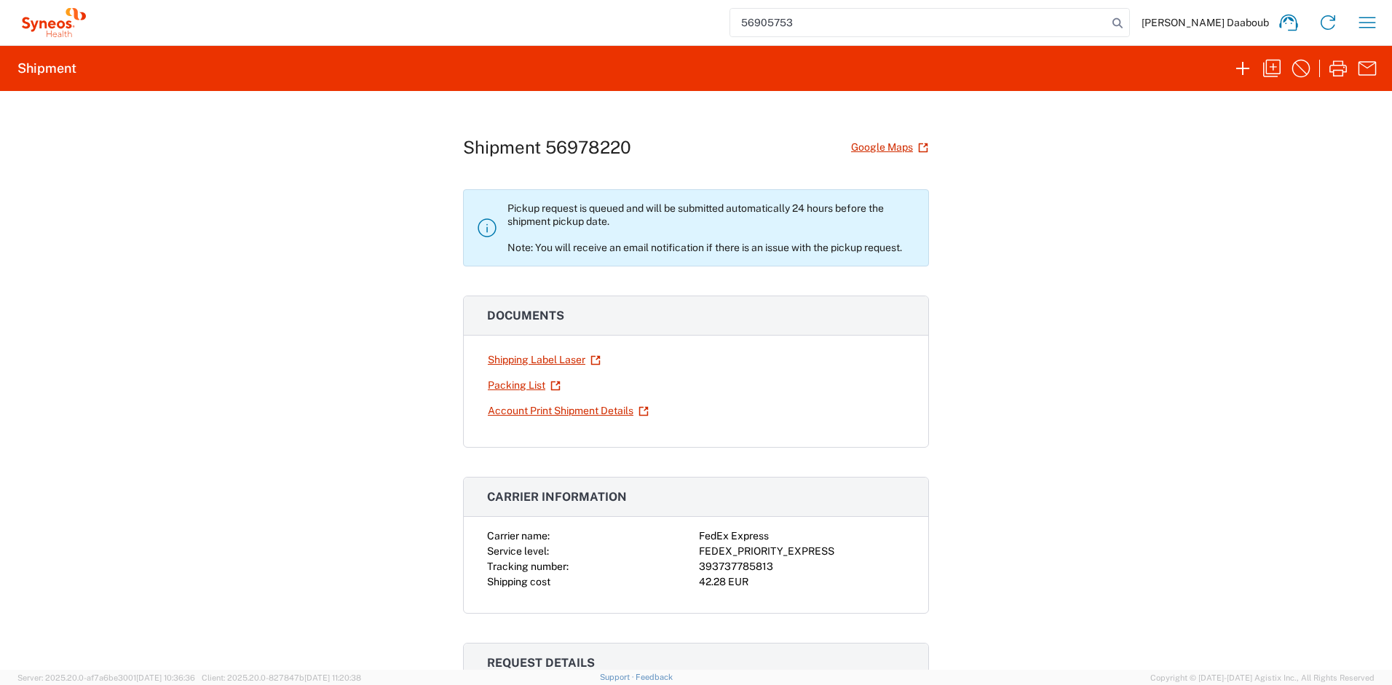
type input "56905753"
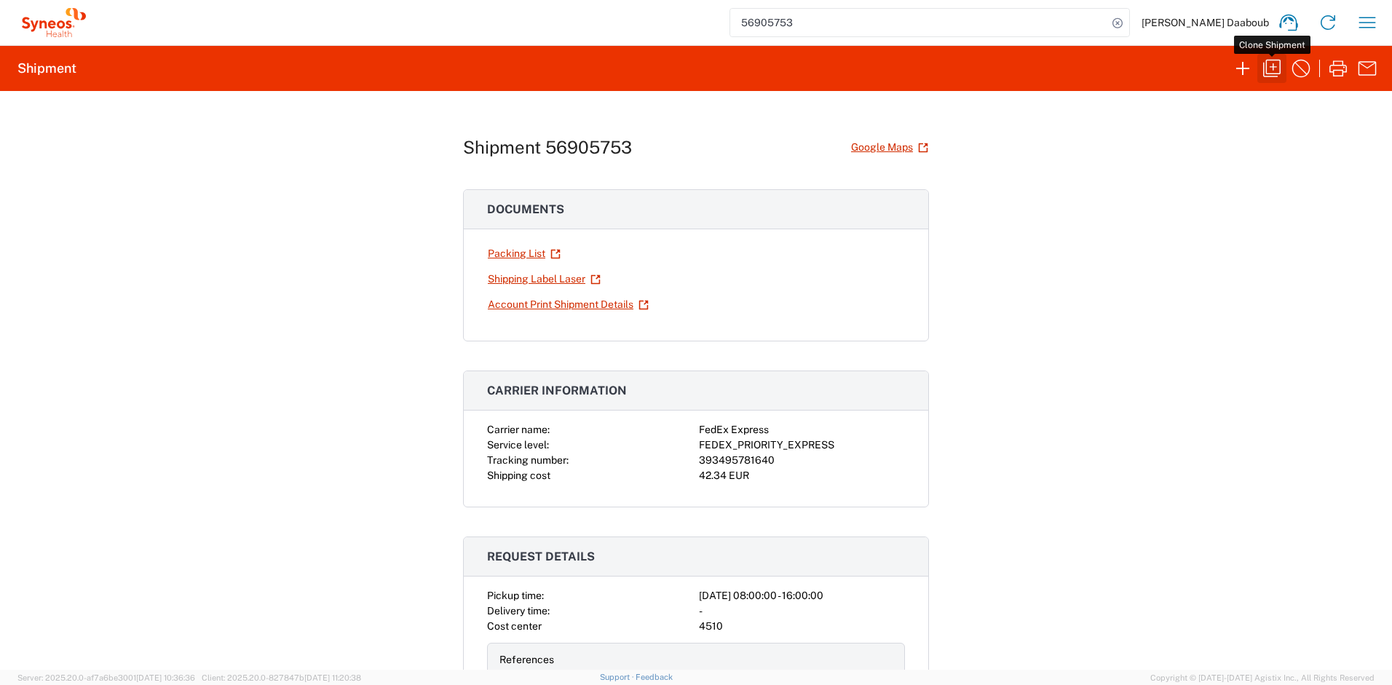
click at [1266, 67] on icon "button" at bounding box center [1271, 68] width 17 height 17
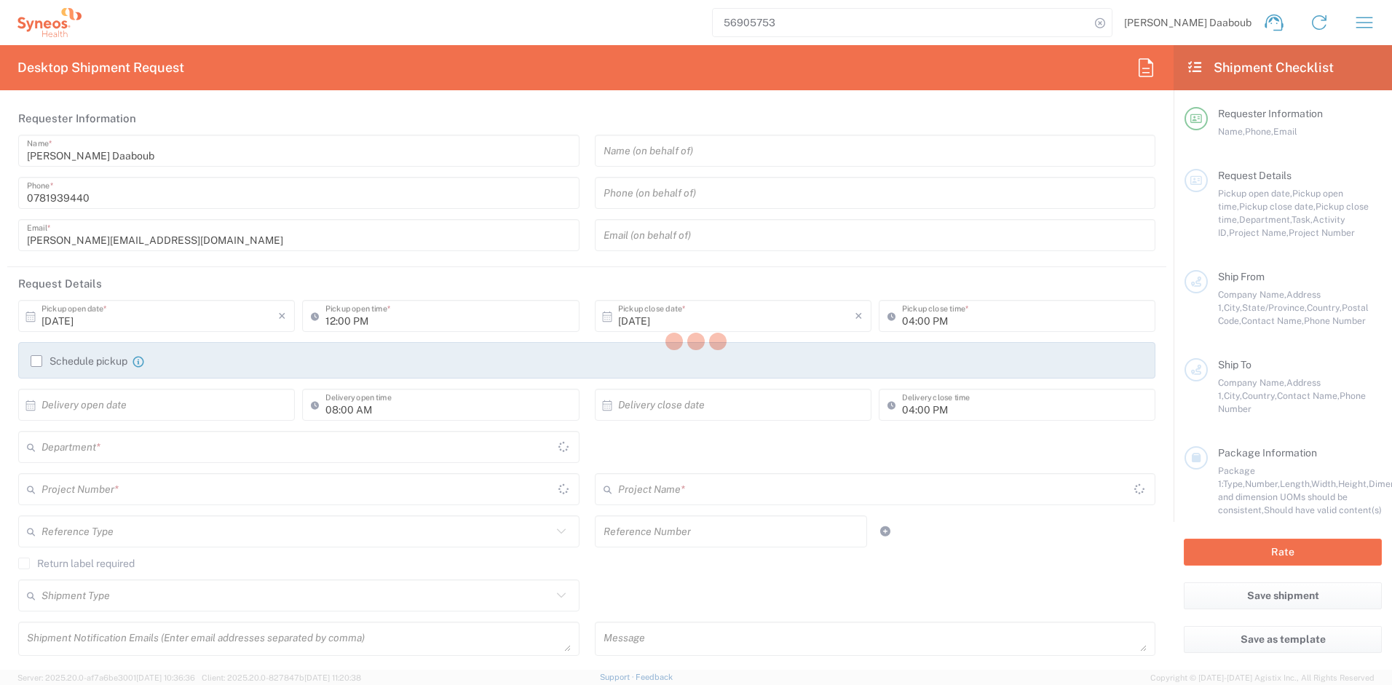
type input "08:00 AM"
type textarea "[PERSON_NAME][EMAIL_ADDRESS][DOMAIN_NAME]"
type input "Syneos Health France SARL"
type input "Syneos Health"
type input "[STREET_ADDRESS][PERSON_NAME]"
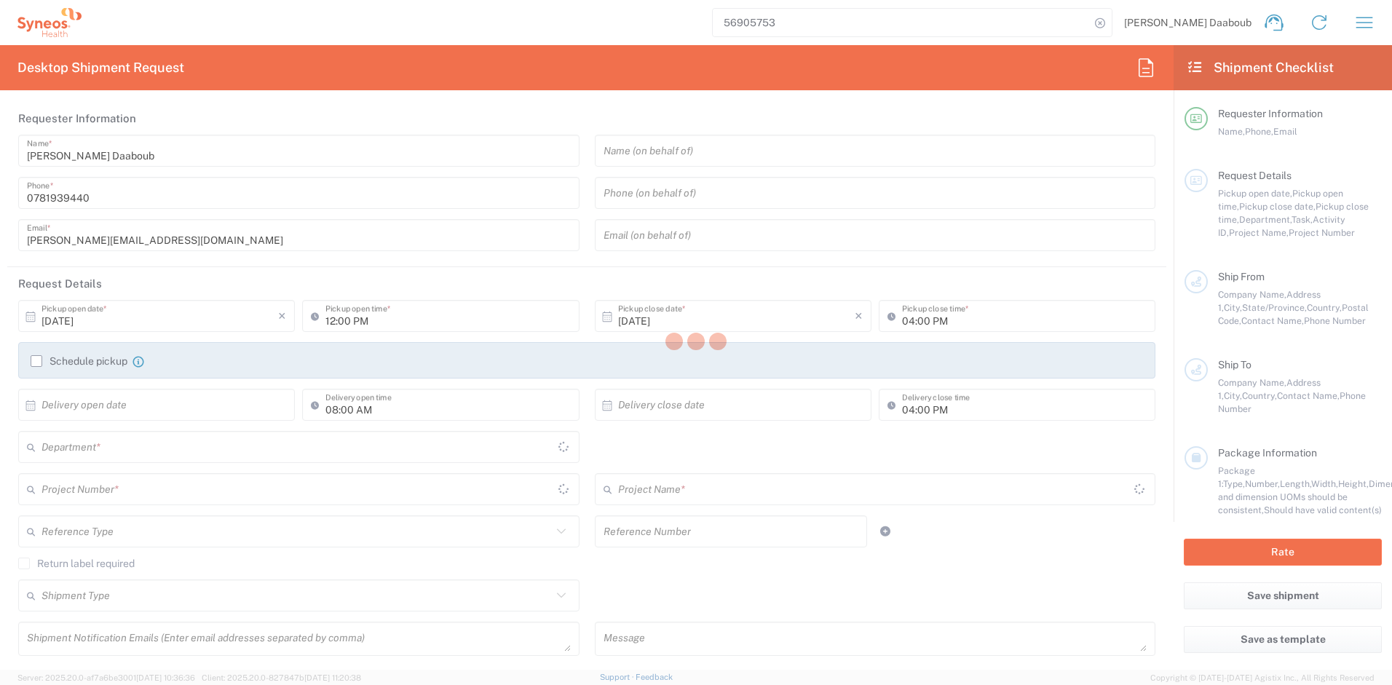
type input "UPON Building"
type input "[GEOGRAPHIC_DATA]"
type input "75014"
type input "[PERSON_NAME] Daaboub"
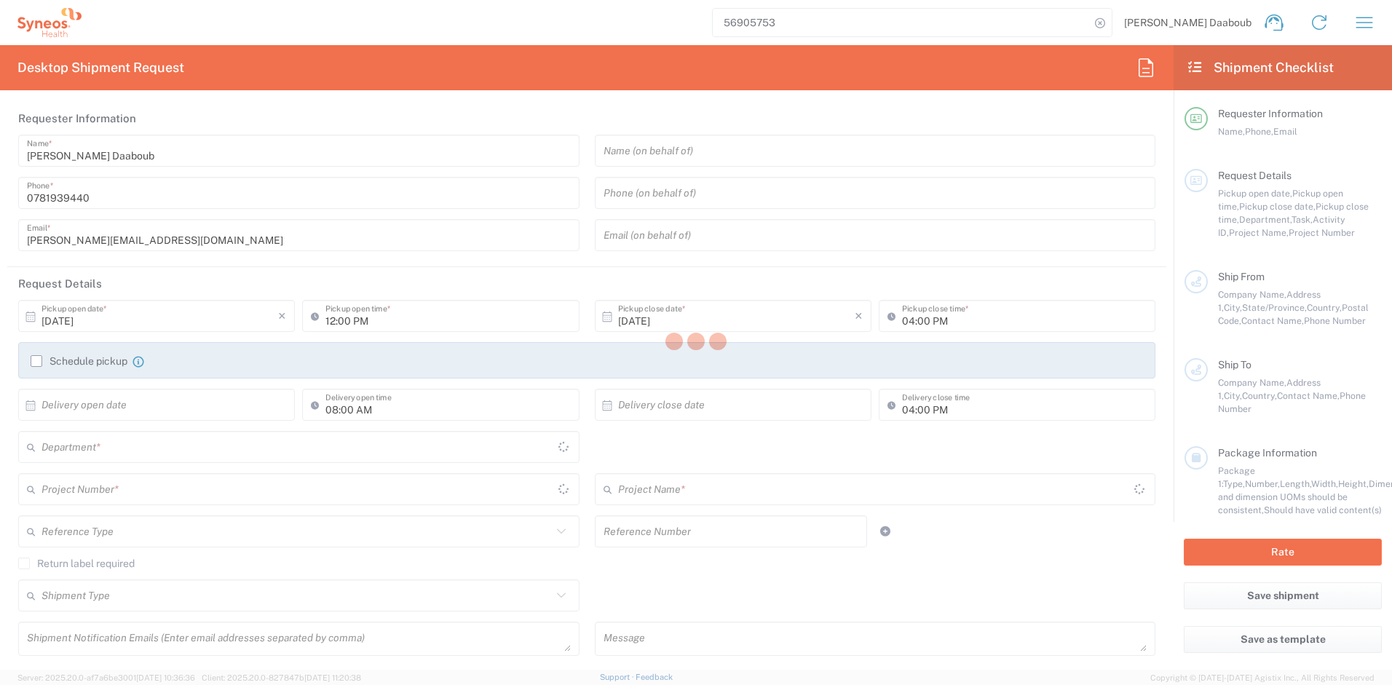
type input "0781939440"
type input "[PERSON_NAME][EMAIL_ADDRESS][DOMAIN_NAME]"
type input "Manon Rafinesque"
type input "[STREET_ADDRESS]"
type input "SACLAY"
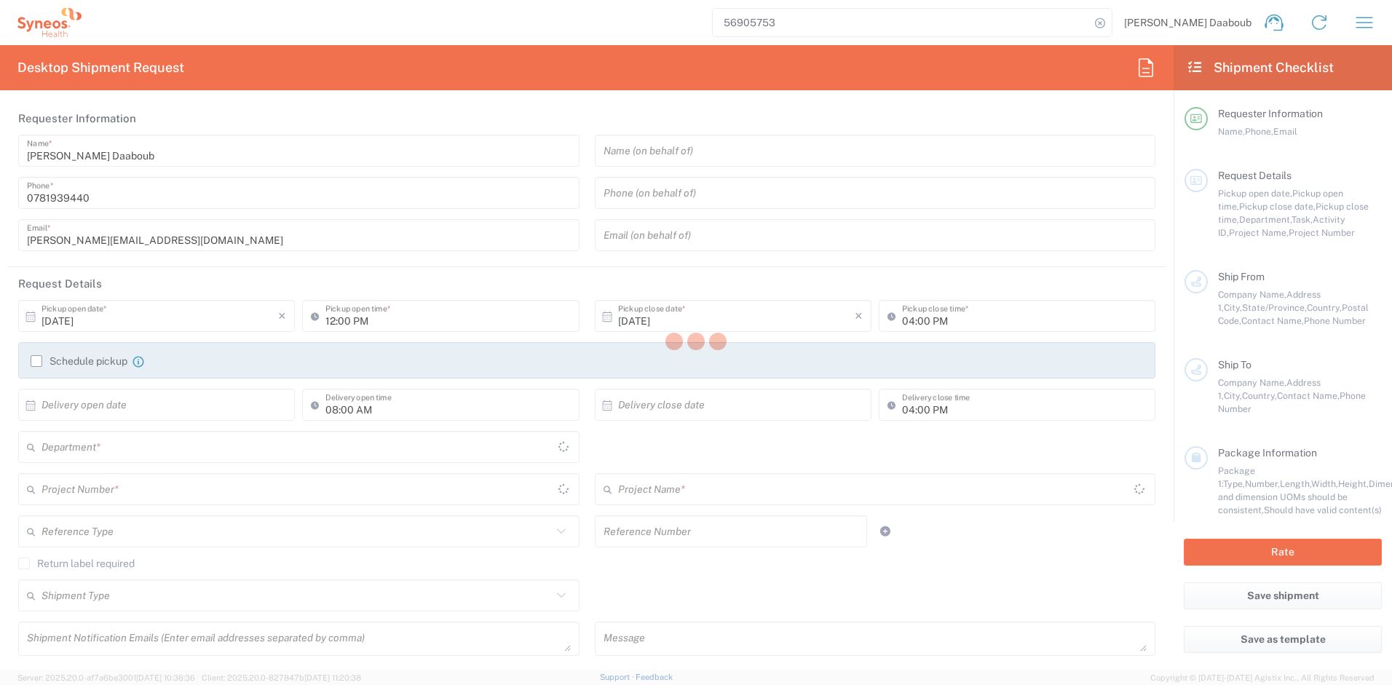
type input "[GEOGRAPHIC_DATA]"
type input "91400"
type input "Manon Rafinesque"
type input "0681747566"
type input "[EMAIL_ADDRESS][DOMAIN_NAME]"
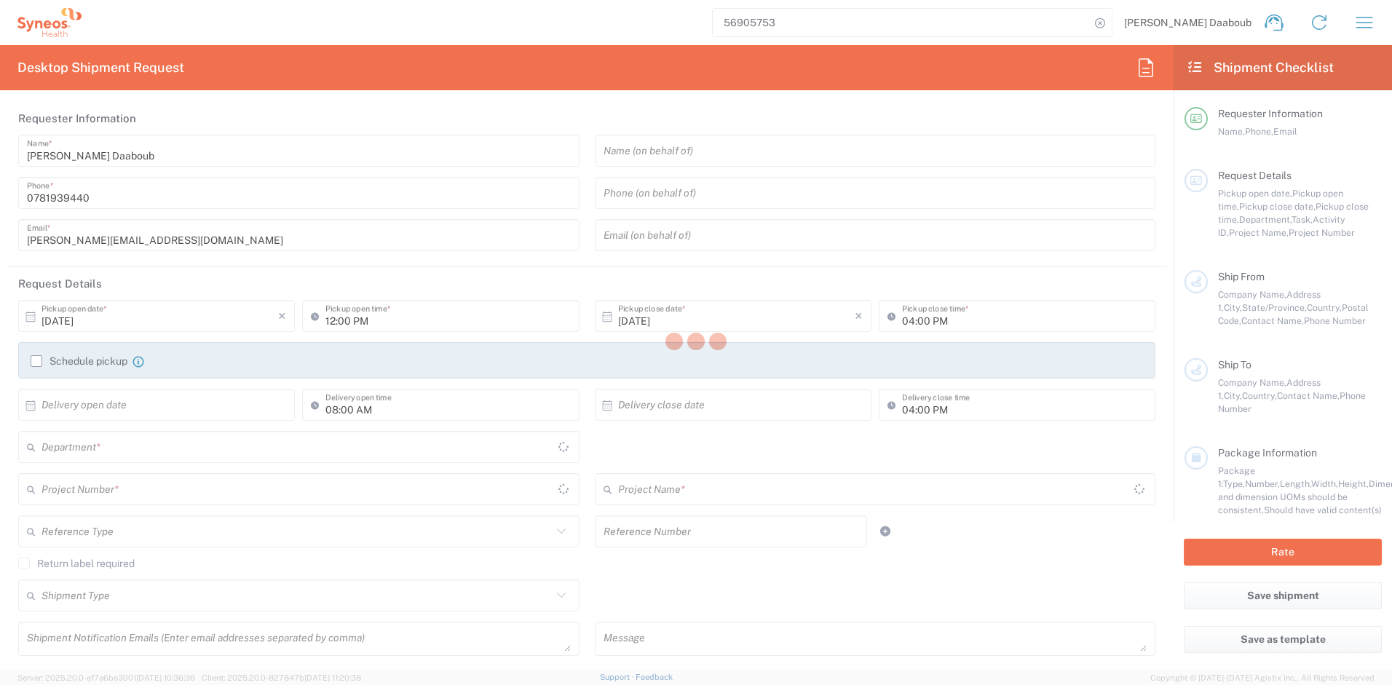
type input "Sender/Shipper"
type input "Not Sold"
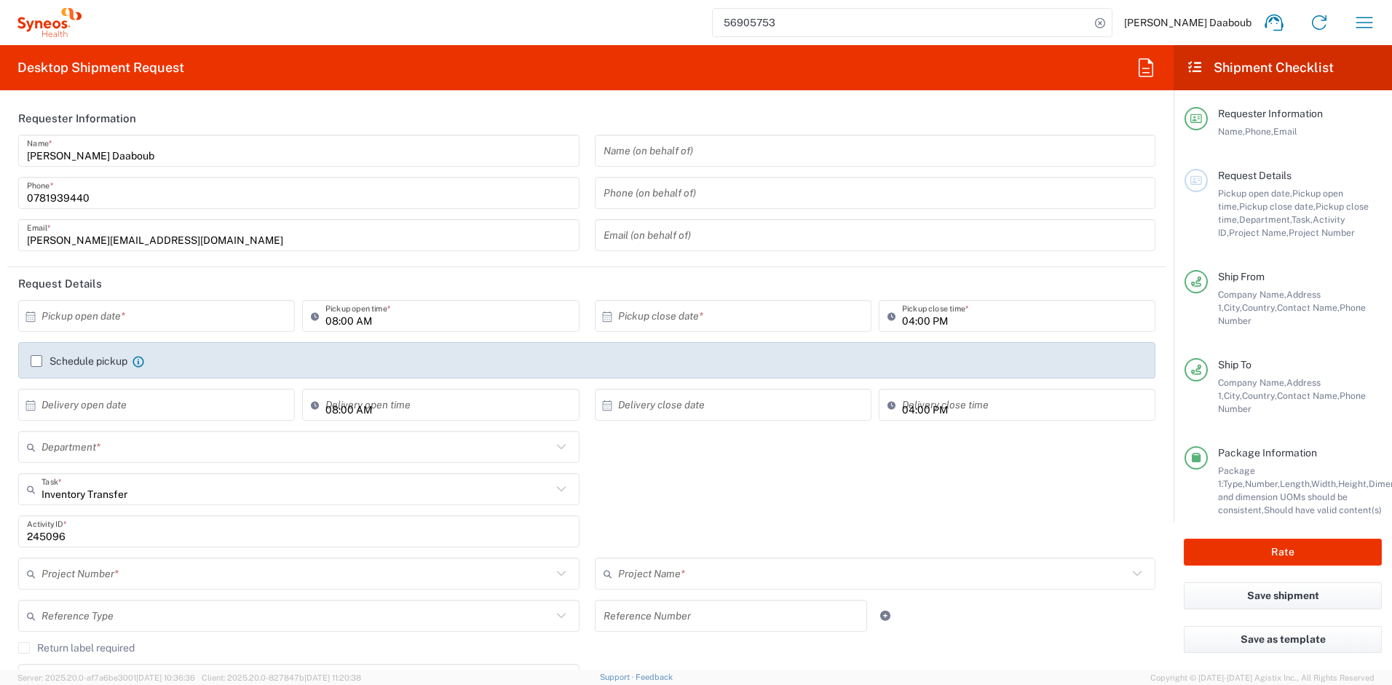
type input "Your Packaging"
type input "4510"
type input "4510 DEPARTMENTAL EXPENSE"
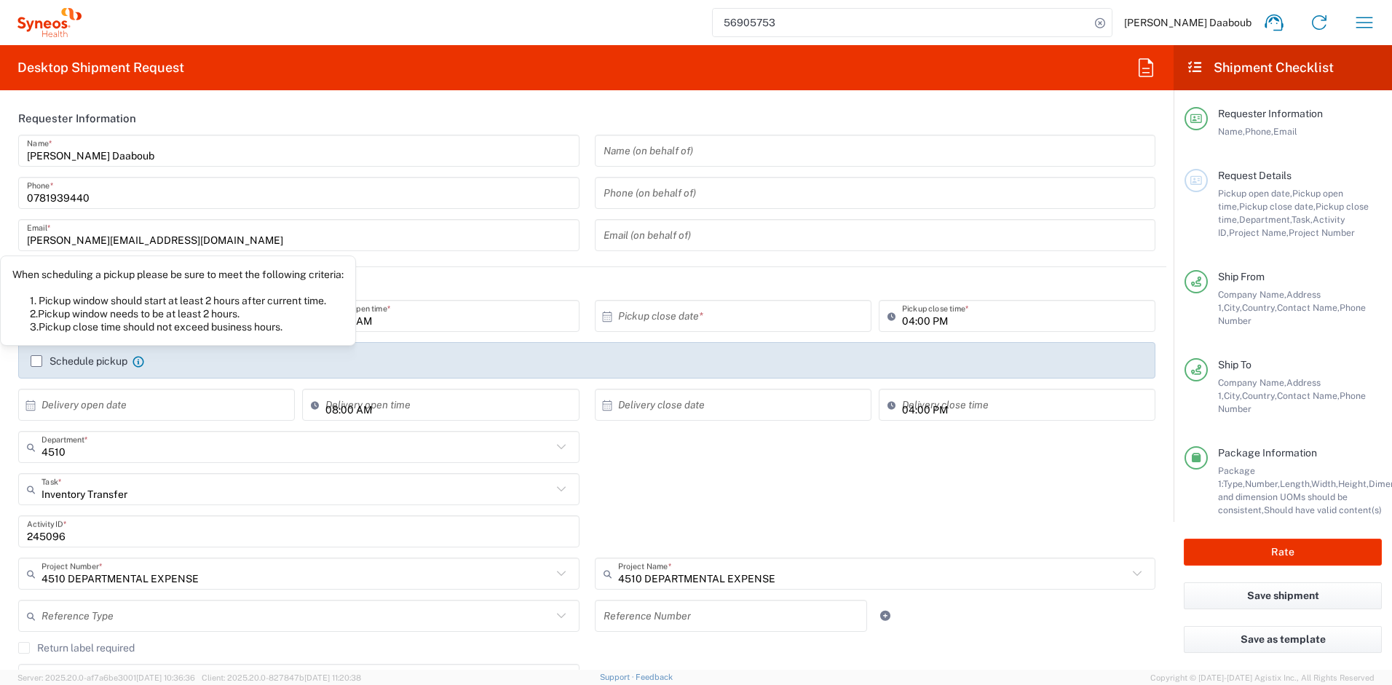
click at [118, 331] on div "When scheduling a pickup please be sure to meet the following criteria: 1. Pick…" at bounding box center [177, 301] width 331 height 66
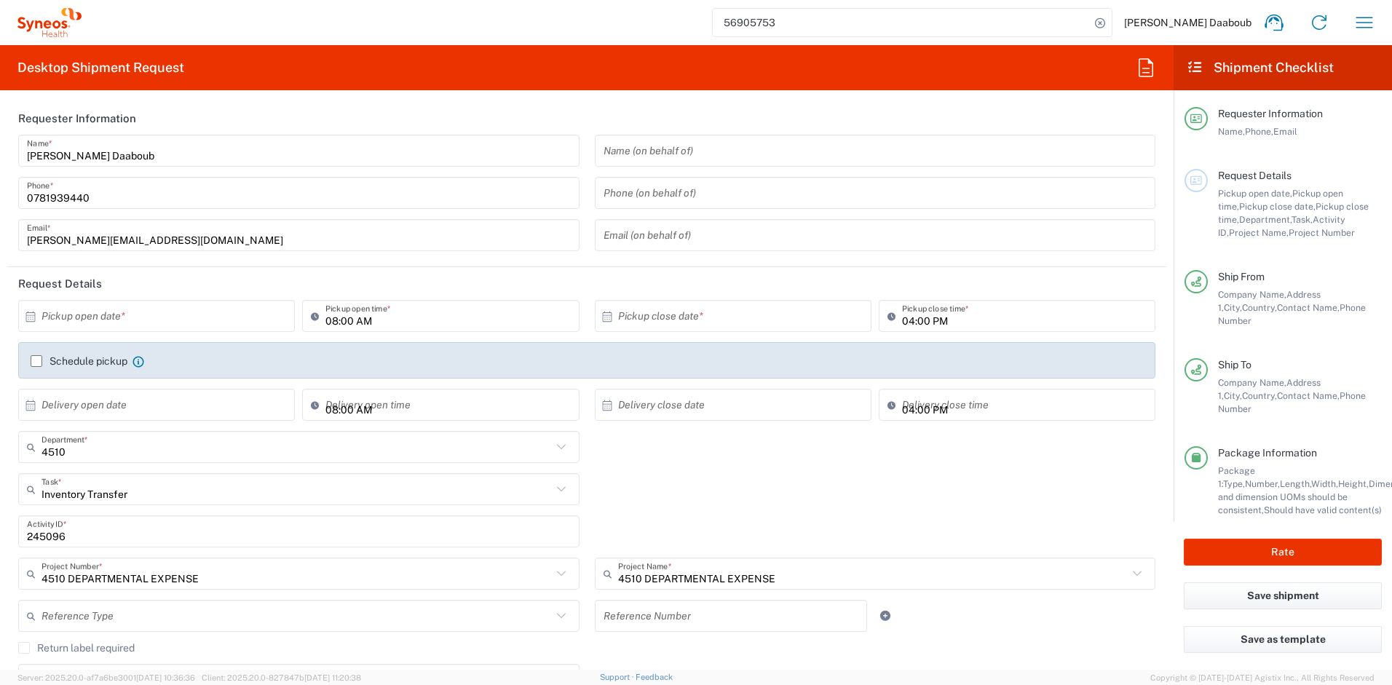
click at [161, 325] on input "text" at bounding box center [160, 316] width 237 height 25
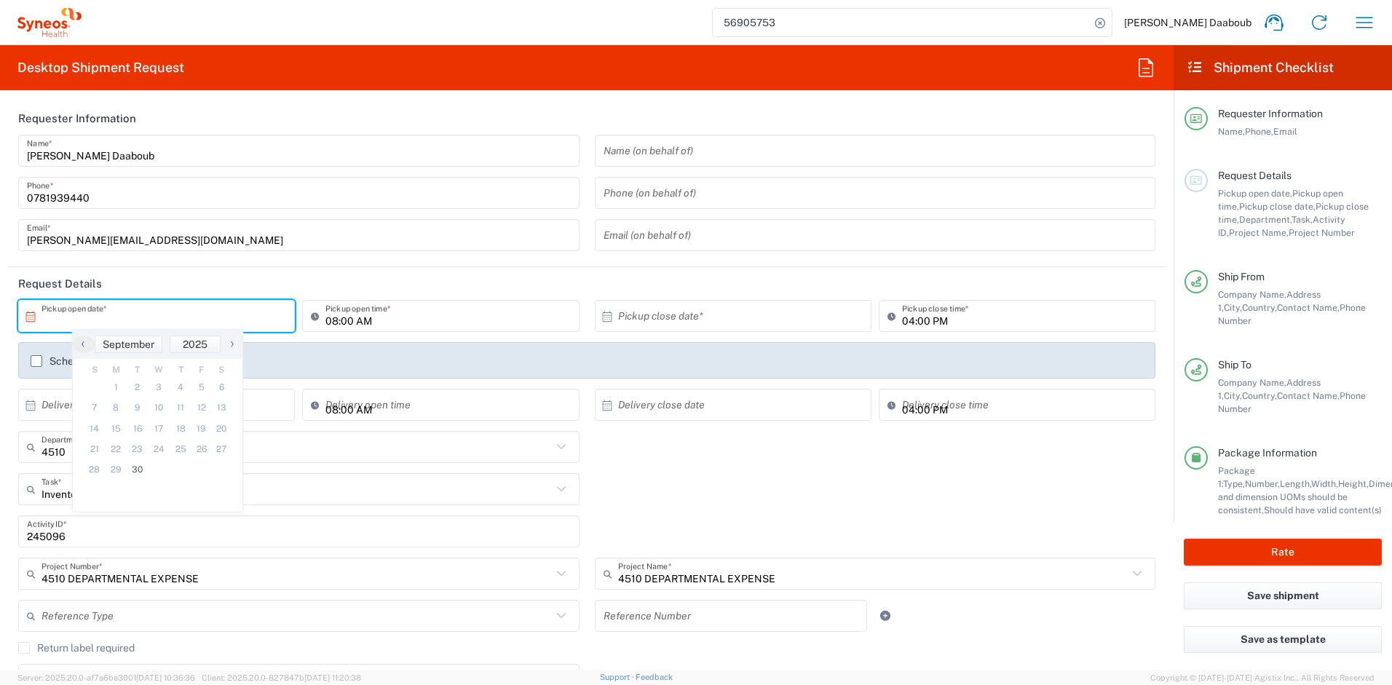
click at [229, 343] on span "›" at bounding box center [232, 343] width 22 height 17
click at [175, 390] on span "2" at bounding box center [178, 387] width 21 height 20
type input "[DATE]"
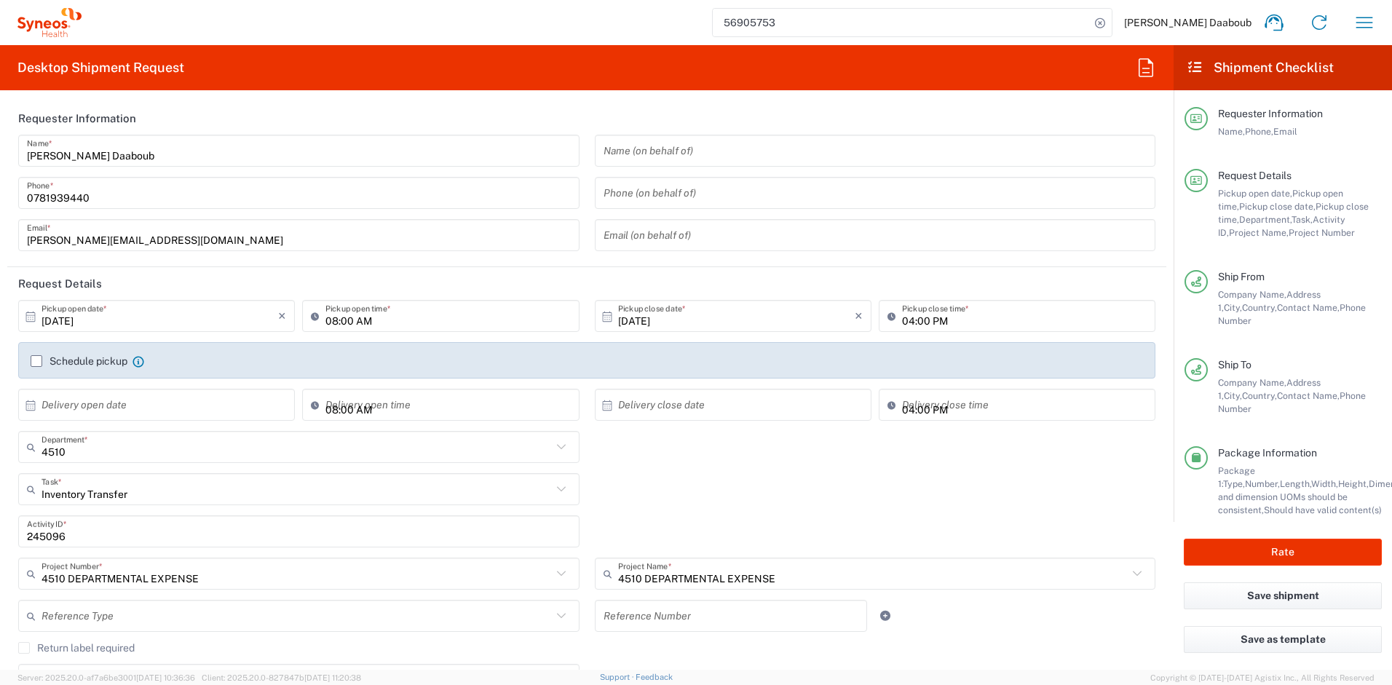
click at [51, 362] on label "Schedule pickup" at bounding box center [79, 361] width 97 height 12
click at [36, 361] on input "Schedule pickup" at bounding box center [36, 361] width 0 height 0
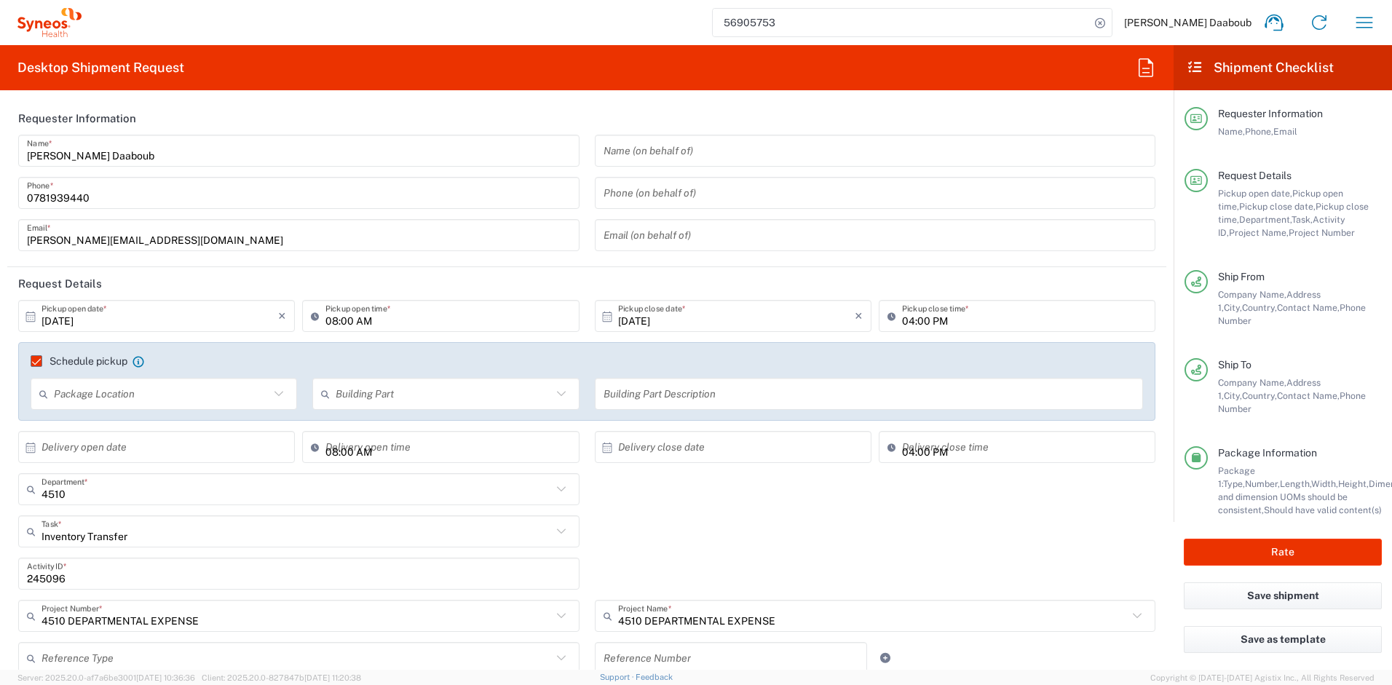
drag, startPoint x: 437, startPoint y: 317, endPoint x: 342, endPoint y: 329, distance: 96.2
click at [436, 317] on input "08:00 AM" at bounding box center [448, 316] width 245 height 25
type input "09:00 AM"
drag, startPoint x: 898, startPoint y: 584, endPoint x: 890, endPoint y: 584, distance: 8.0
click at [896, 584] on div "245096 Activity ID *" at bounding box center [587, 579] width 1153 height 42
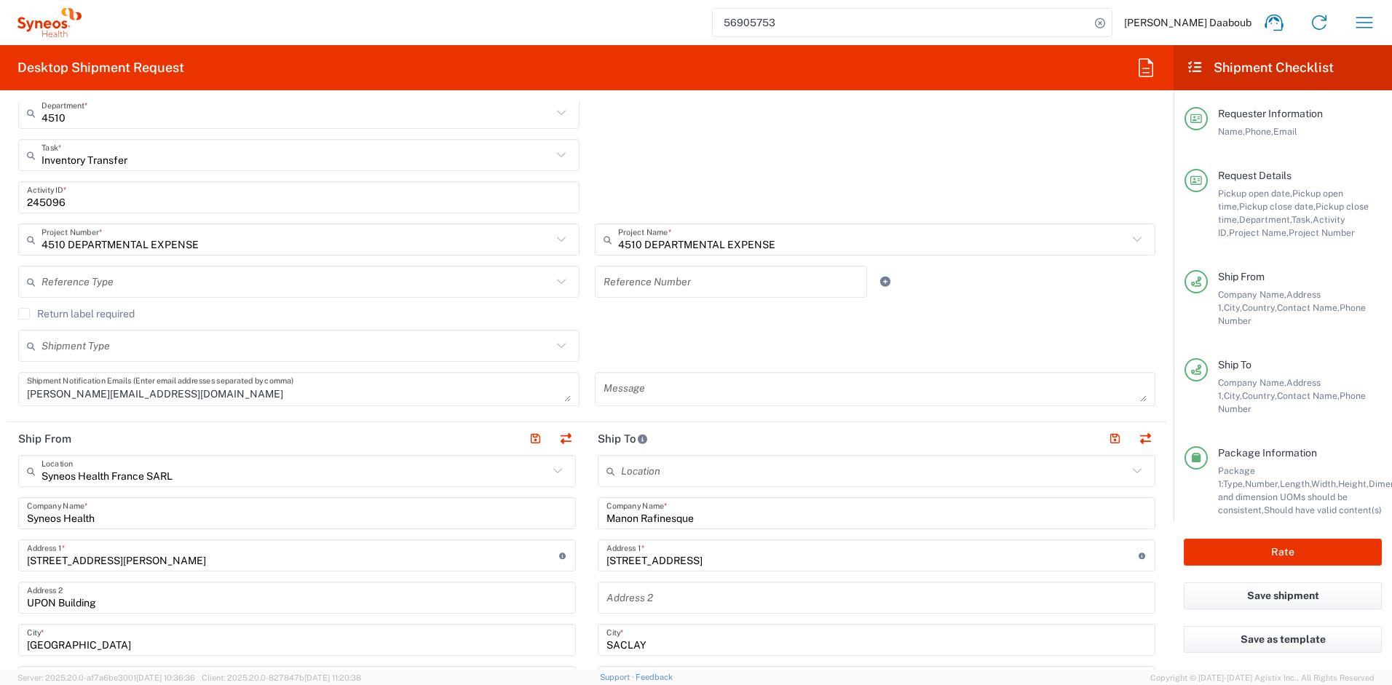
scroll to position [432, 0]
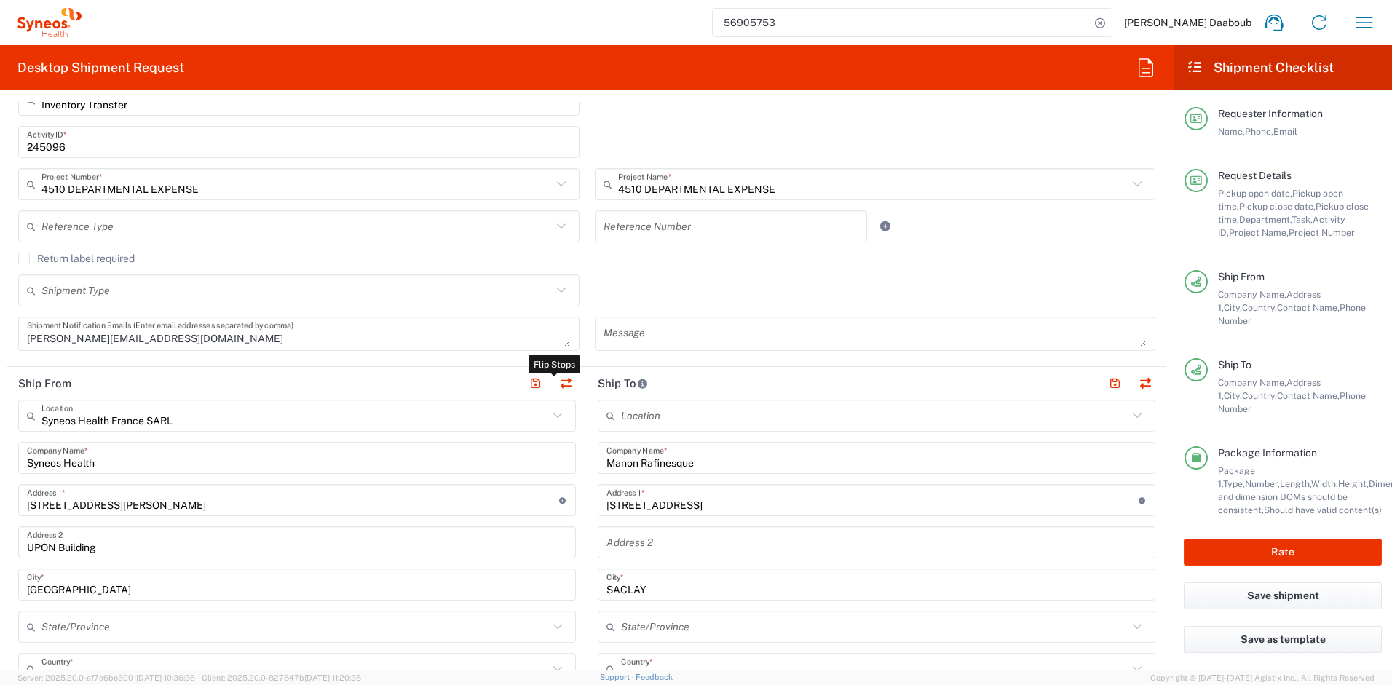
click at [562, 384] on button "button" at bounding box center [566, 384] width 20 height 20
type input "Manon Rafinesque"
type input "[STREET_ADDRESS]"
type input "SACLAY"
type input "91400"
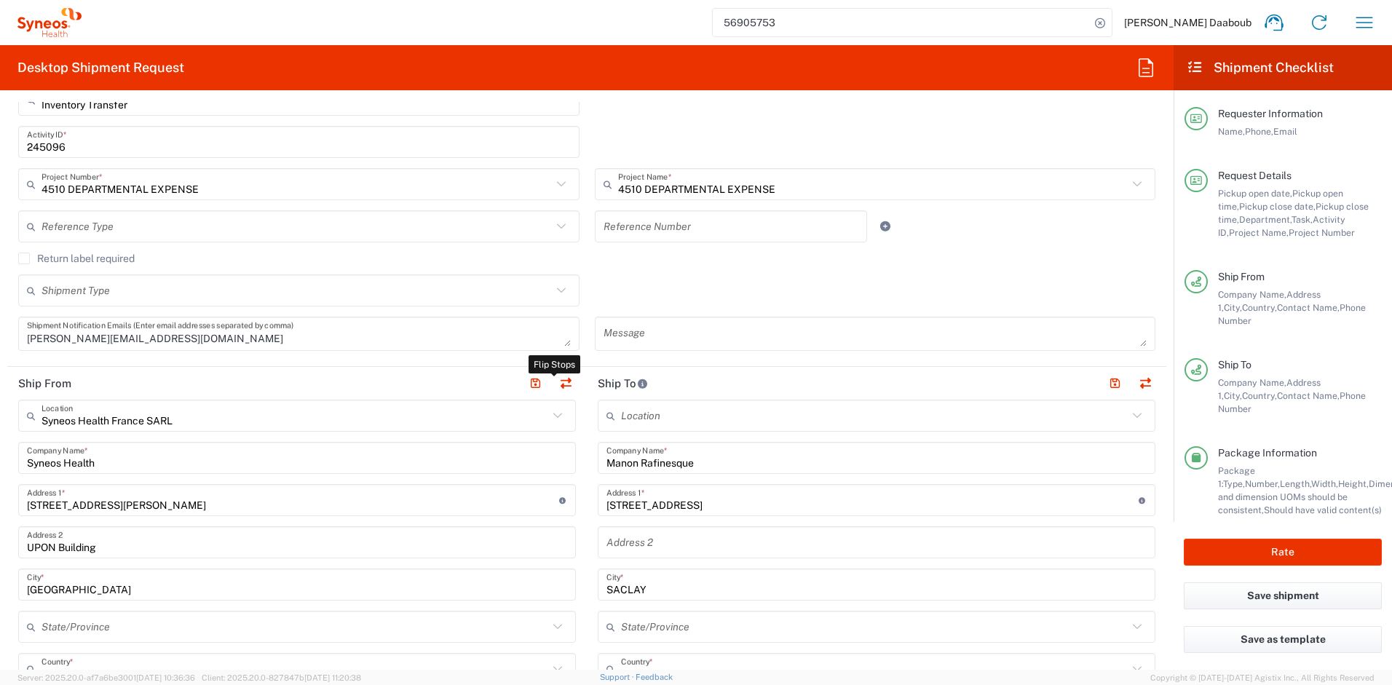
type input "Manon Rafinesque"
type input "0681747566"
type input "[EMAIL_ADDRESS][DOMAIN_NAME]"
type input "Syneos Health France SARL"
type input "Syneos Health"
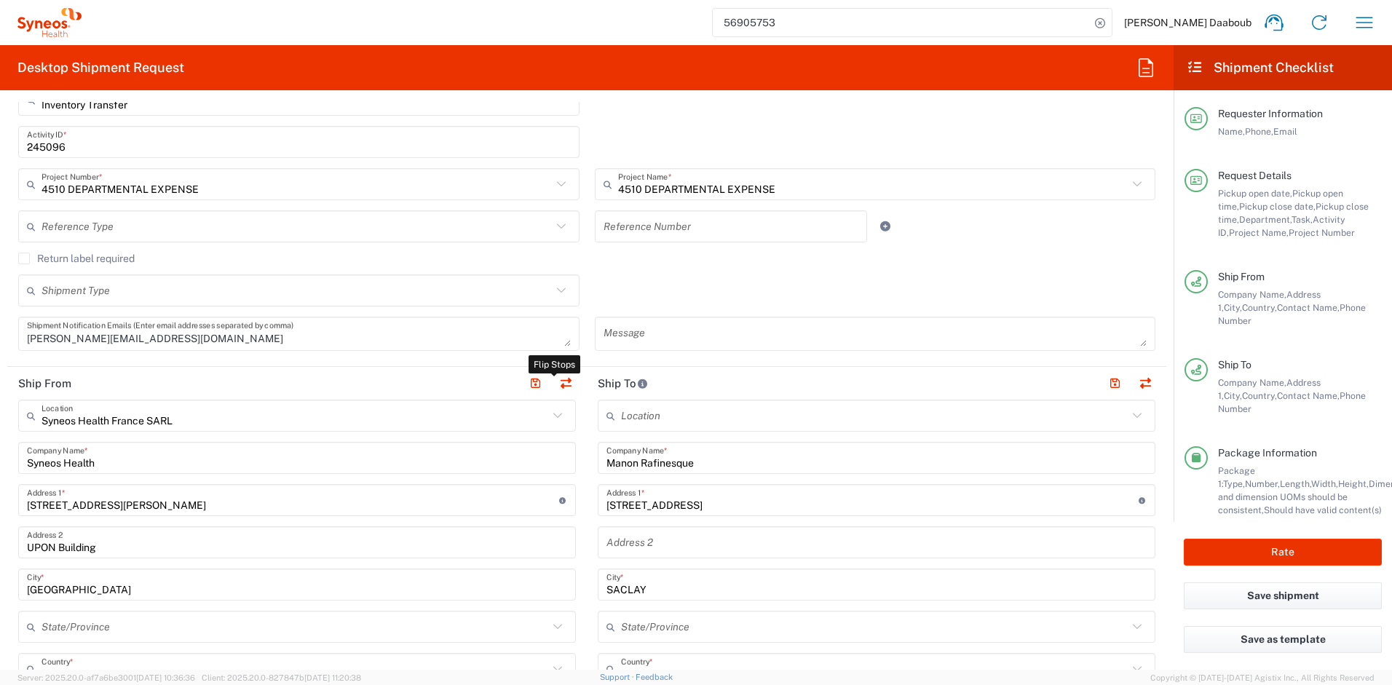
type input "[STREET_ADDRESS][PERSON_NAME]"
type input "UPON Building"
type input "[GEOGRAPHIC_DATA]"
type input "75014"
type input "[PERSON_NAME] Daaboub"
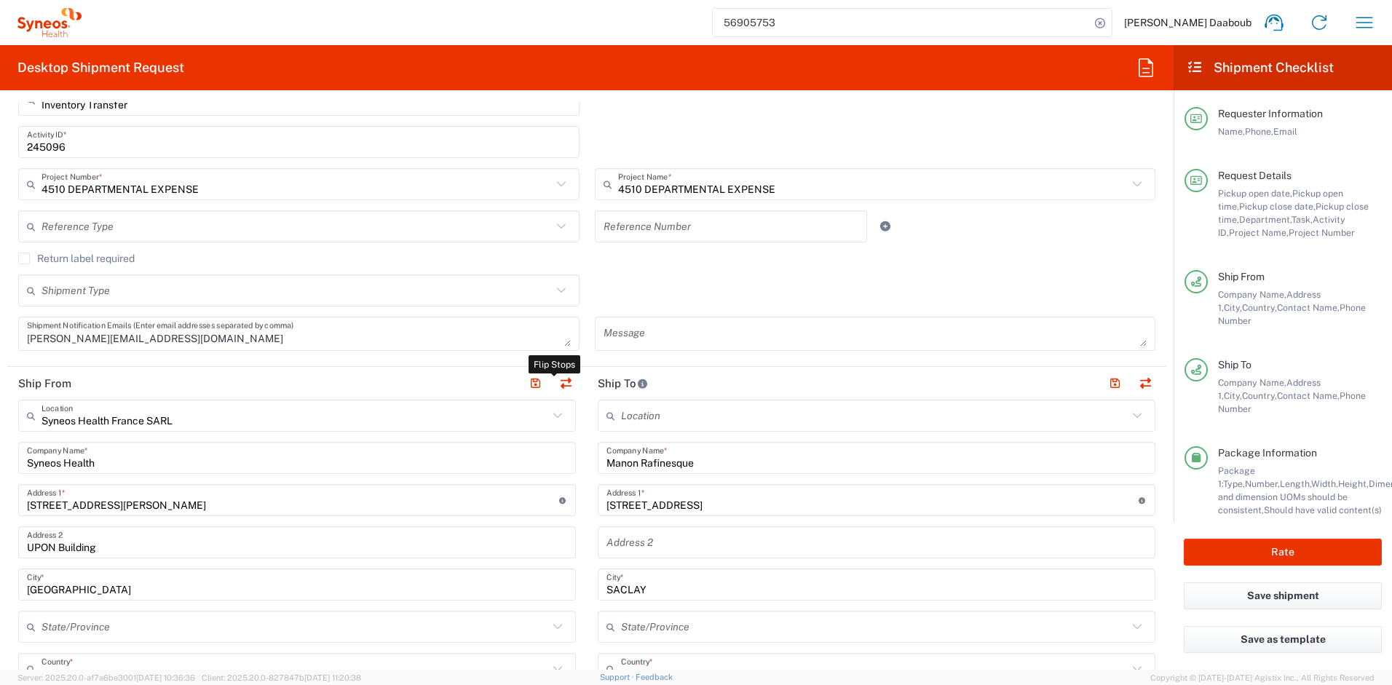
type input "0781939440"
type input "[PERSON_NAME][EMAIL_ADDRESS][DOMAIN_NAME]"
type input "EORI"
type input "FR41066277900074"
type input "VAT"
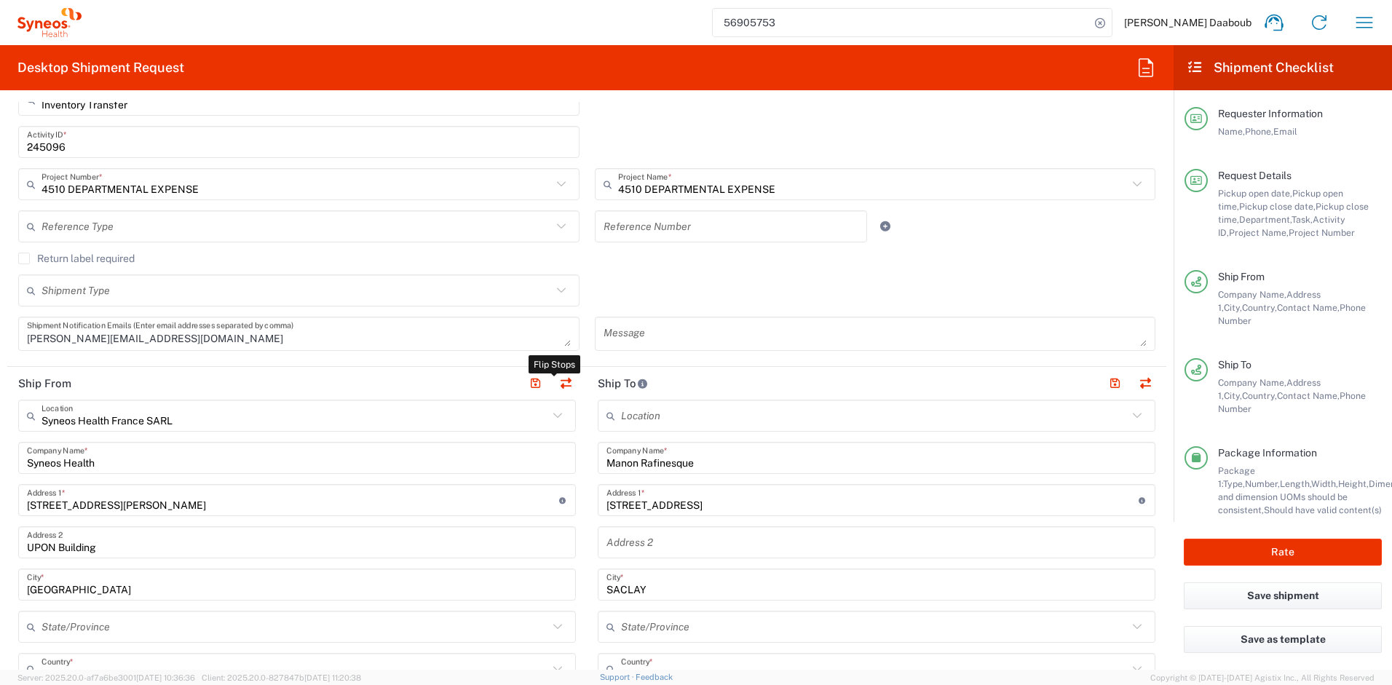
type input "FR79410662779"
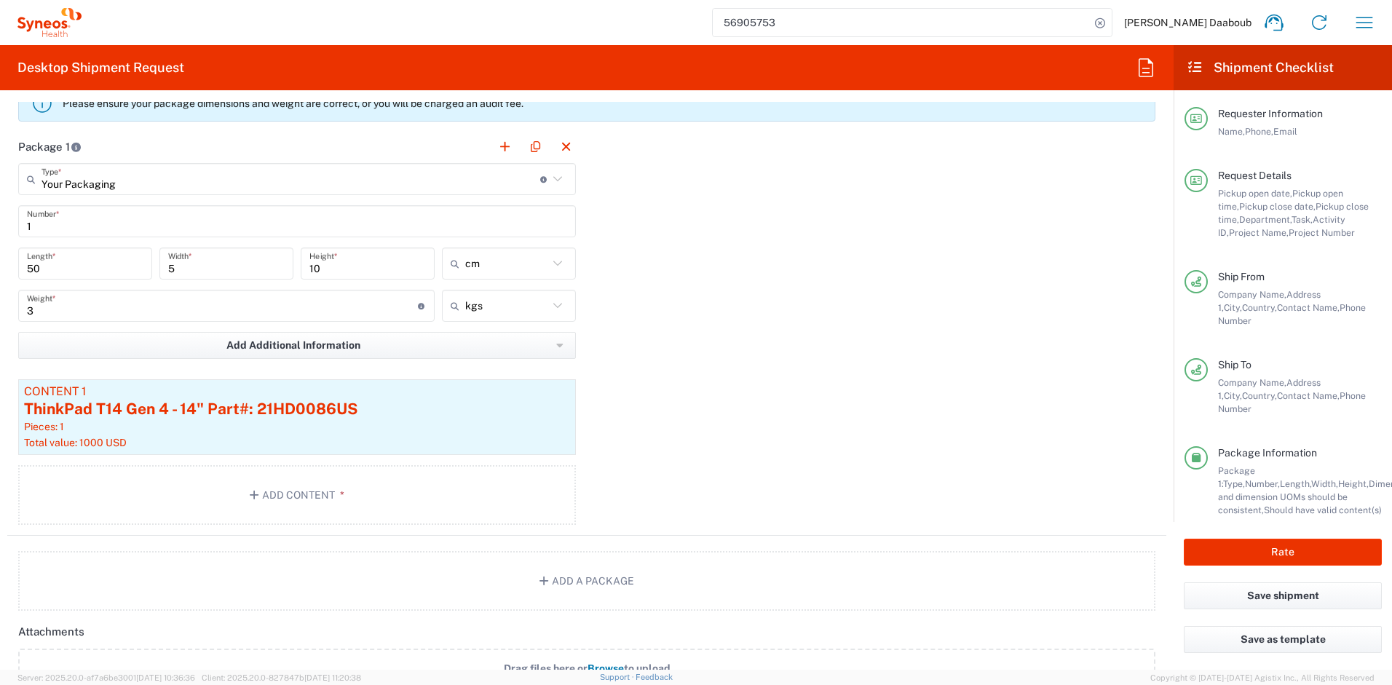
scroll to position [1527, 0]
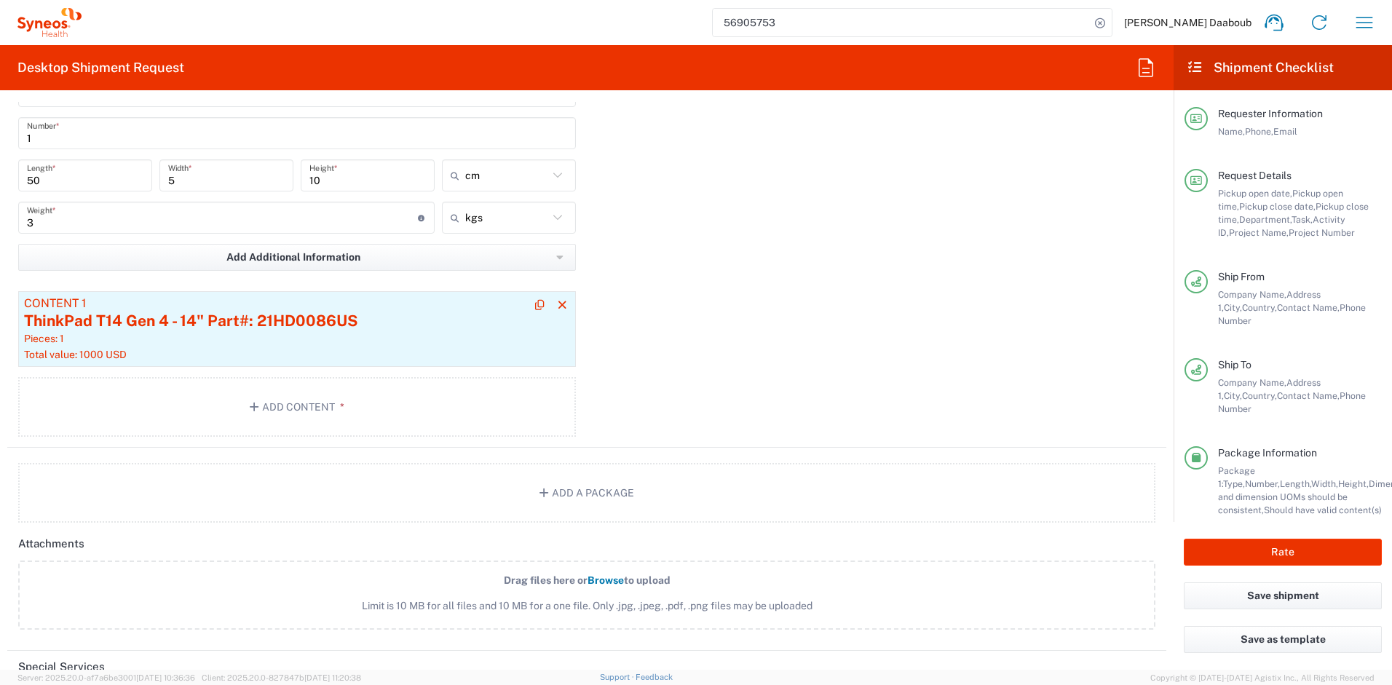
click at [294, 341] on div "Pieces: 1" at bounding box center [297, 338] width 546 height 13
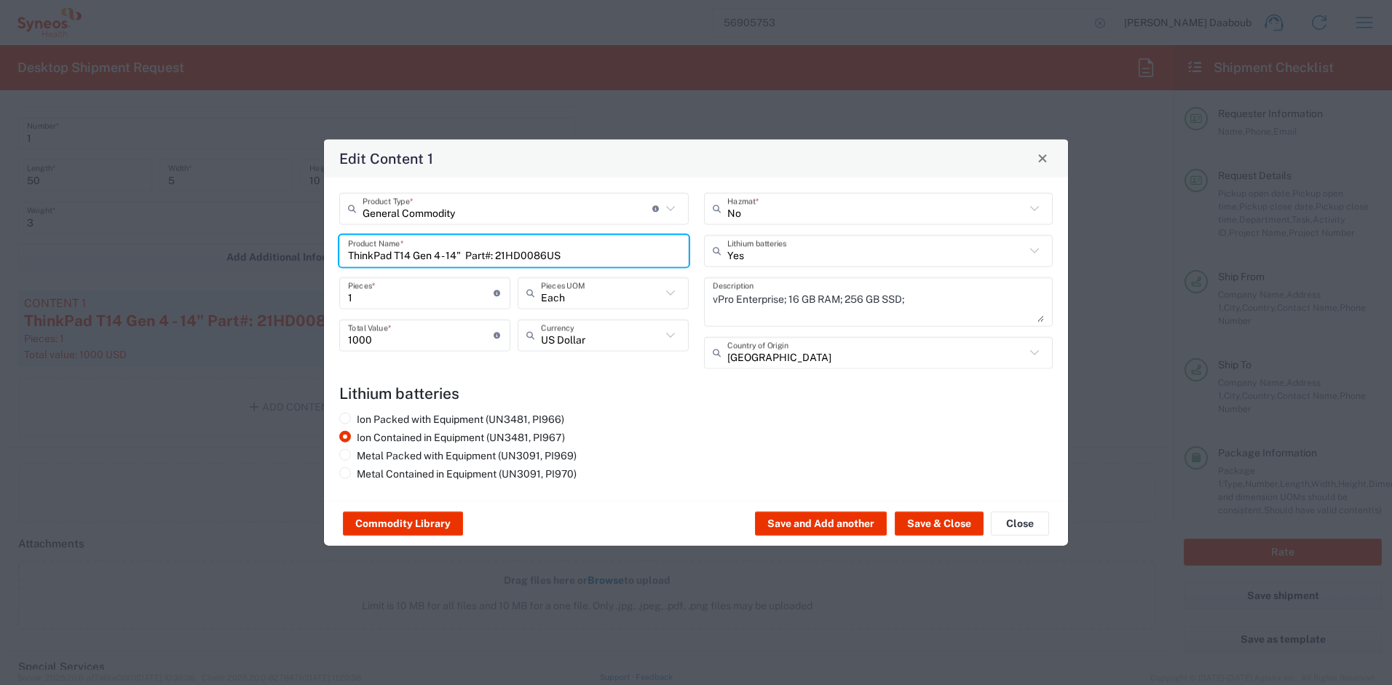
click at [485, 253] on input "ThinkPad T14 Gen 4 - 14" Part#: 21HD0086US" at bounding box center [514, 250] width 332 height 25
click at [455, 253] on input "ThinkPad T14 Gen 4 - 14" Part#: 21HD0086US" at bounding box center [514, 250] width 332 height 25
click at [454, 253] on input "ThinkPad T14 Gen 4 - 14" Part#: 21HD0086US" at bounding box center [514, 250] width 332 height 25
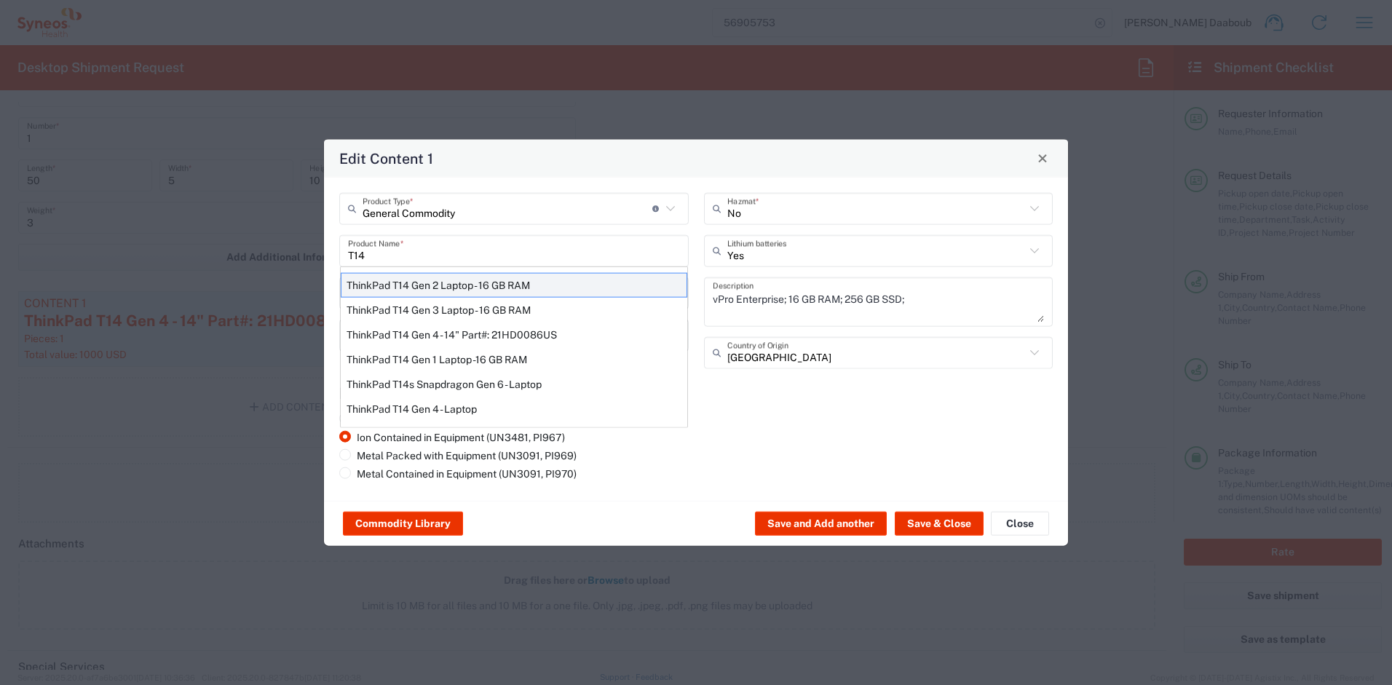
click at [464, 291] on div "ThinkPad T14 Gen 2 Laptop - 16 GB RAM" at bounding box center [514, 284] width 347 height 25
type input "ThinkPad T14 Gen 2 Laptop - 16 GB RAM"
type textarea "Intel Core i7-1156G7 vProÂ® Processor - 14"- 16 GB RAM - 512 GB SSD"
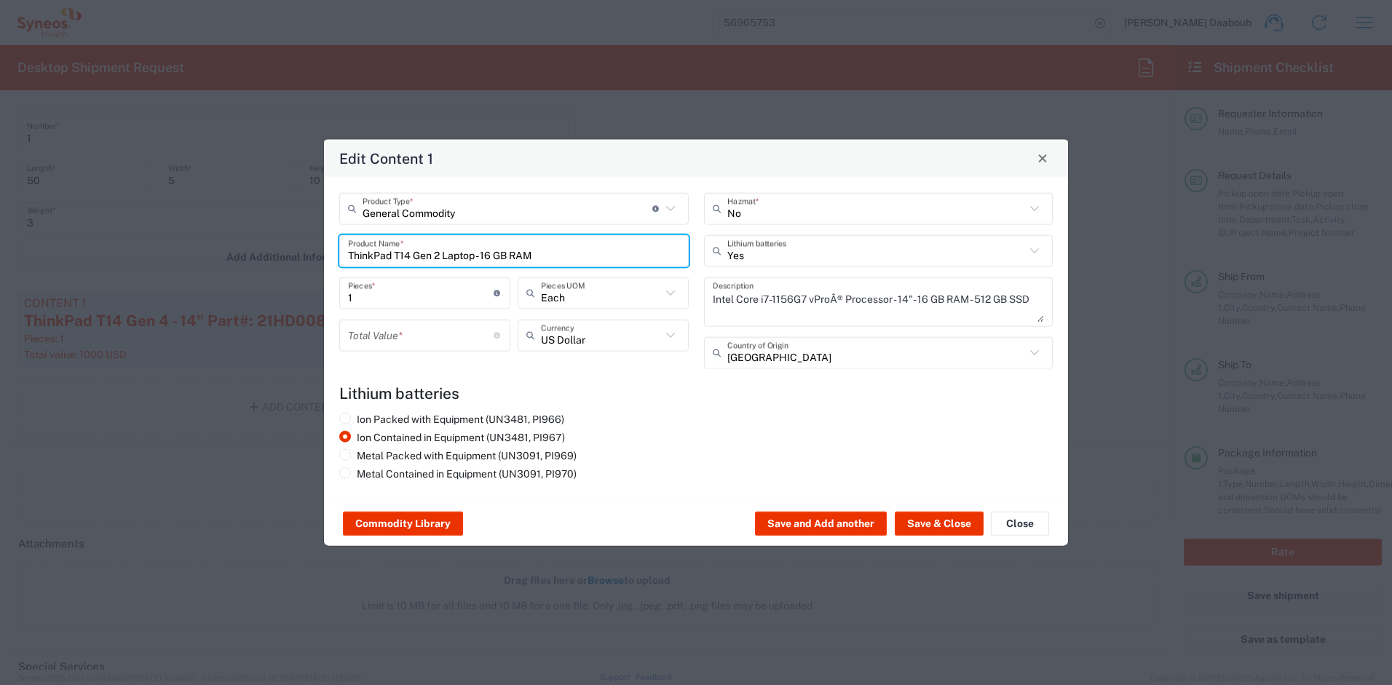
click at [456, 335] on input "number" at bounding box center [421, 335] width 146 height 25
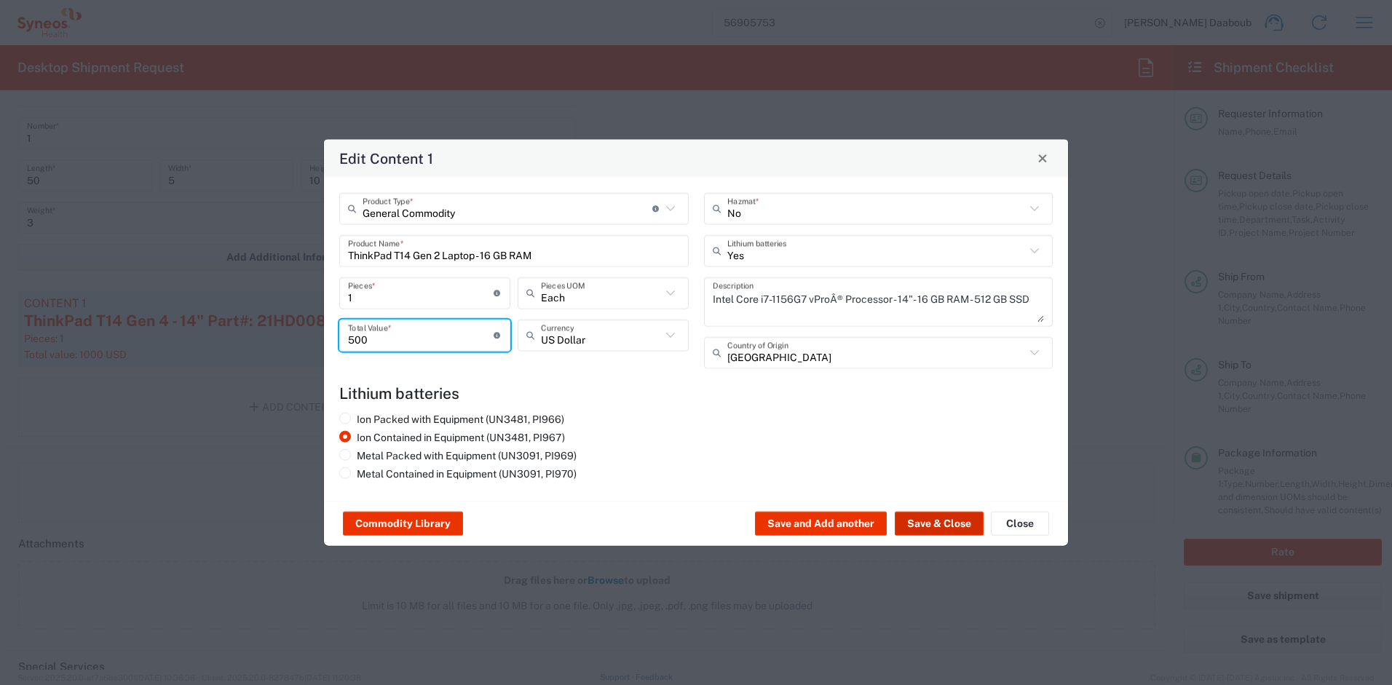
type input "500"
click at [966, 528] on button "Save & Close" at bounding box center [939, 523] width 89 height 23
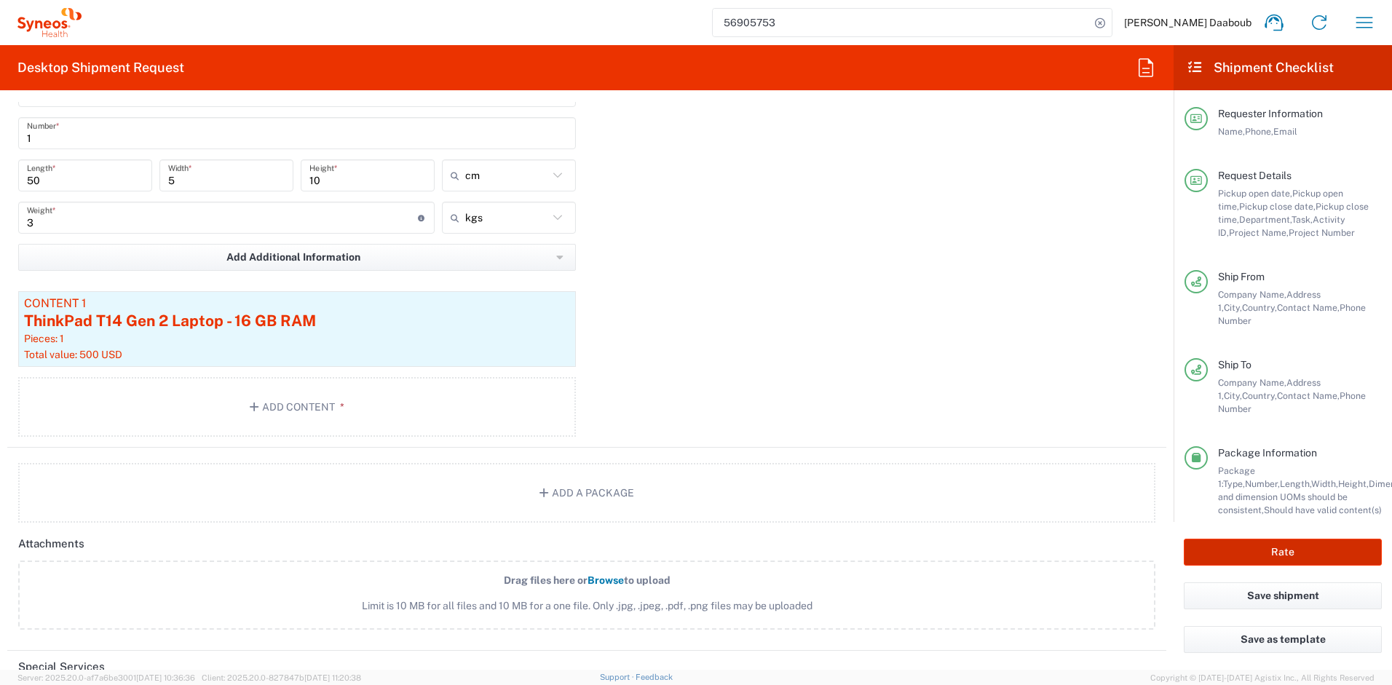
click at [1286, 551] on button "Rate" at bounding box center [1283, 552] width 198 height 27
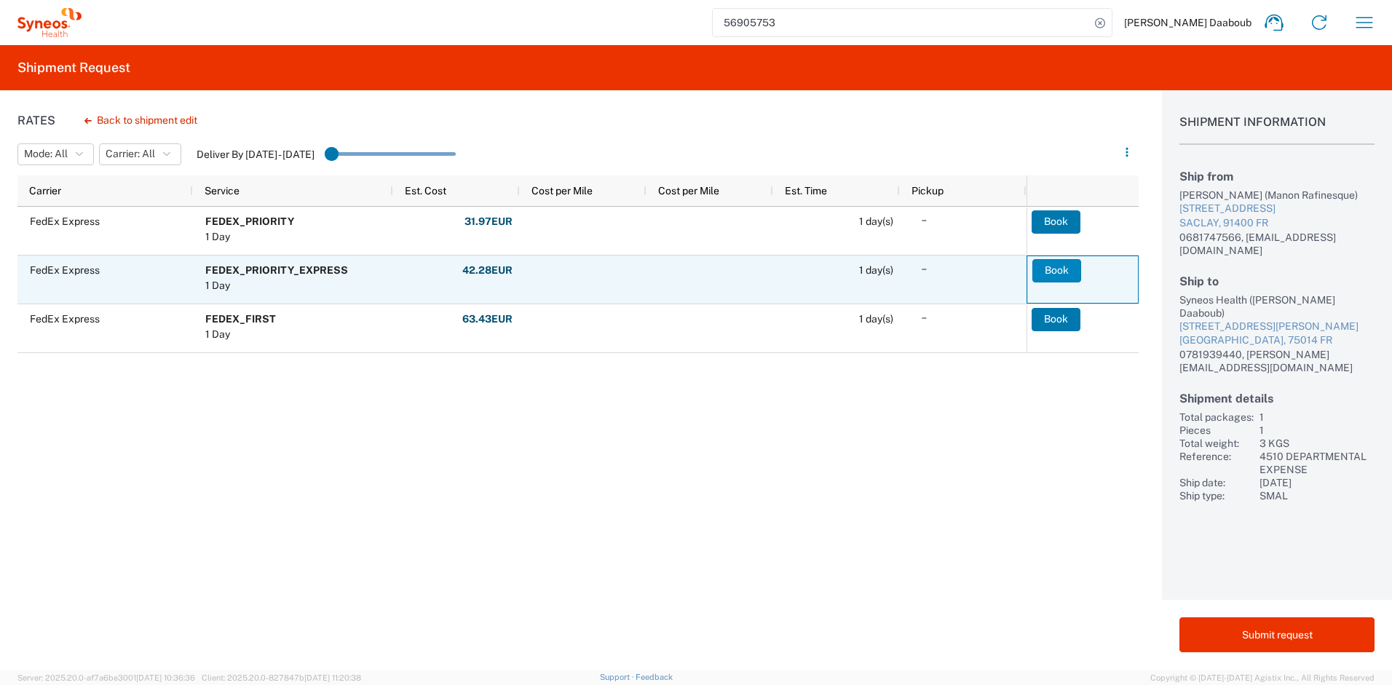
click at [1063, 264] on button "Book" at bounding box center [1057, 270] width 49 height 23
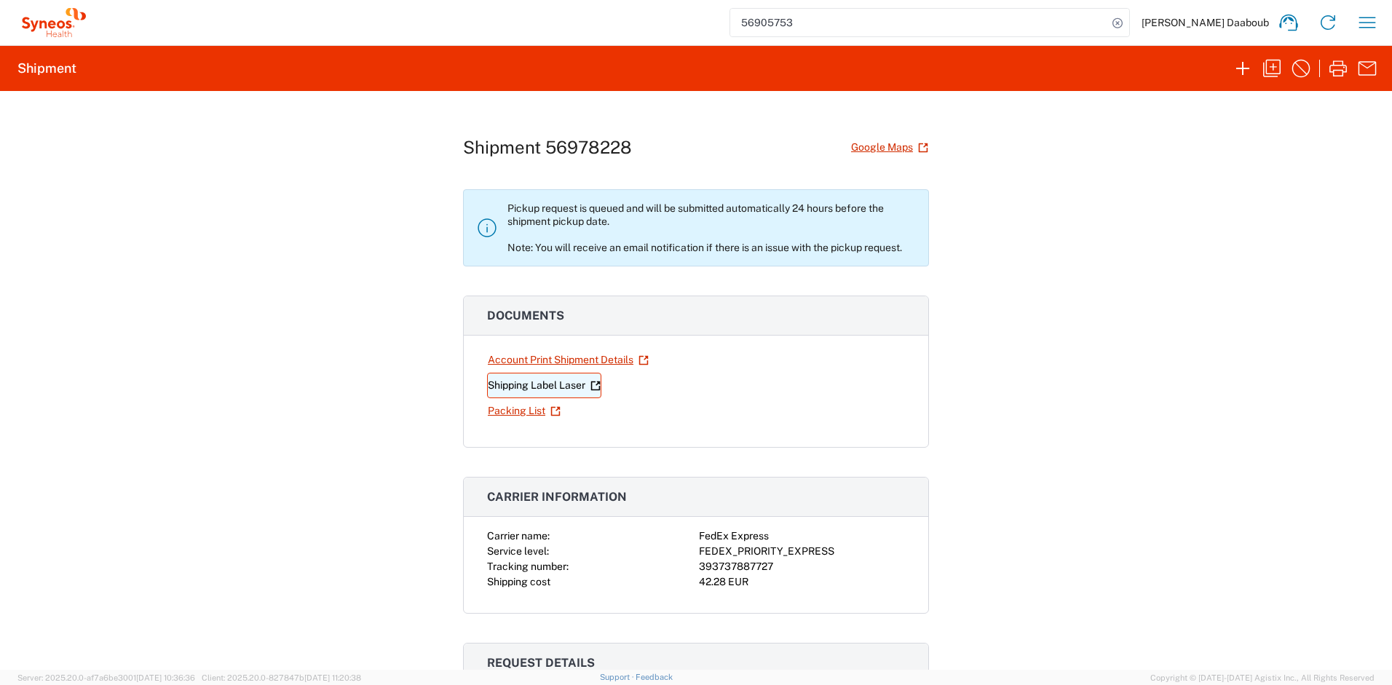
click at [561, 374] on link "Shipping Label Laser" at bounding box center [544, 385] width 114 height 25
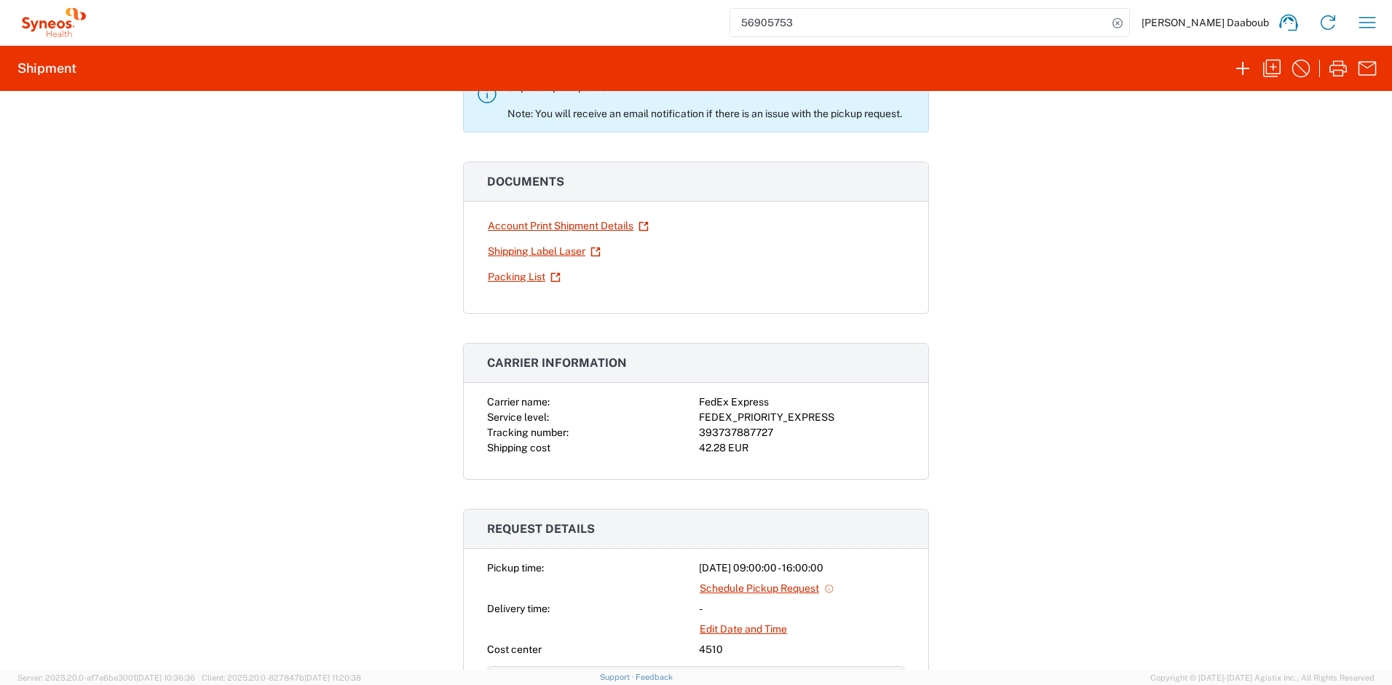
scroll to position [427, 0]
